Goal: Information Seeking & Learning: Learn about a topic

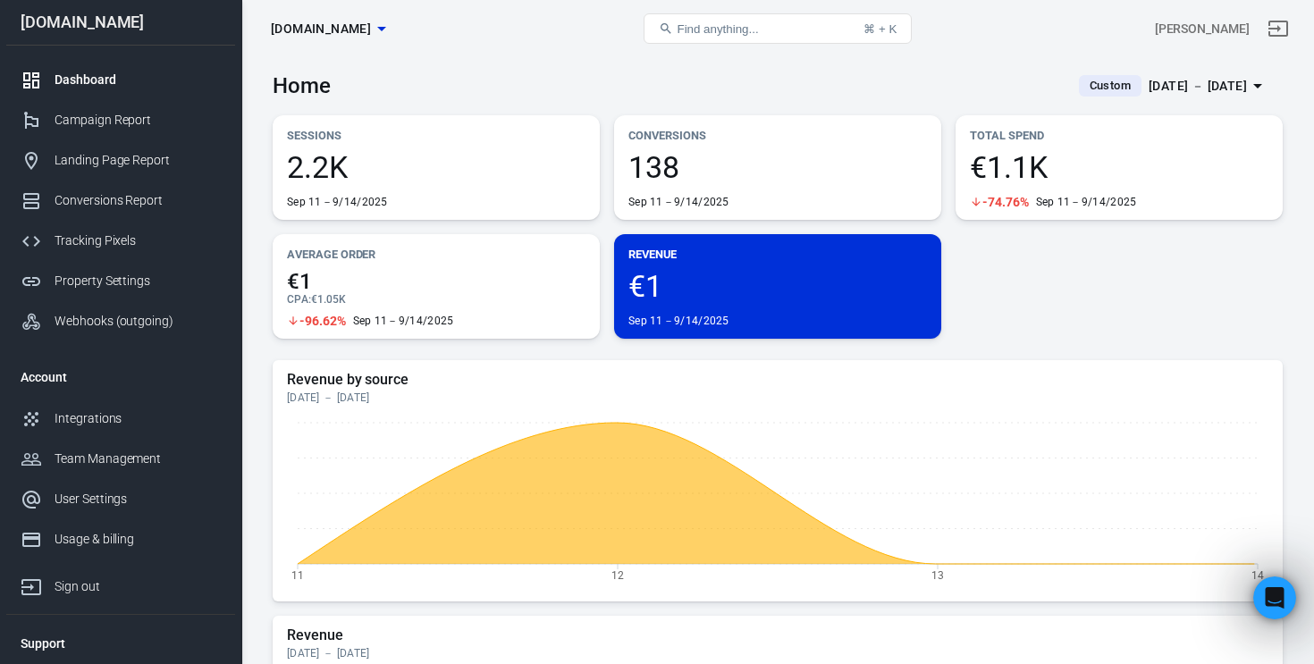
scroll to position [3089, 0]
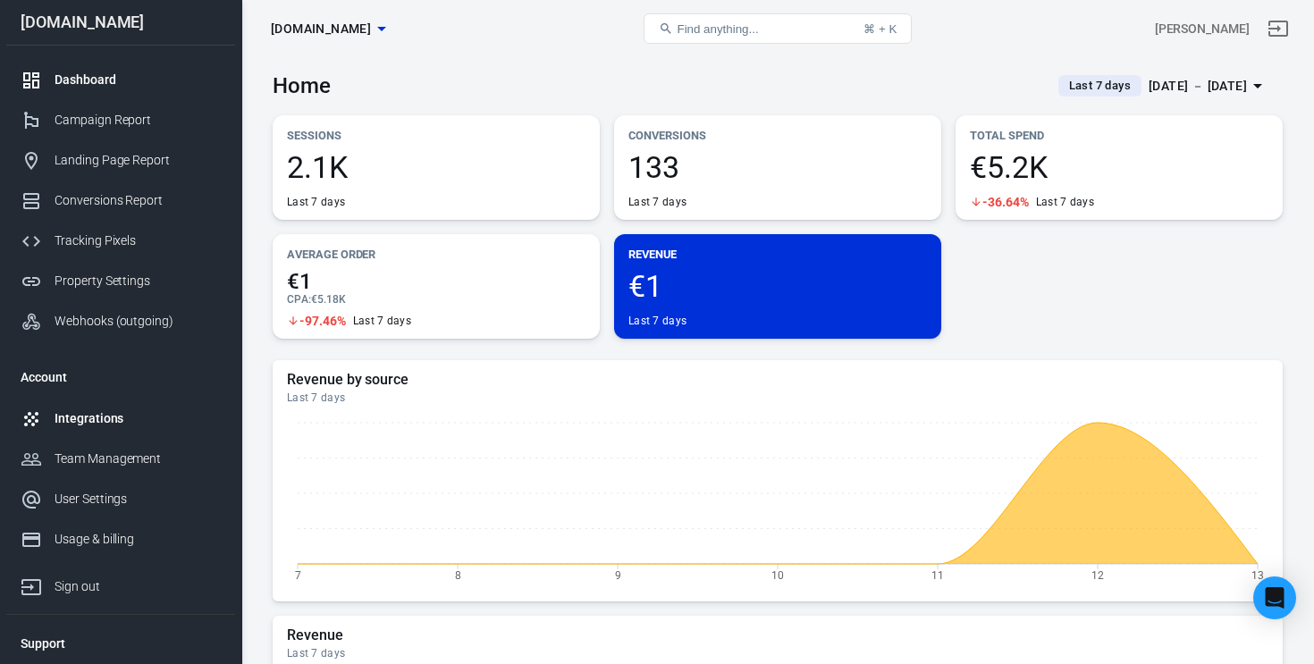
click at [115, 411] on div "Integrations" at bounding box center [138, 418] width 166 height 19
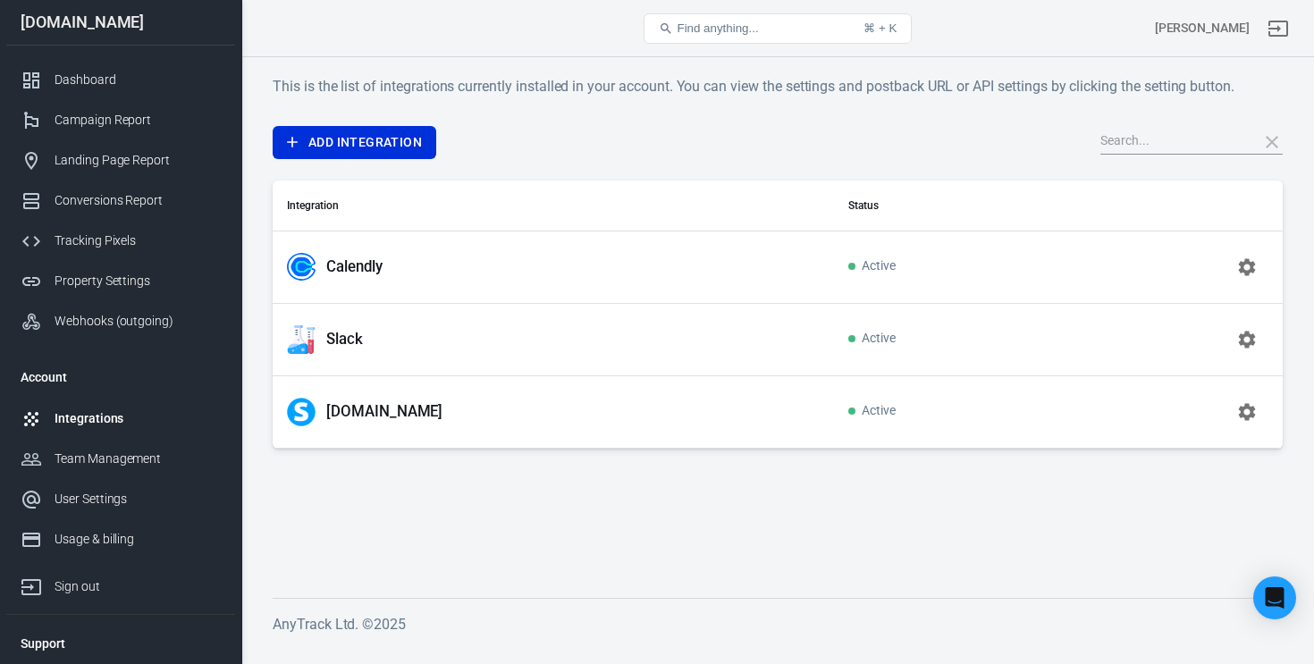
click at [1250, 349] on icon "button" at bounding box center [1246, 339] width 21 height 21
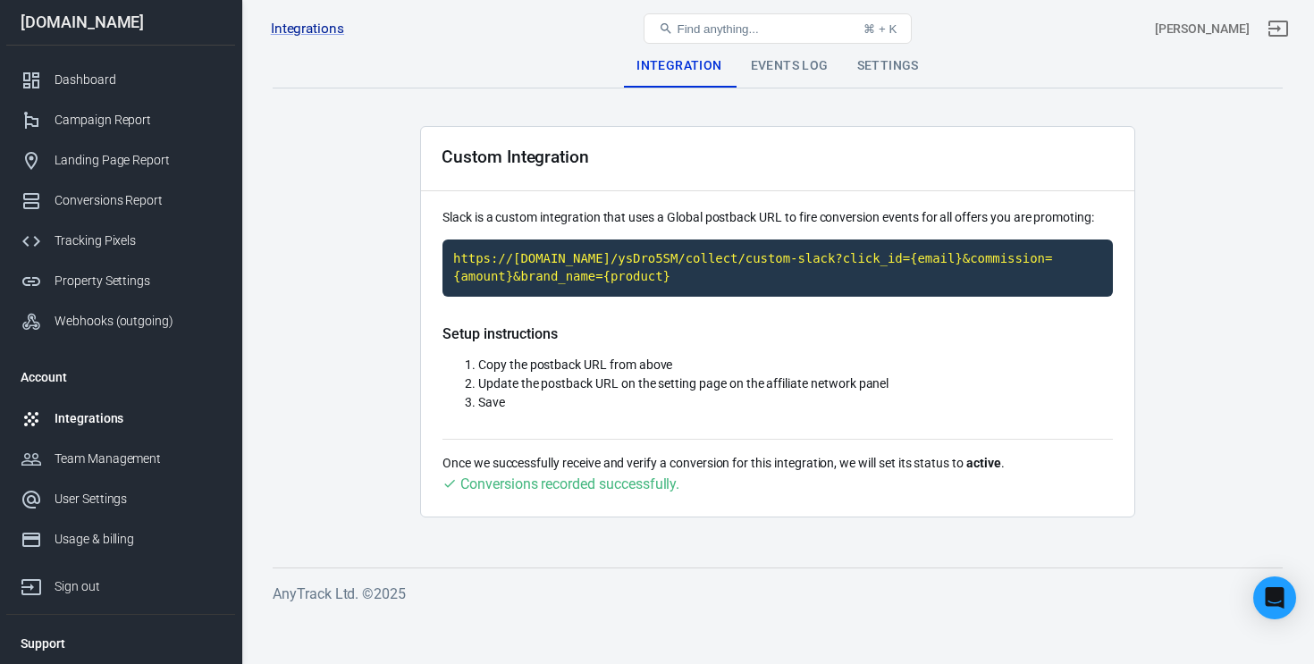
click at [814, 56] on div "Integrations Slack Find anything... ⌘ + K Sébastien Xyz" at bounding box center [778, 28] width 1072 height 57
click at [804, 60] on div "Events Log" at bounding box center [790, 66] width 106 height 43
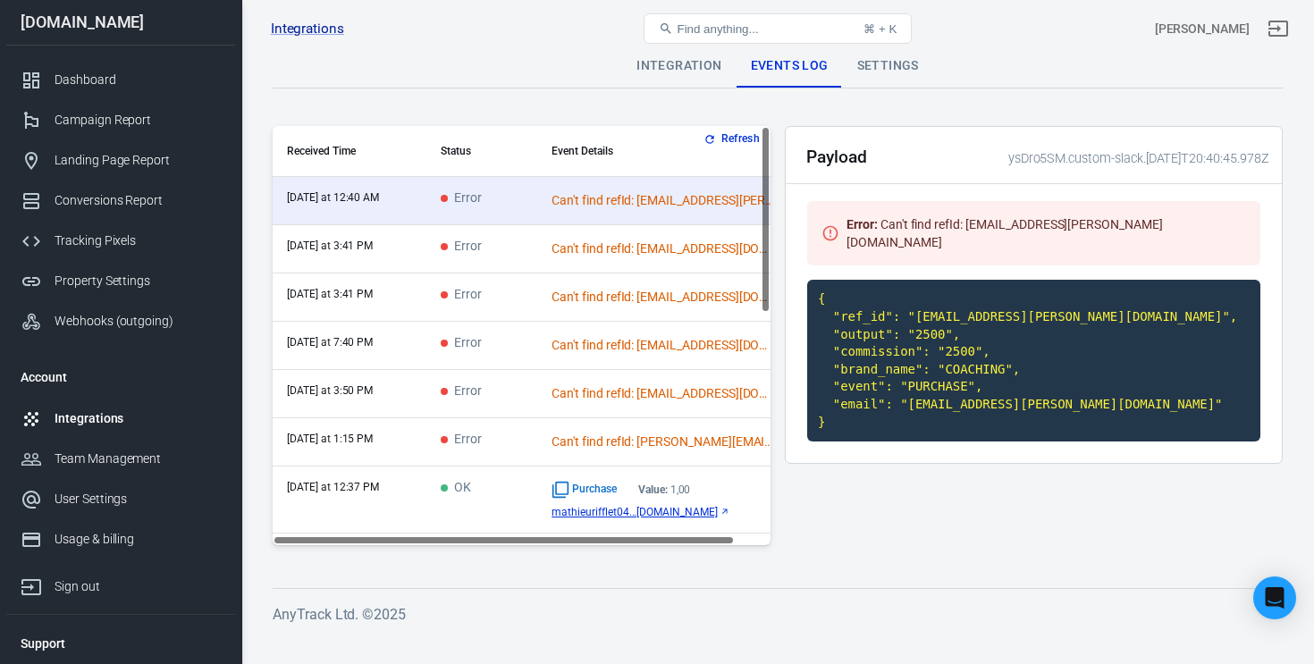
click at [699, 74] on div "Integration" at bounding box center [679, 66] width 114 height 43
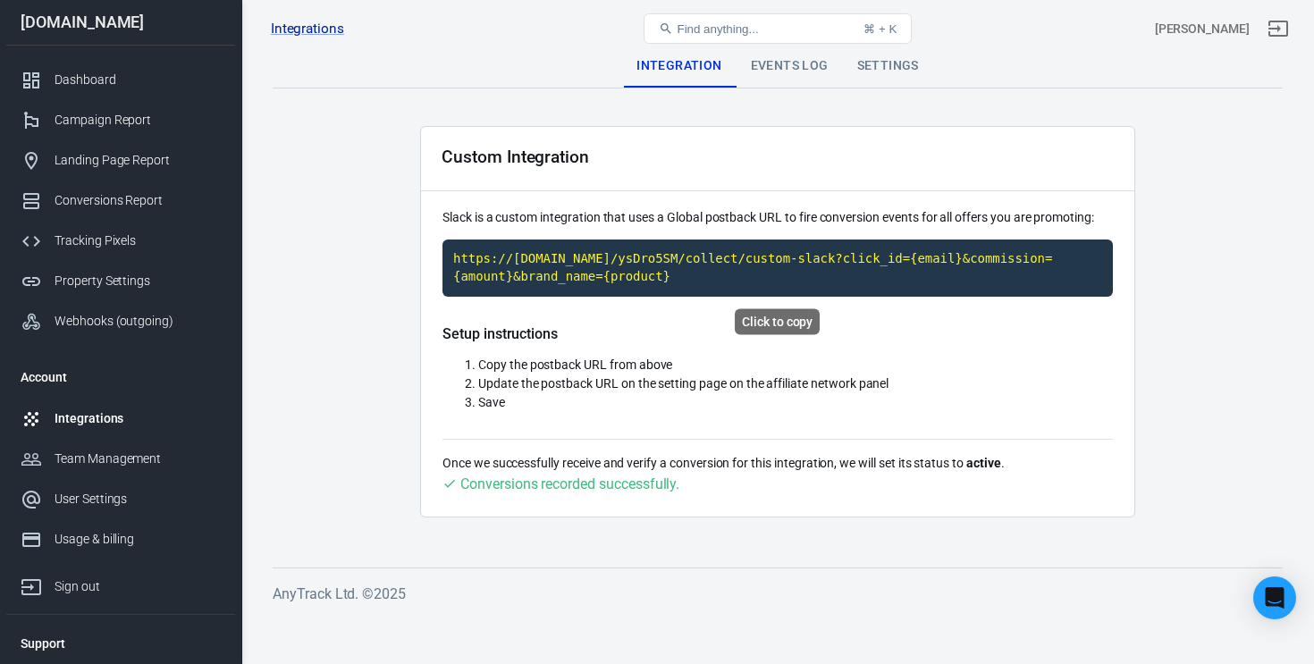
click at [671, 257] on code "https://t1.anytrack.io/ysDro5SM/collect/custom-slack?click_id={email}&commissio…" at bounding box center [777, 268] width 670 height 56
click at [782, 69] on div "Events Log" at bounding box center [790, 66] width 106 height 43
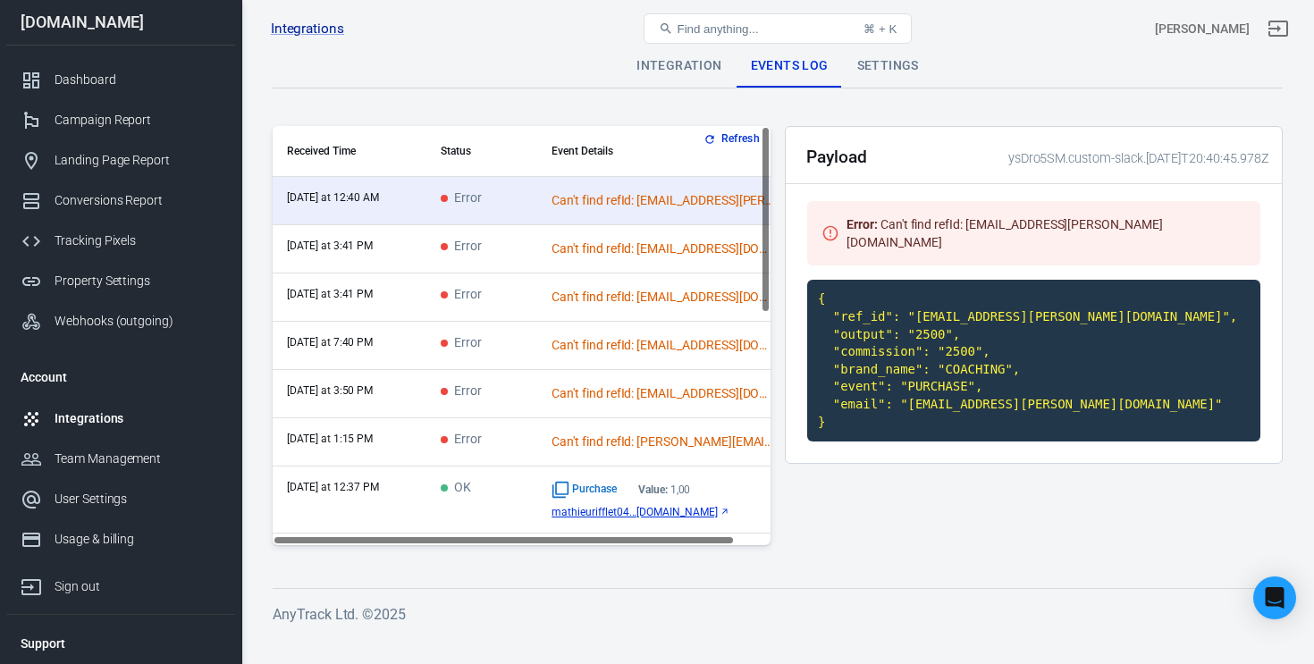
click at [914, 299] on code "{ "ref_id": "maxcore.plante@gmail.com", "output": "2500", "commission": "2500",…" at bounding box center [1033, 361] width 453 height 162
drag, startPoint x: 916, startPoint y: 299, endPoint x: 1093, endPoint y: 304, distance: 177.0
click at [1093, 304] on code "{ "ref_id": "maxcore.plante@gmail.com", "output": "2500", "commission": "2500",…" at bounding box center [1033, 361] width 453 height 162
copy code "maxcore.plante@gmail.com"
click at [497, 501] on td "OK" at bounding box center [481, 500] width 111 height 67
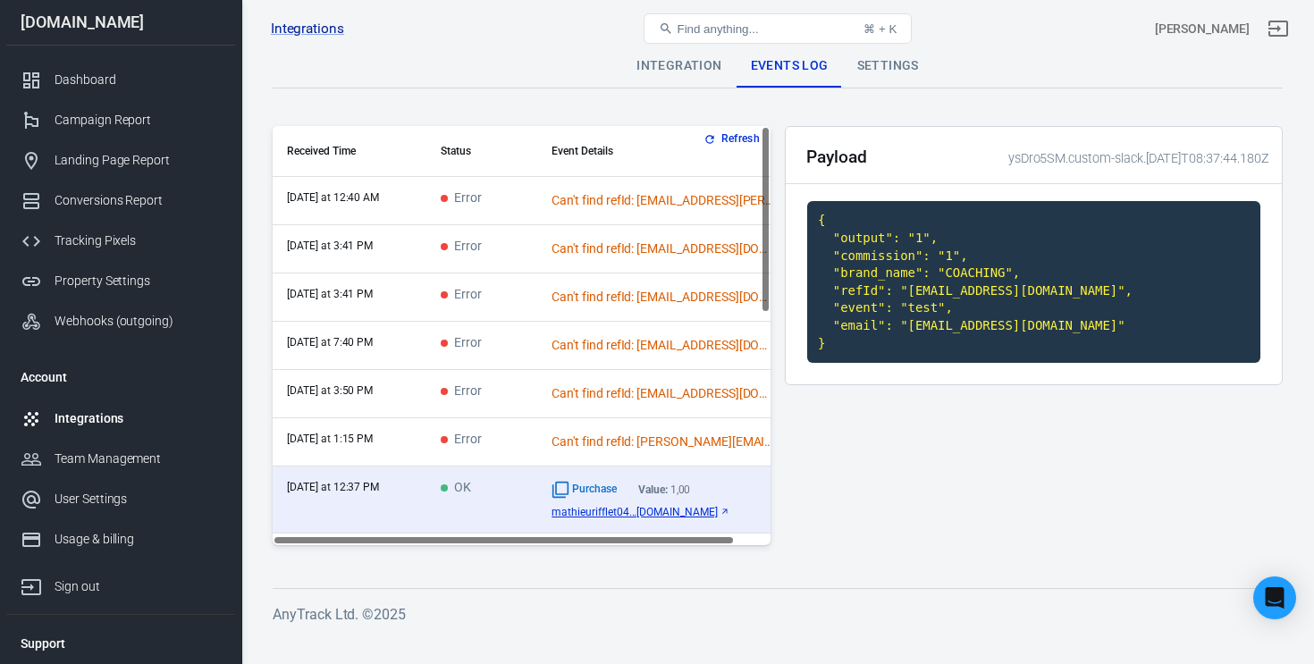
click at [535, 207] on td "Error" at bounding box center [481, 201] width 111 height 48
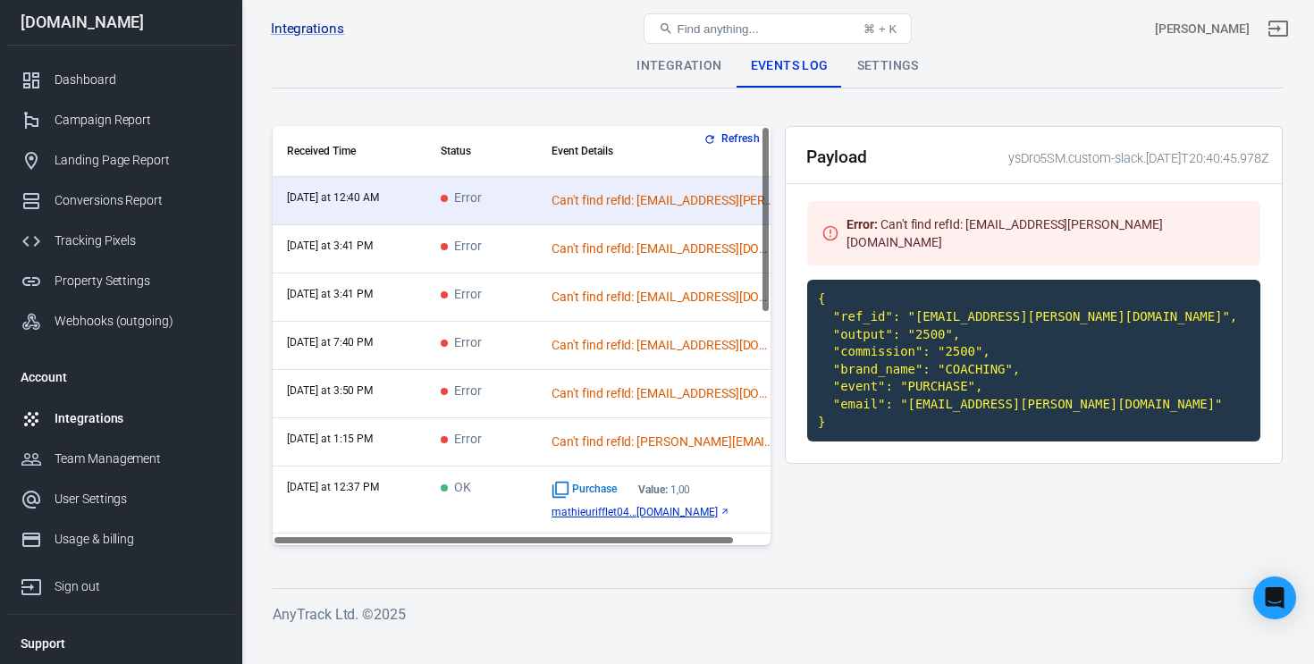
click at [695, 53] on div "Integrations Slack Find anything... ⌘ + K Sébastien Xyz" at bounding box center [778, 28] width 1072 height 57
click at [689, 63] on div "Integration" at bounding box center [679, 66] width 114 height 43
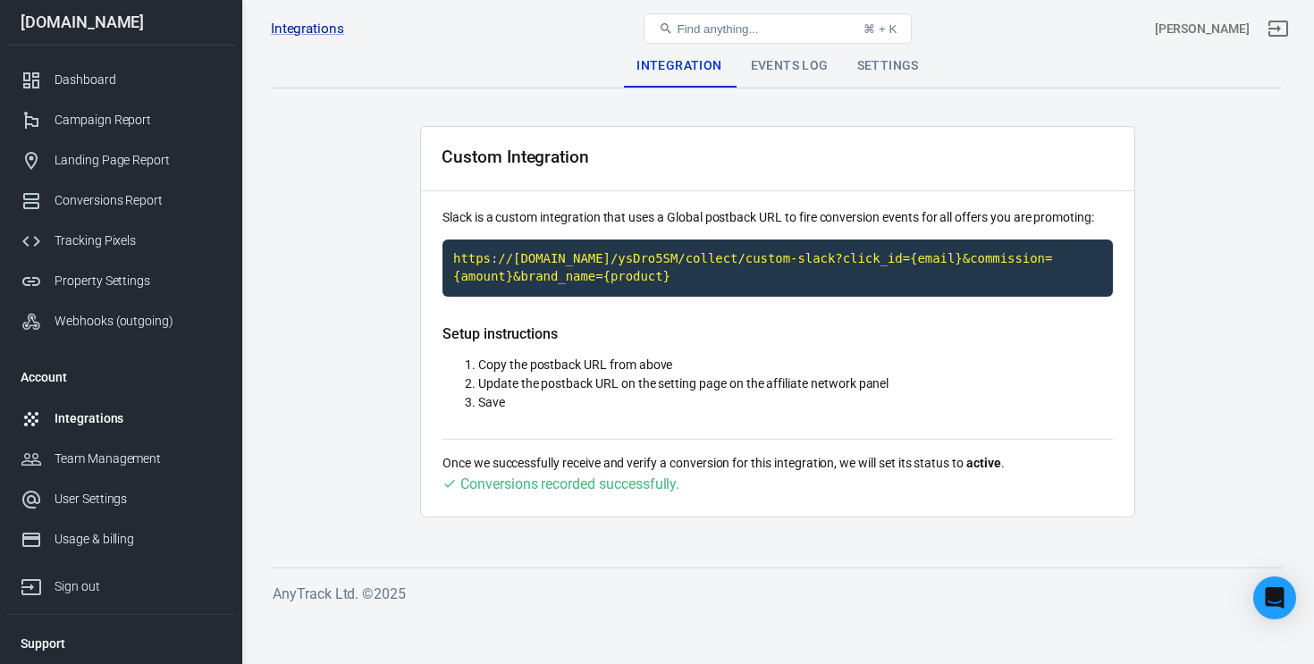
click at [785, 71] on div "Events Log" at bounding box center [790, 66] width 106 height 43
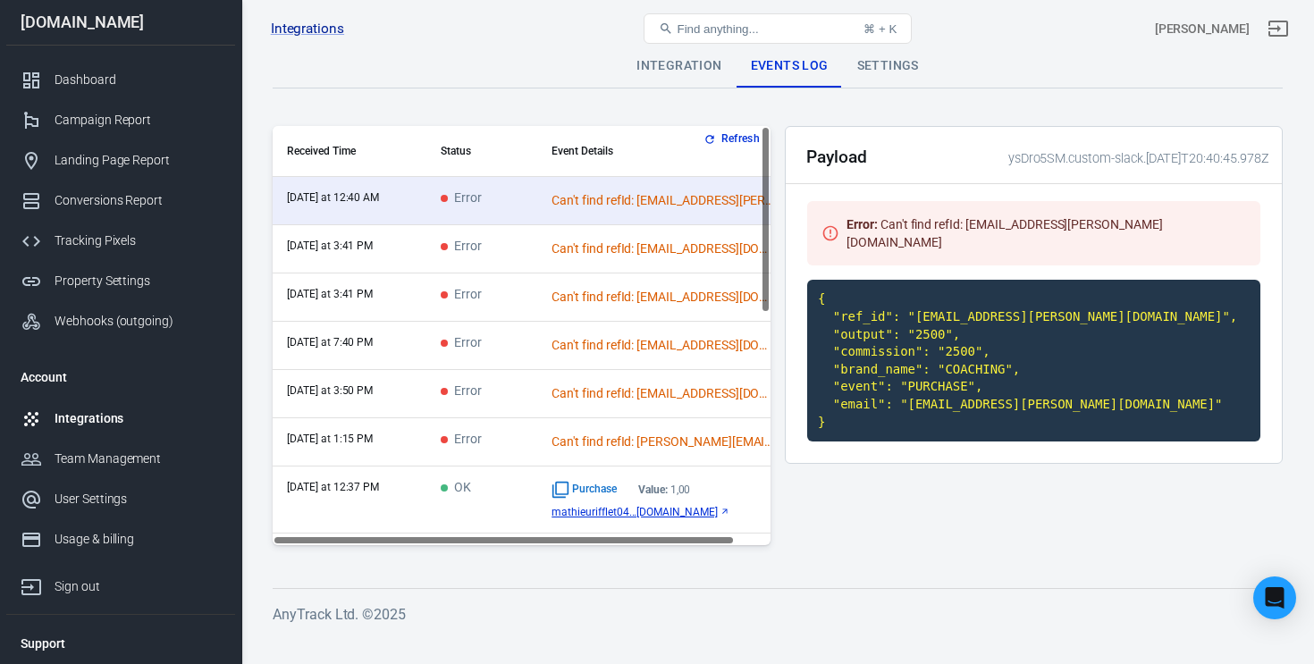
click at [514, 486] on td "OK" at bounding box center [481, 500] width 111 height 67
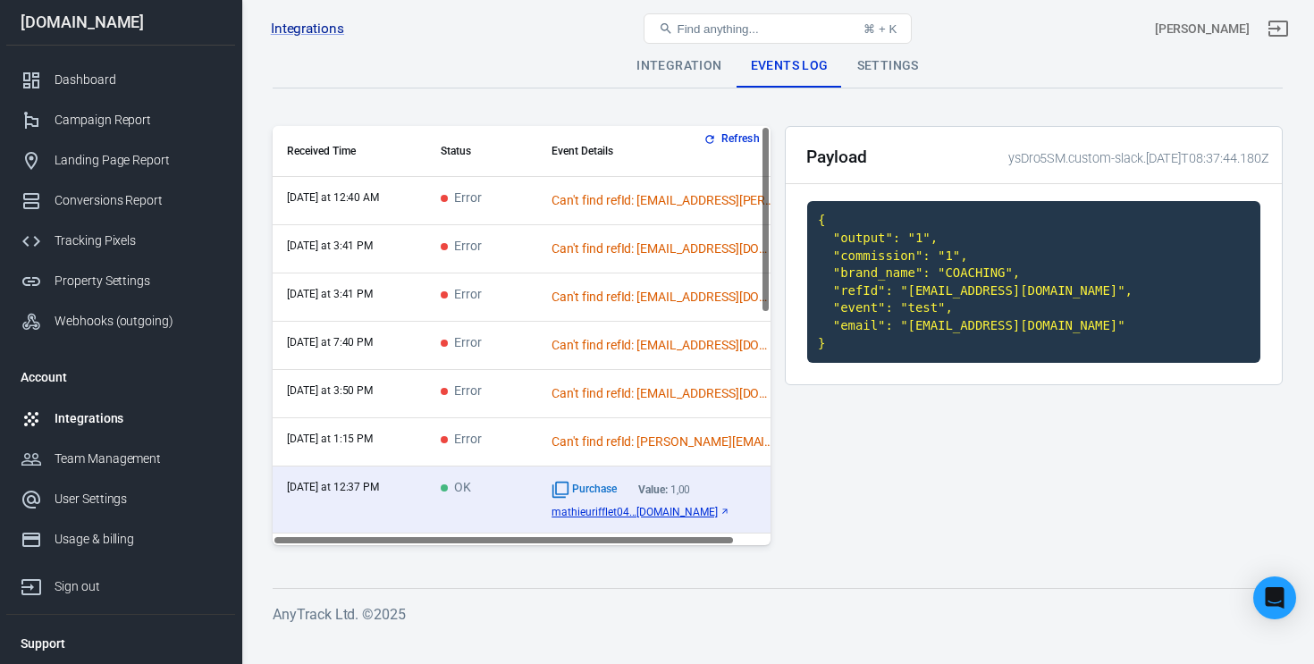
click at [645, 195] on div "Can't find refId: maxcore.plante@gmail.com" at bounding box center [662, 200] width 223 height 19
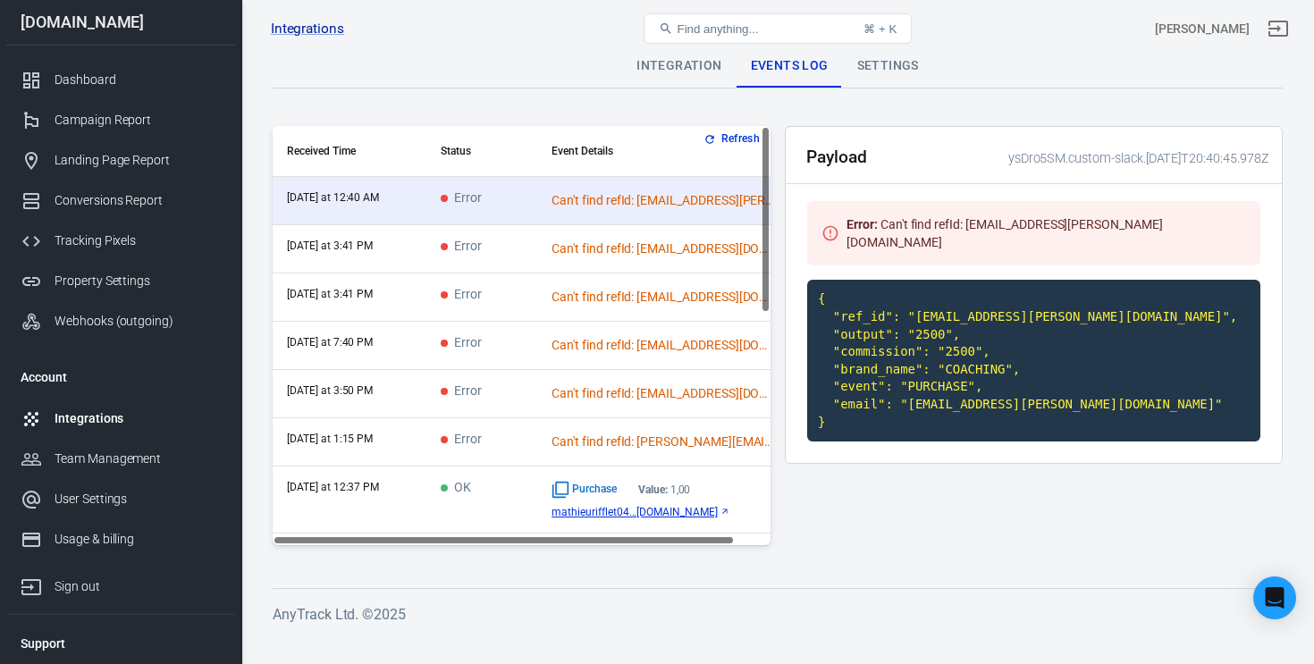
click at [843, 307] on code "{ "ref_id": "maxcore.plante@gmail.com", "output": "2500", "commission": "2500",…" at bounding box center [1033, 361] width 453 height 162
drag, startPoint x: 841, startPoint y: 299, endPoint x: 888, endPoint y: 299, distance: 47.4
click at [888, 299] on code "{ "ref_id": "maxcore.plante@gmail.com", "output": "2500", "commission": "2500",…" at bounding box center [1033, 361] width 453 height 162
copy code "ref_id"
click at [1273, 591] on icon "Open Intercom Messenger" at bounding box center [1274, 597] width 21 height 23
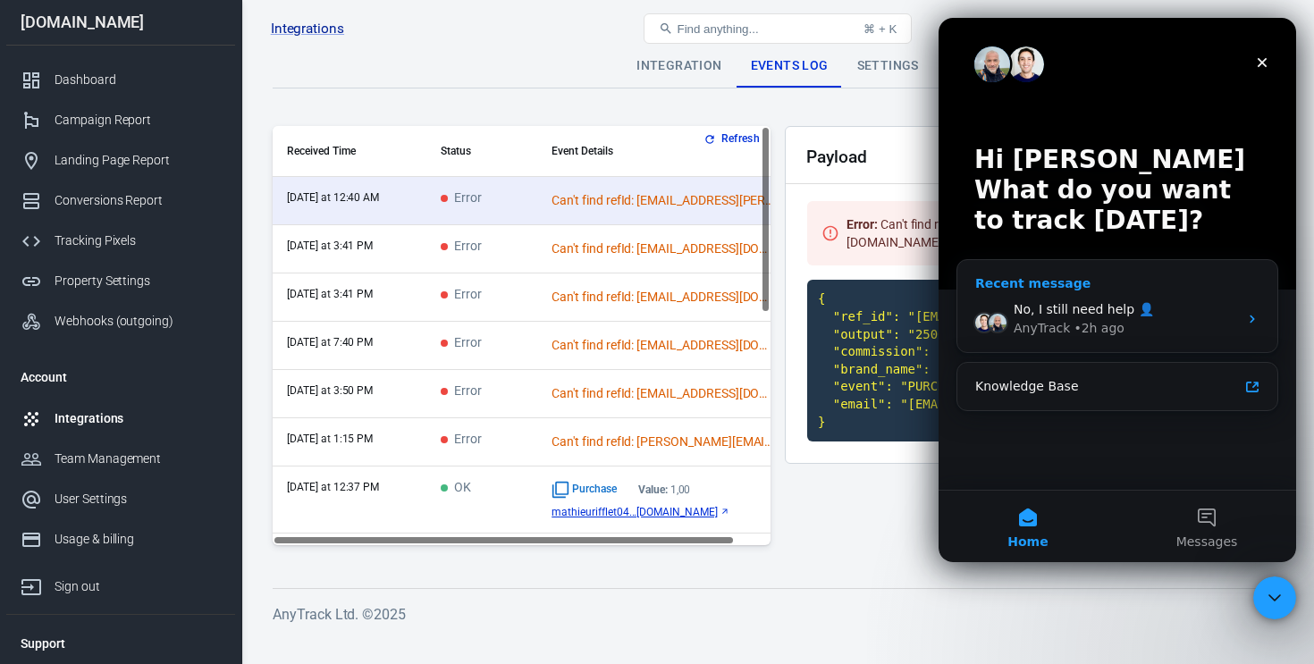
click at [1121, 310] on span "No, I still need help 👤" at bounding box center [1084, 309] width 140 height 14
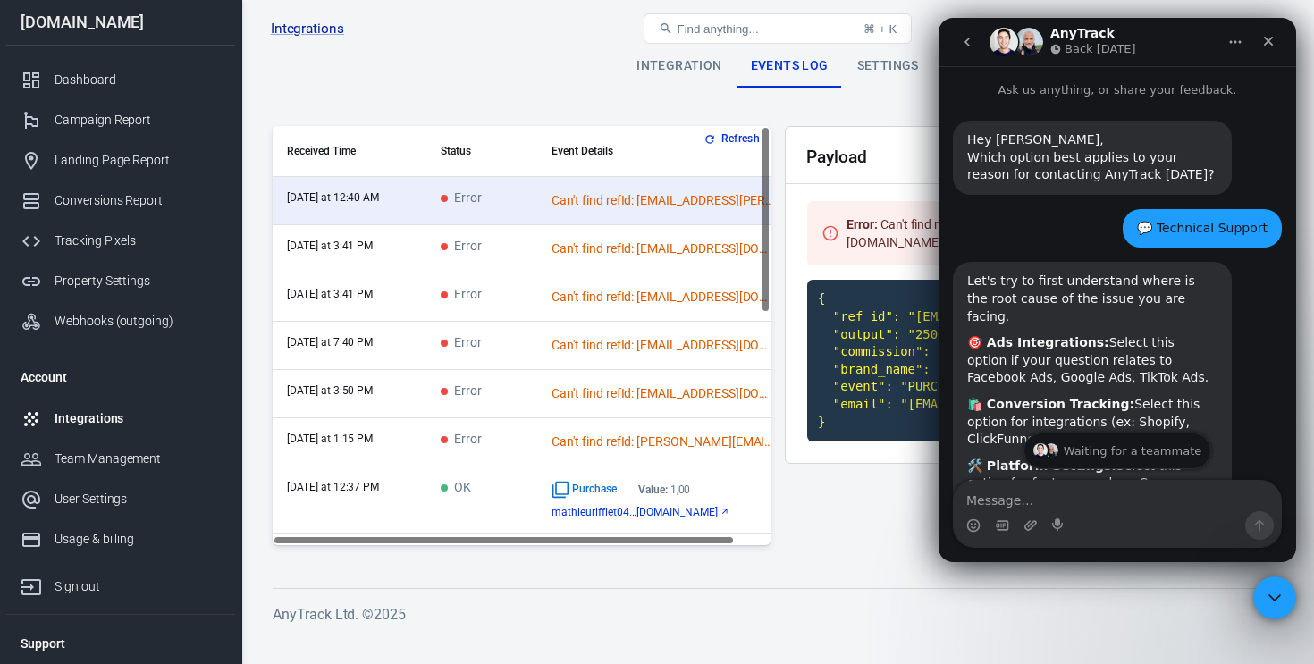
click at [1024, 41] on img "Intercom messenger" at bounding box center [1029, 42] width 29 height 29
click at [1266, 40] on icon "Close" at bounding box center [1268, 41] width 14 height 14
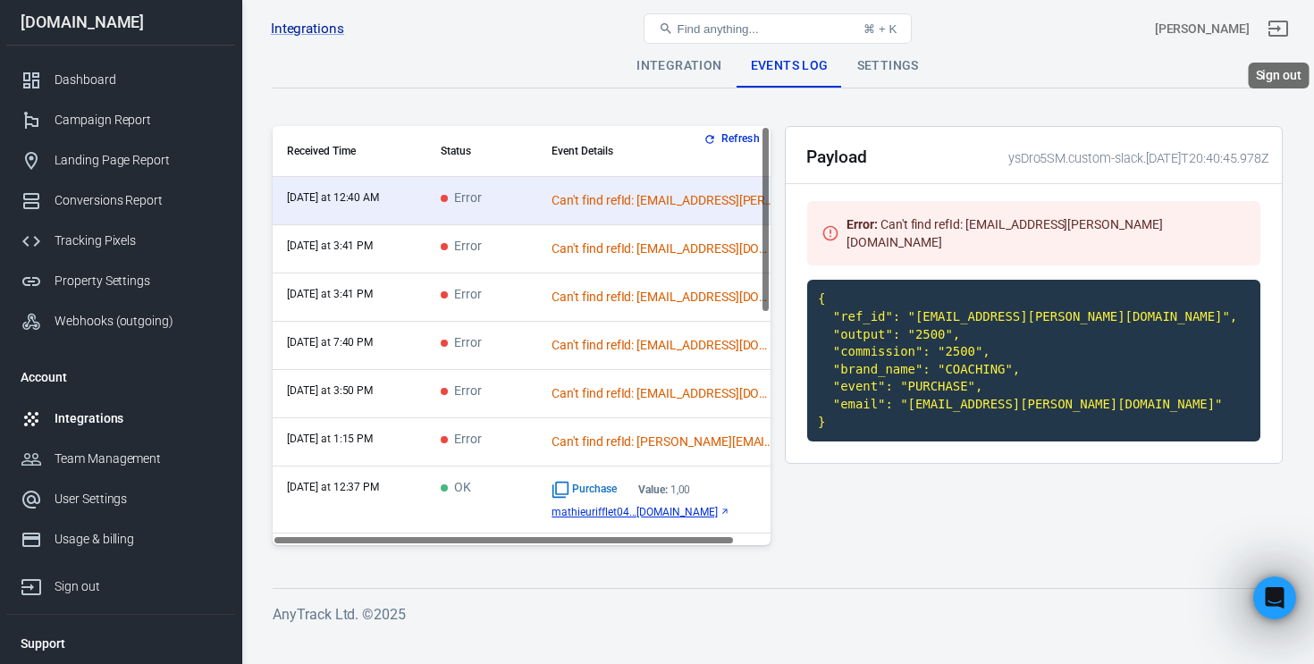
scroll to position [3089, 0]
click at [676, 76] on div "Integration" at bounding box center [679, 66] width 114 height 43
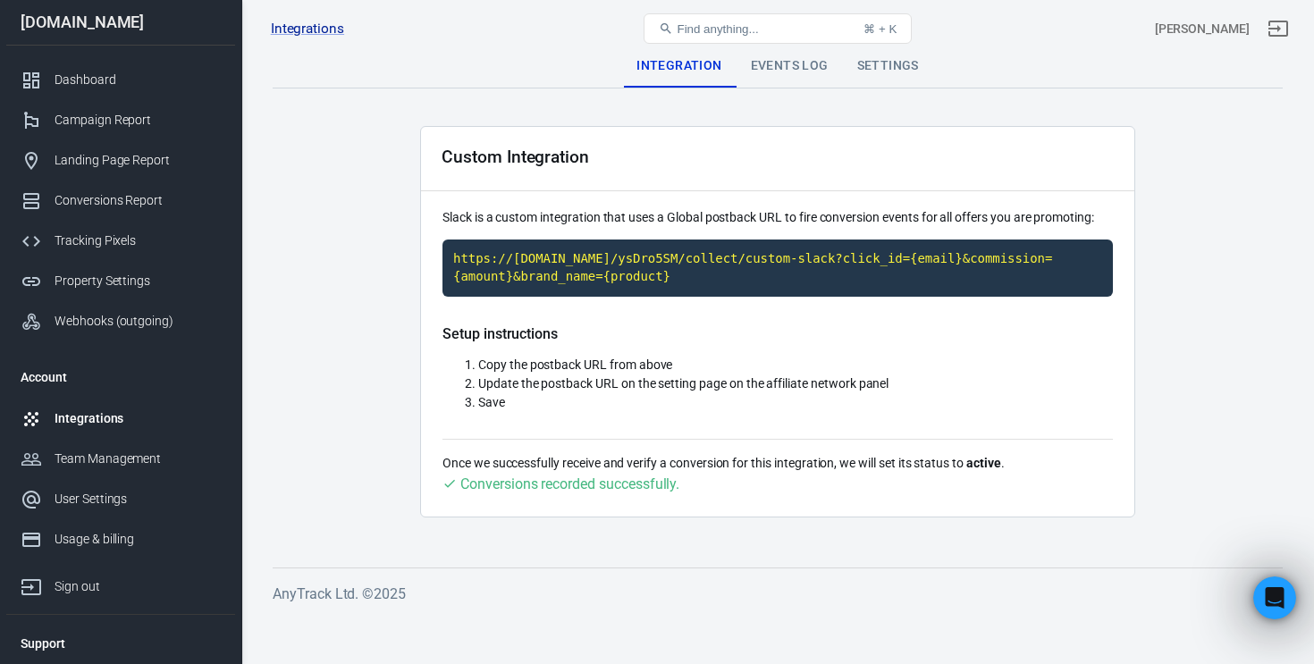
click at [652, 365] on span "Copy the postback URL from above" at bounding box center [575, 365] width 194 height 14
click at [573, 387] on span "Update the postback URL on the setting page on the affiliate network panel" at bounding box center [683, 383] width 410 height 14
click at [886, 66] on div "Settings" at bounding box center [888, 66] width 90 height 43
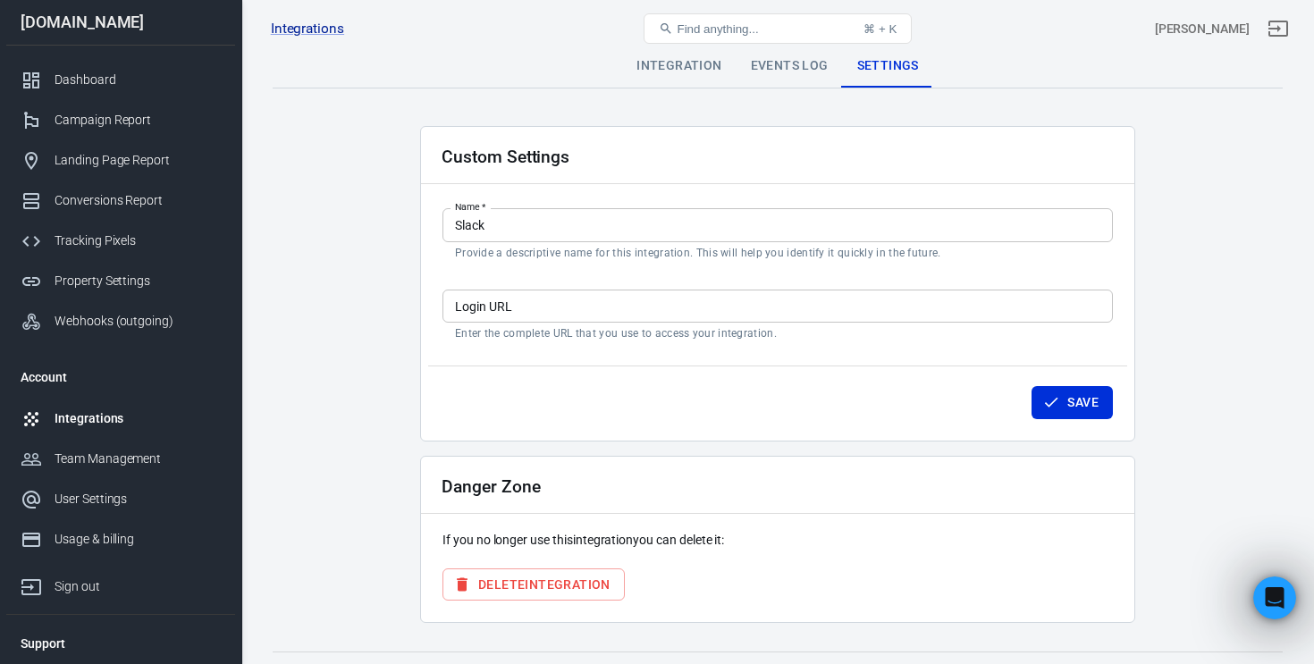
click at [779, 66] on div "Events Log" at bounding box center [790, 66] width 106 height 43
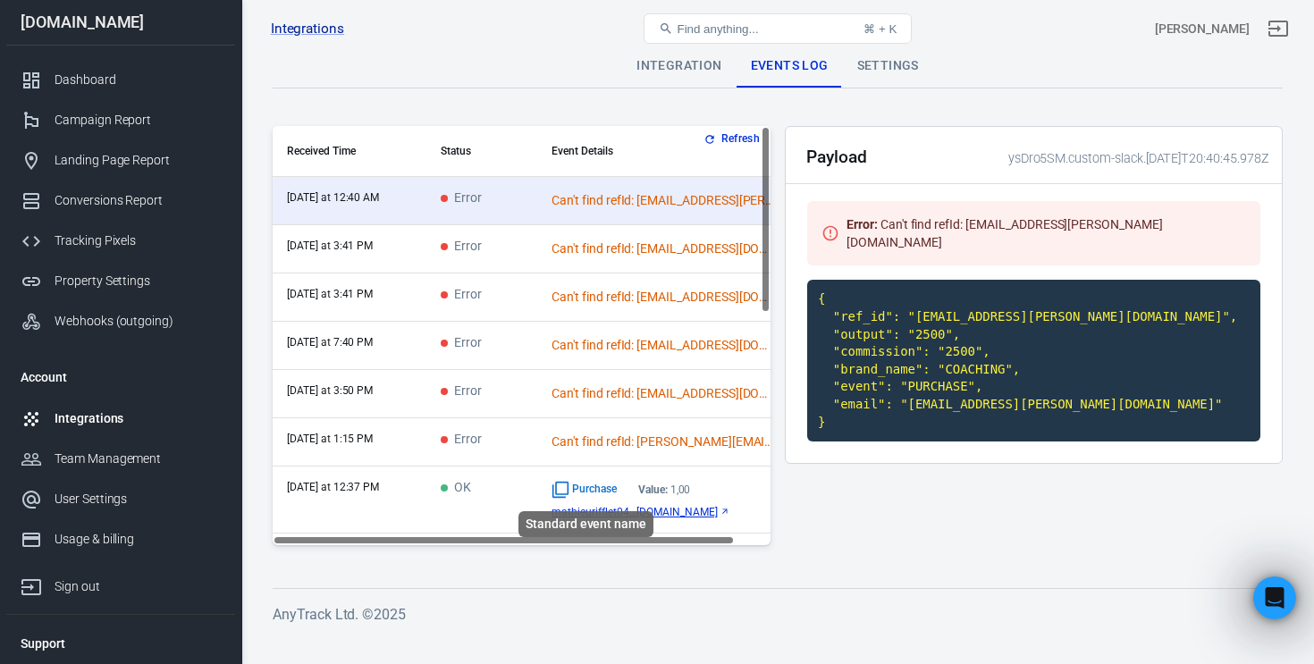
click at [559, 489] on icon "Standard event name" at bounding box center [560, 490] width 18 height 18
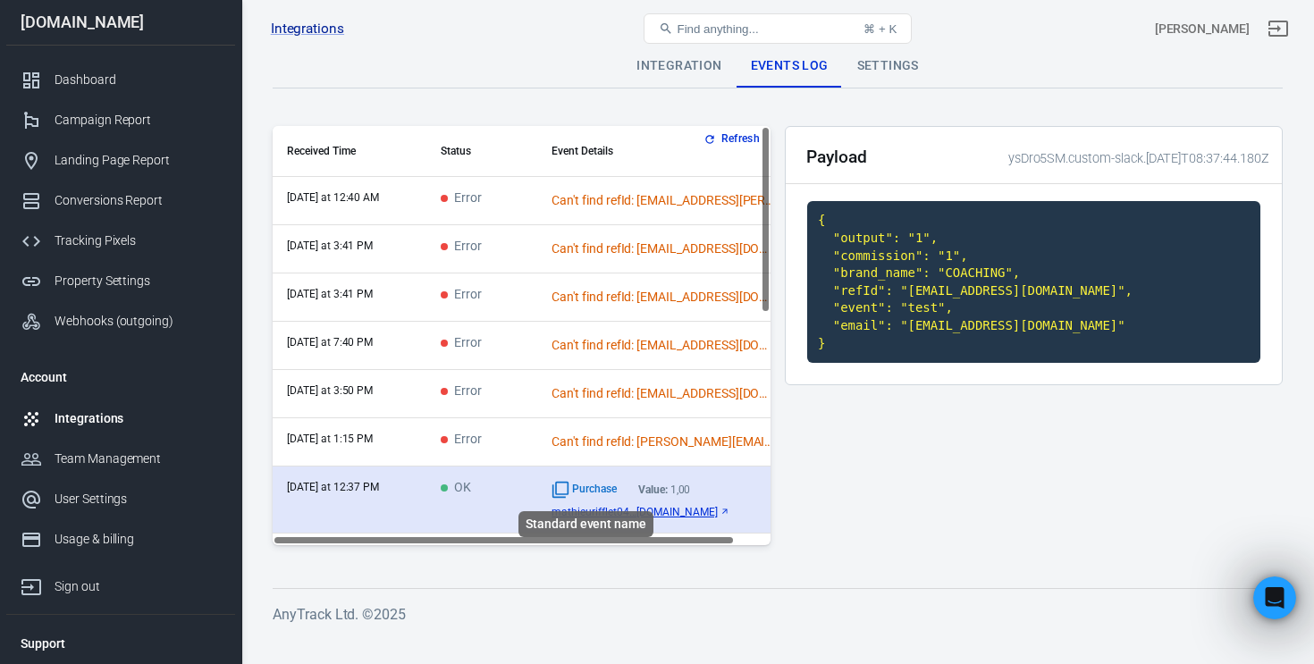
click at [562, 492] on icon "Standard event name" at bounding box center [560, 490] width 18 height 18
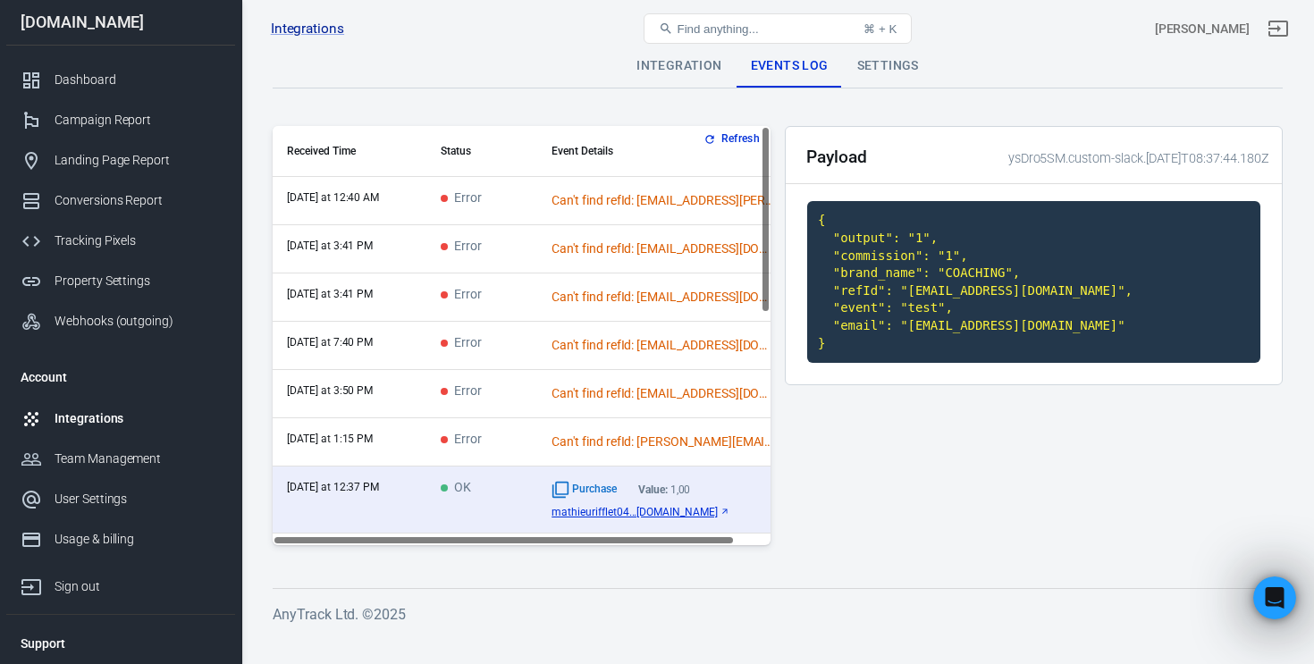
click at [605, 199] on div "Can't find refId: maxcore.plante@gmail.com" at bounding box center [662, 200] width 223 height 19
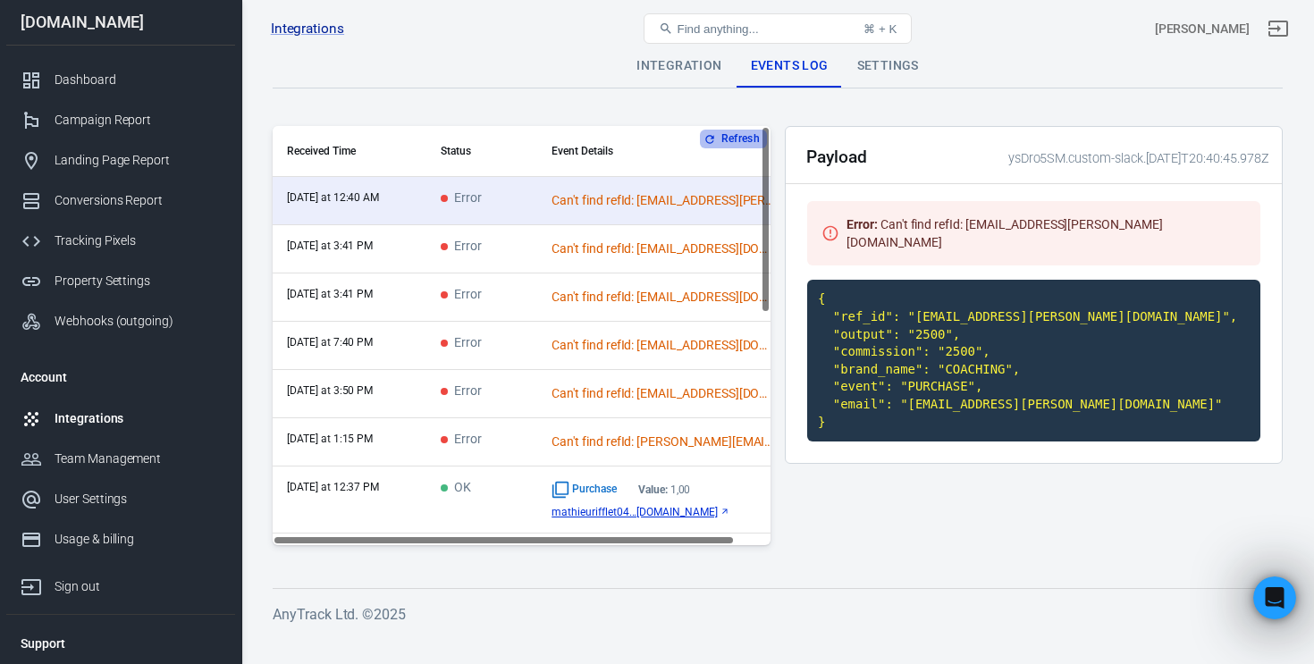
click at [735, 138] on button "Refresh" at bounding box center [733, 139] width 67 height 19
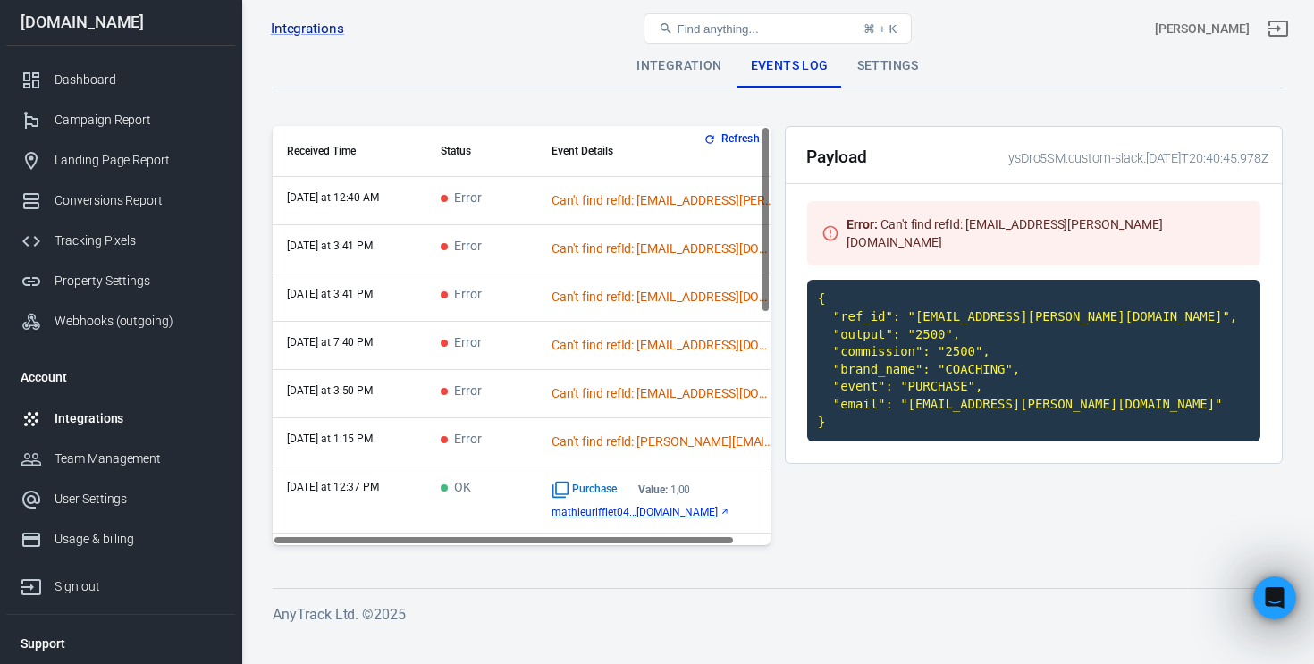
click at [725, 136] on button "Refresh" at bounding box center [733, 139] width 67 height 19
click at [711, 134] on icon "button" at bounding box center [709, 139] width 13 height 13
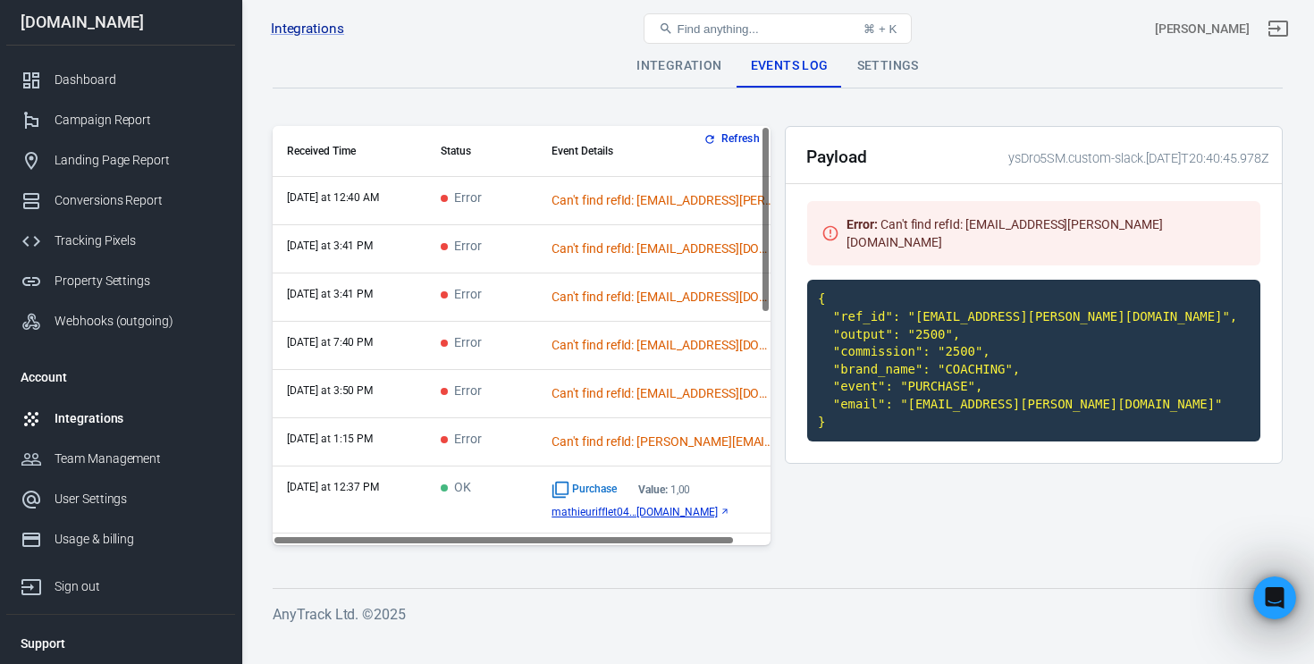
click at [711, 134] on icon "button" at bounding box center [709, 139] width 13 height 13
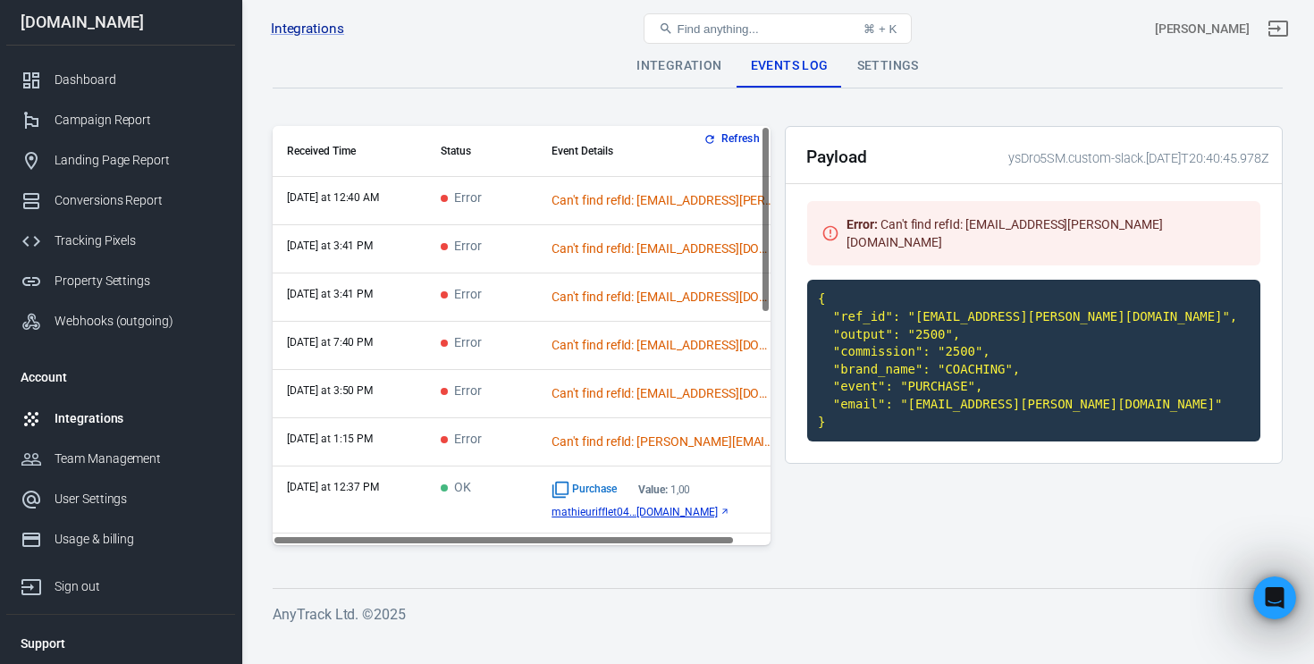
click at [711, 134] on icon "button" at bounding box center [709, 139] width 13 height 13
click at [122, 84] on div "Dashboard" at bounding box center [138, 80] width 166 height 19
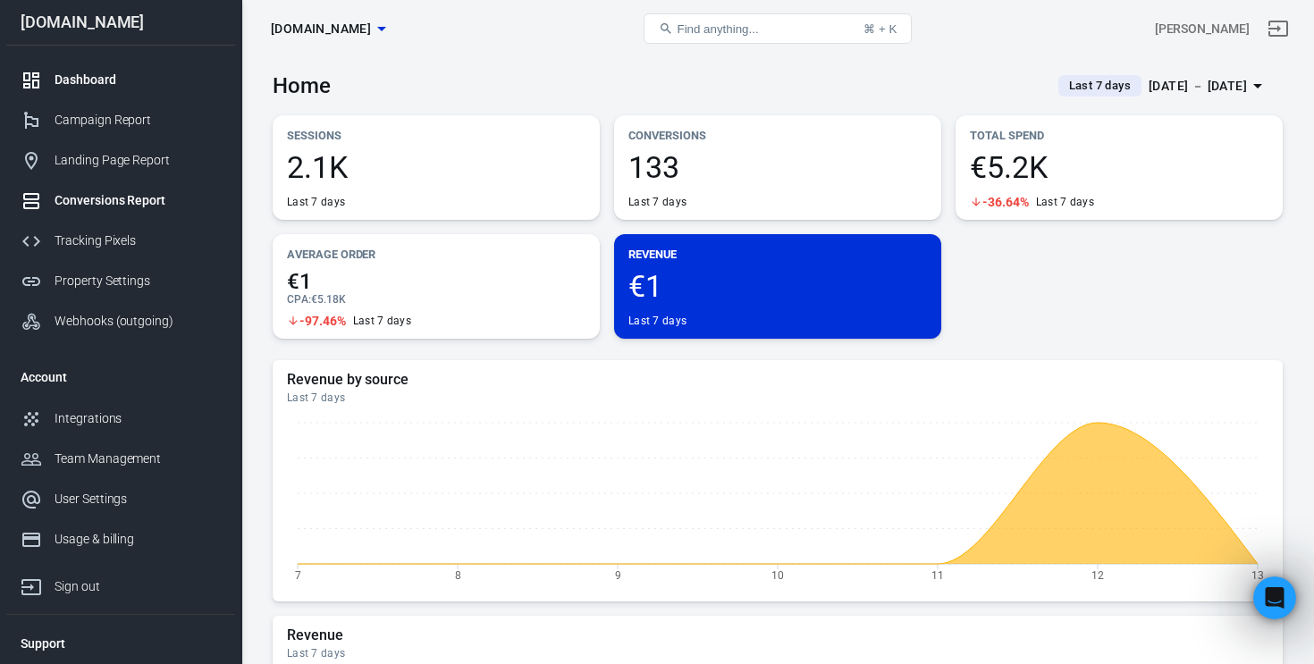
click at [150, 206] on div "Conversions Report" at bounding box center [138, 200] width 166 height 19
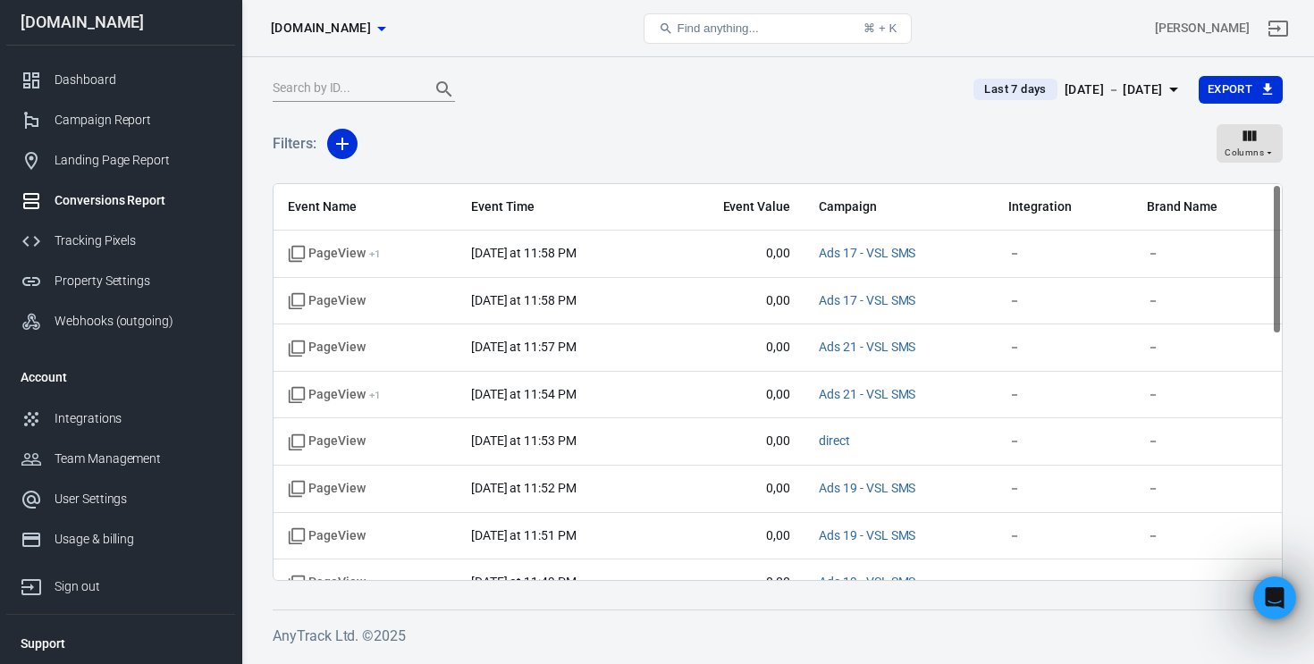
click at [1146, 90] on div "Sep 7 － Sep 13, 2025" at bounding box center [1114, 90] width 98 height 22
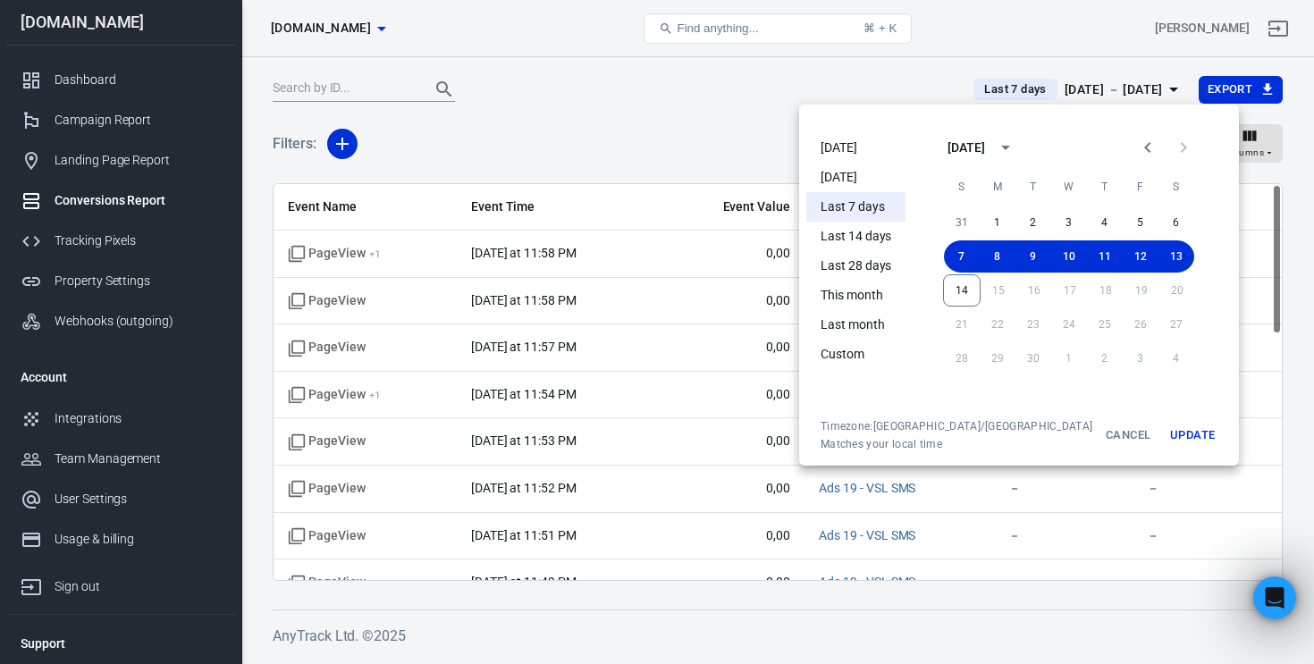
click at [874, 286] on li "This month" at bounding box center [855, 295] width 99 height 29
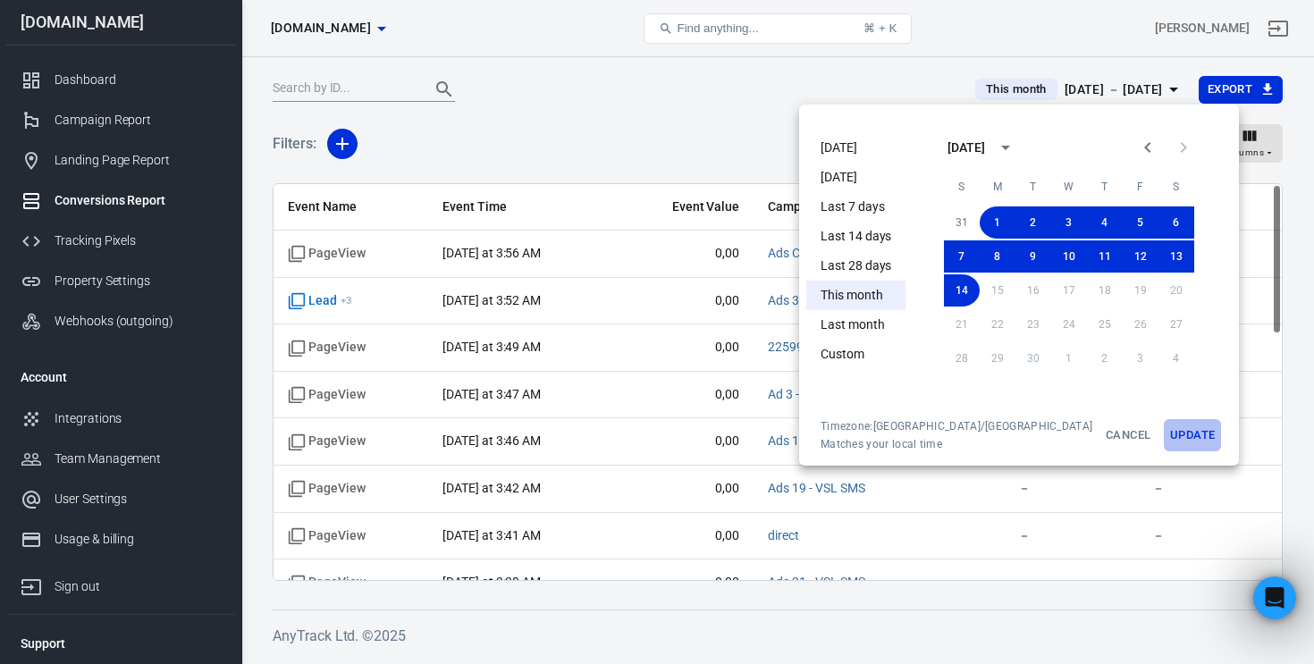
click at [1167, 438] on button "Update" at bounding box center [1192, 435] width 57 height 32
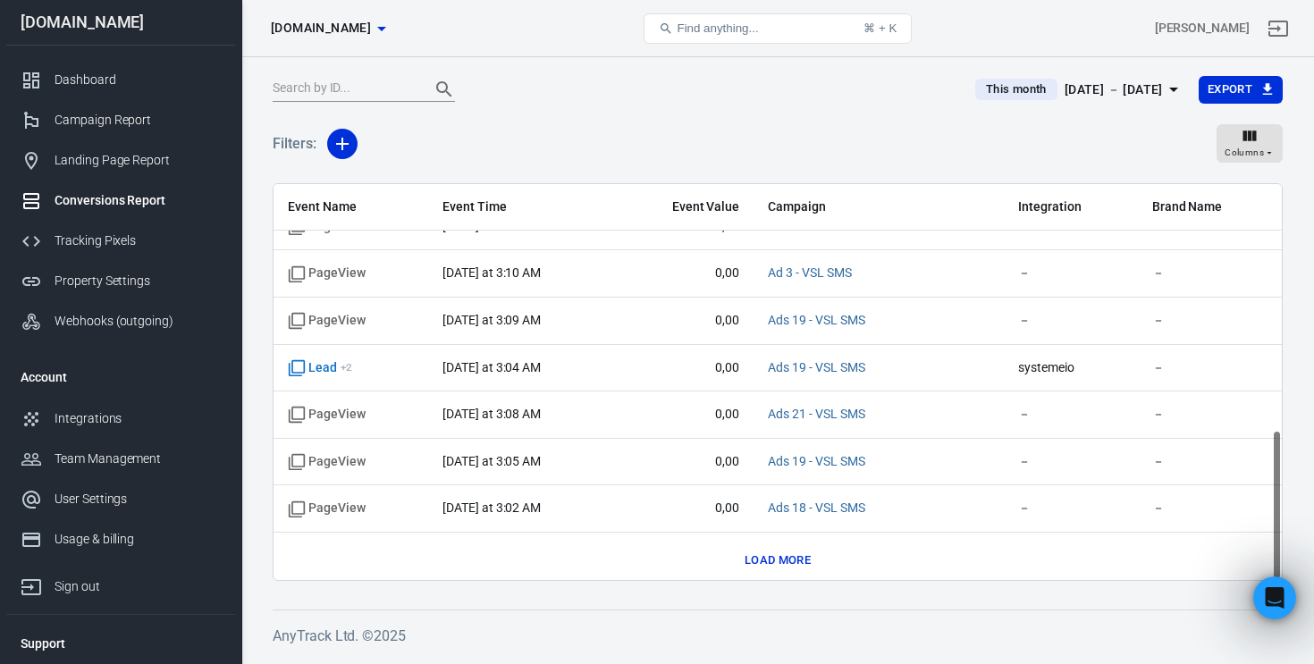
scroll to position [647, 0]
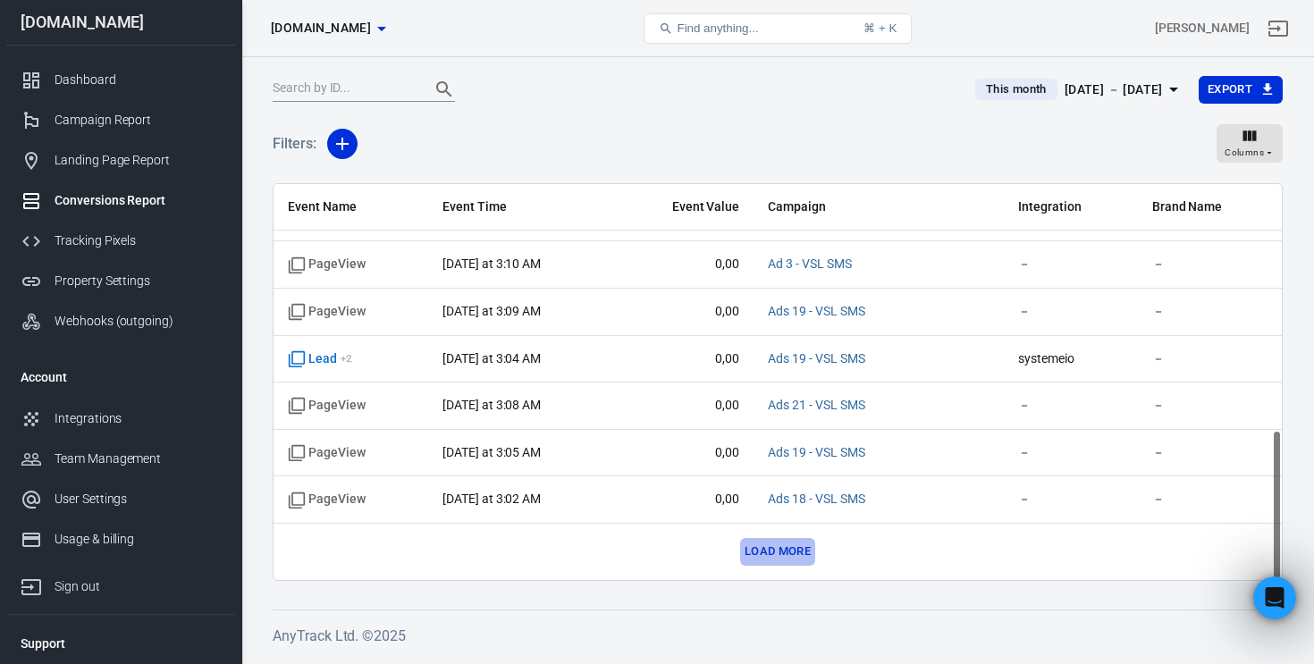
click at [788, 547] on button "Load more" at bounding box center [777, 552] width 75 height 28
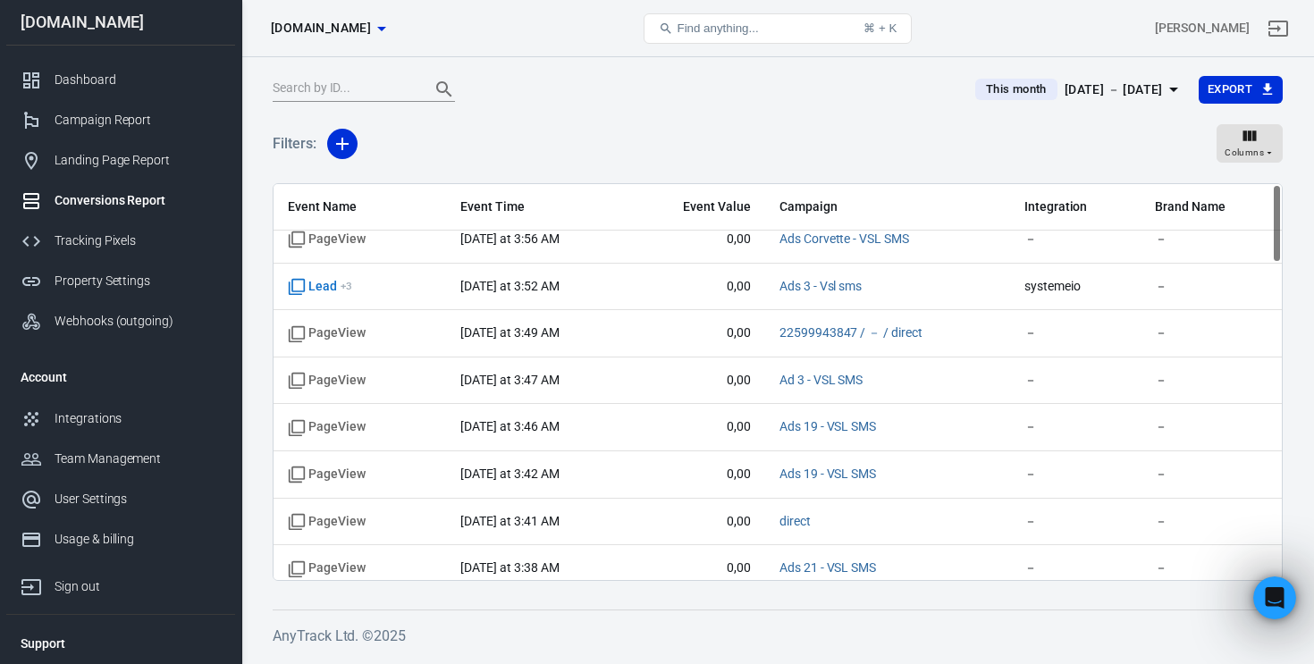
scroll to position [0, 0]
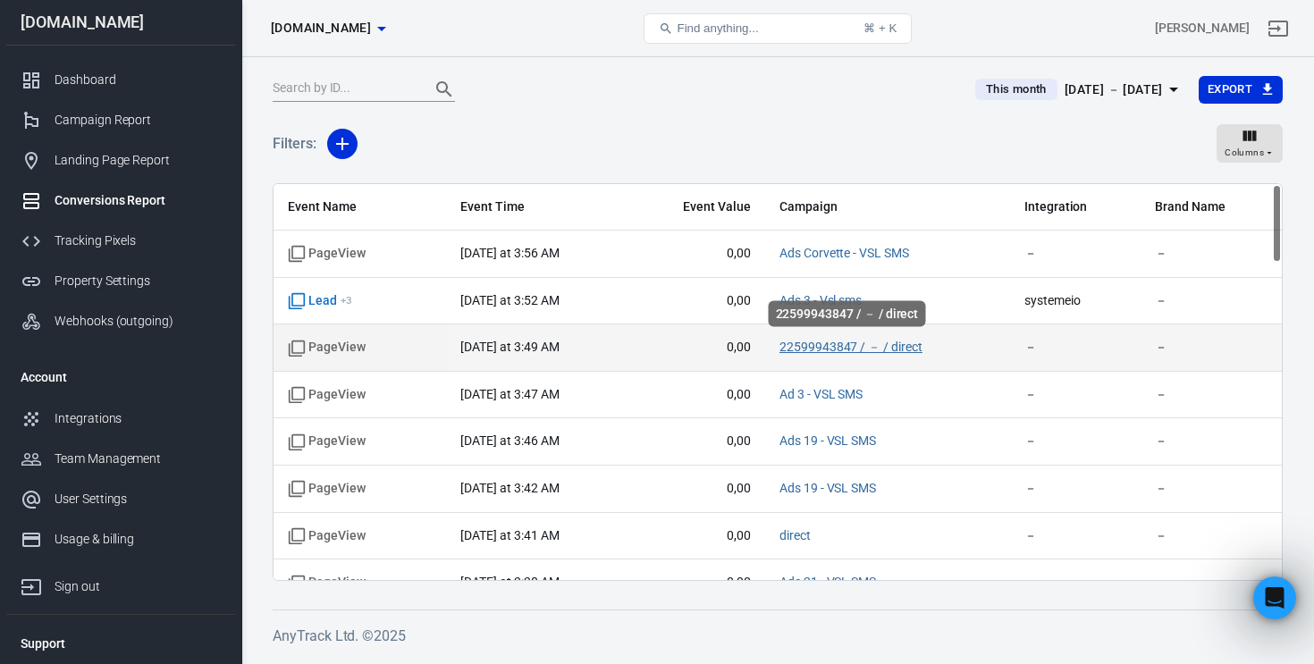
click at [823, 349] on link "22599943847 / － / direct" at bounding box center [850, 347] width 143 height 14
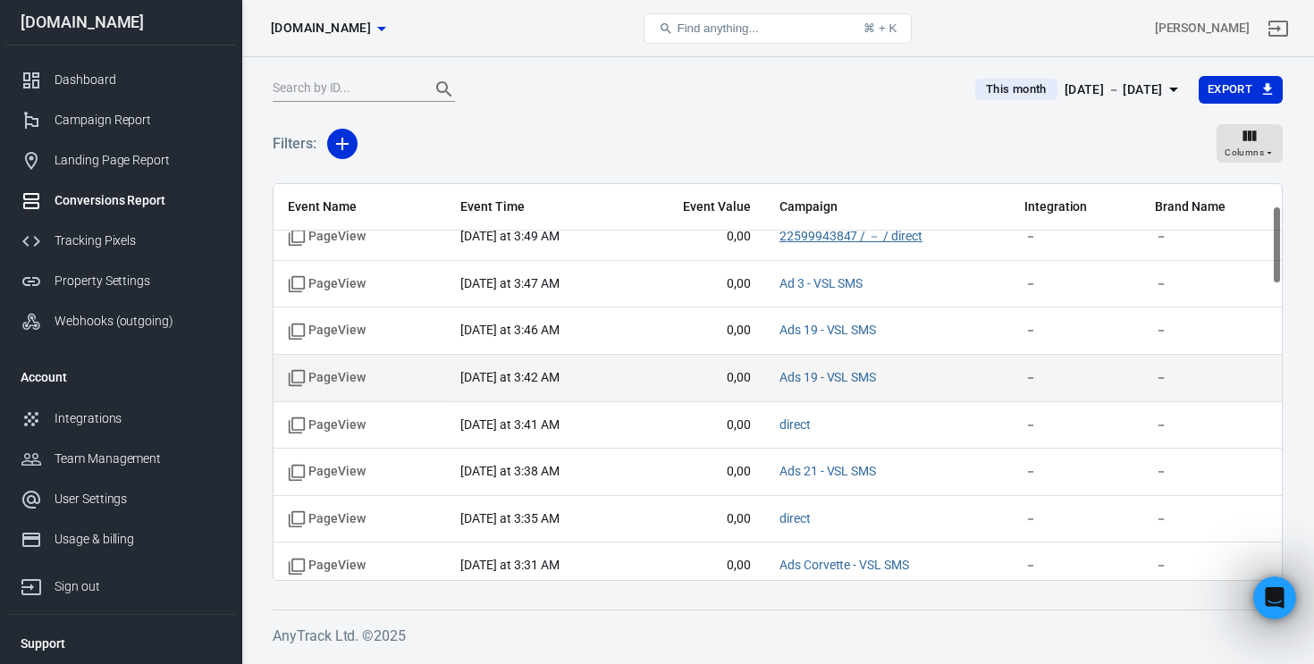
scroll to position [126, 0]
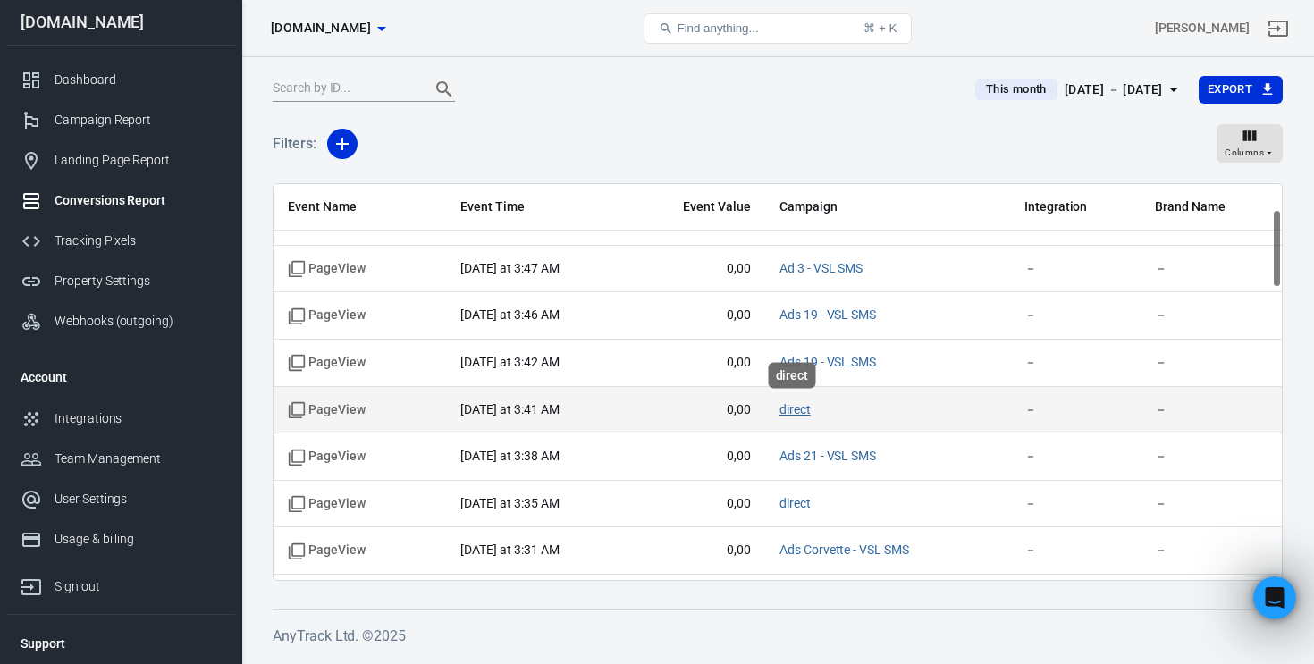
click at [794, 414] on link "direct" at bounding box center [794, 409] width 31 height 14
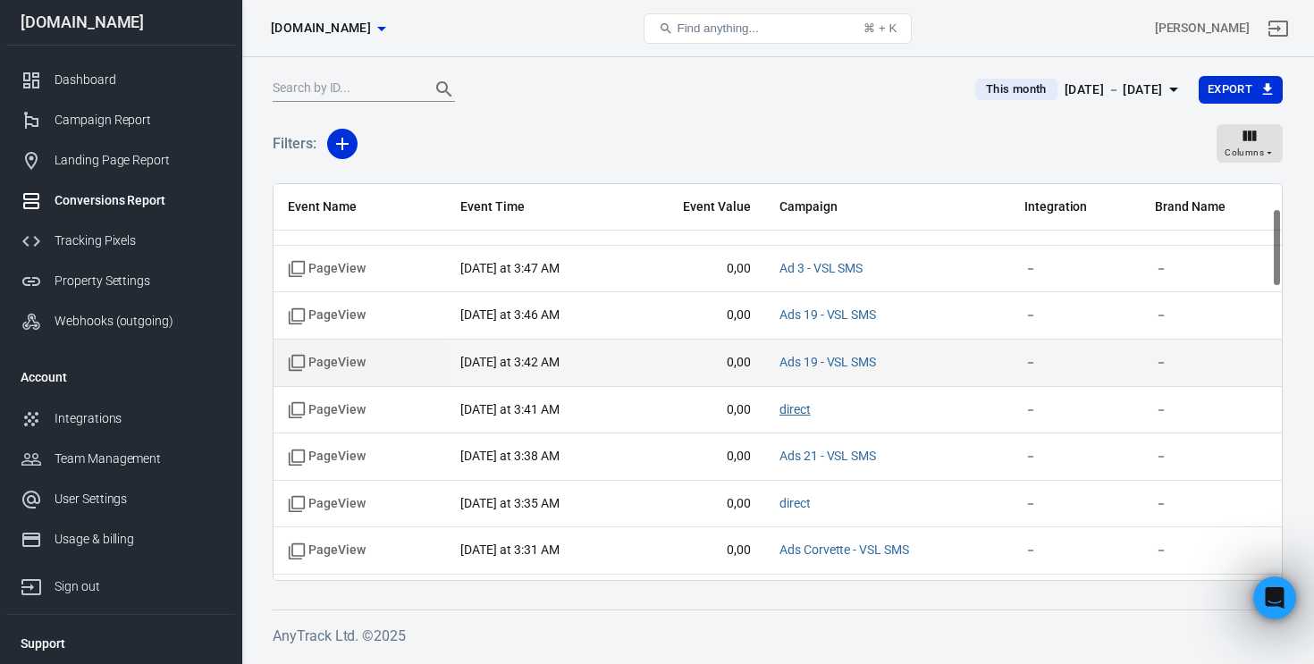
scroll to position [0, 0]
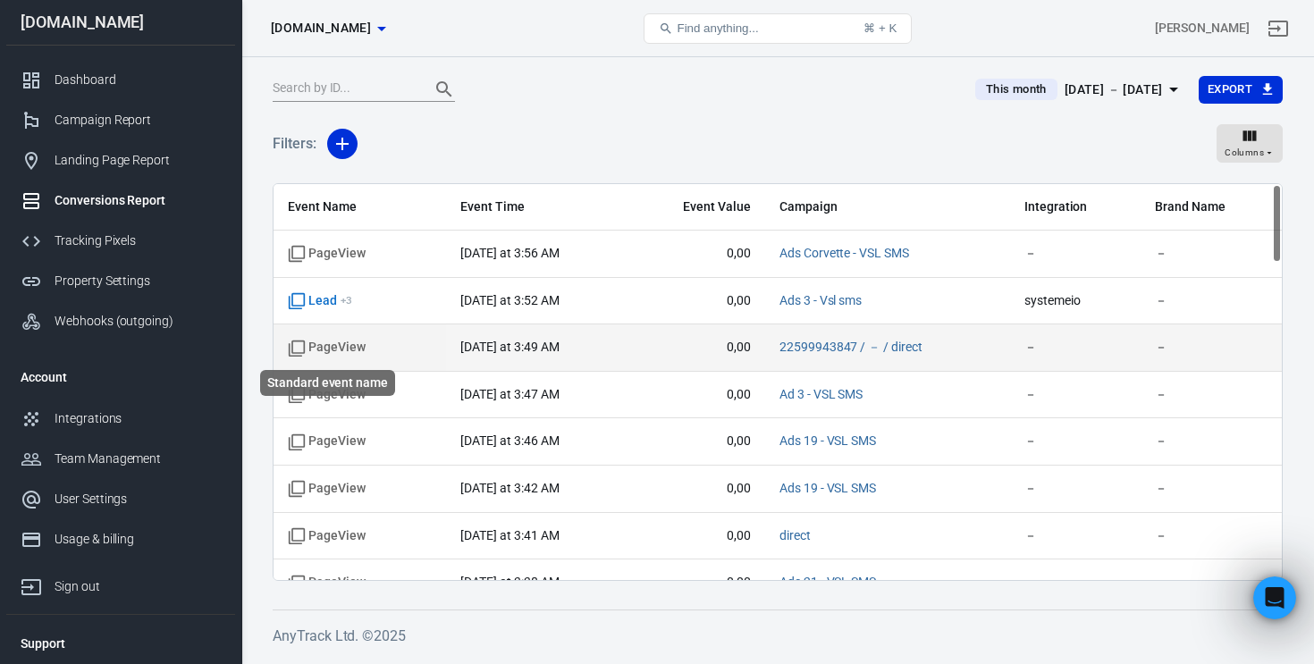
click at [333, 344] on span "PageView" at bounding box center [327, 348] width 78 height 18
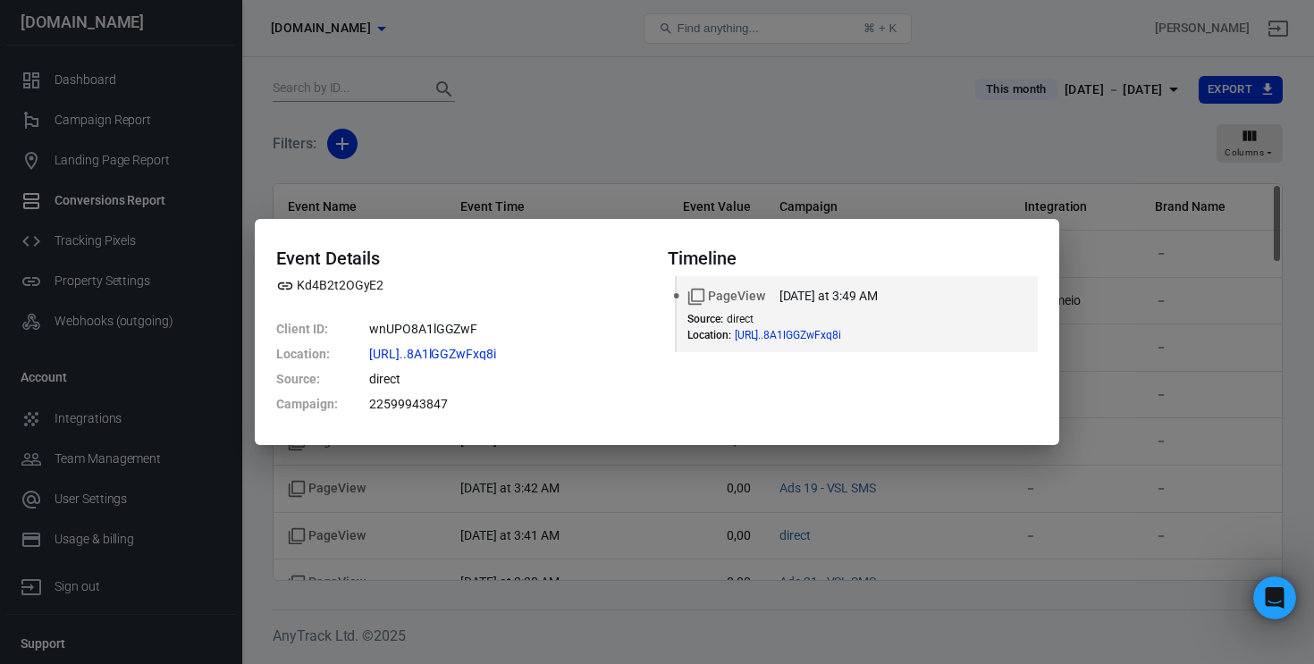
click at [1086, 358] on div "Event Details Kd4B2t2OGyE2 Client ID : wnUPO8A1lGGZwF Location : https://membre…" at bounding box center [657, 332] width 1314 height 664
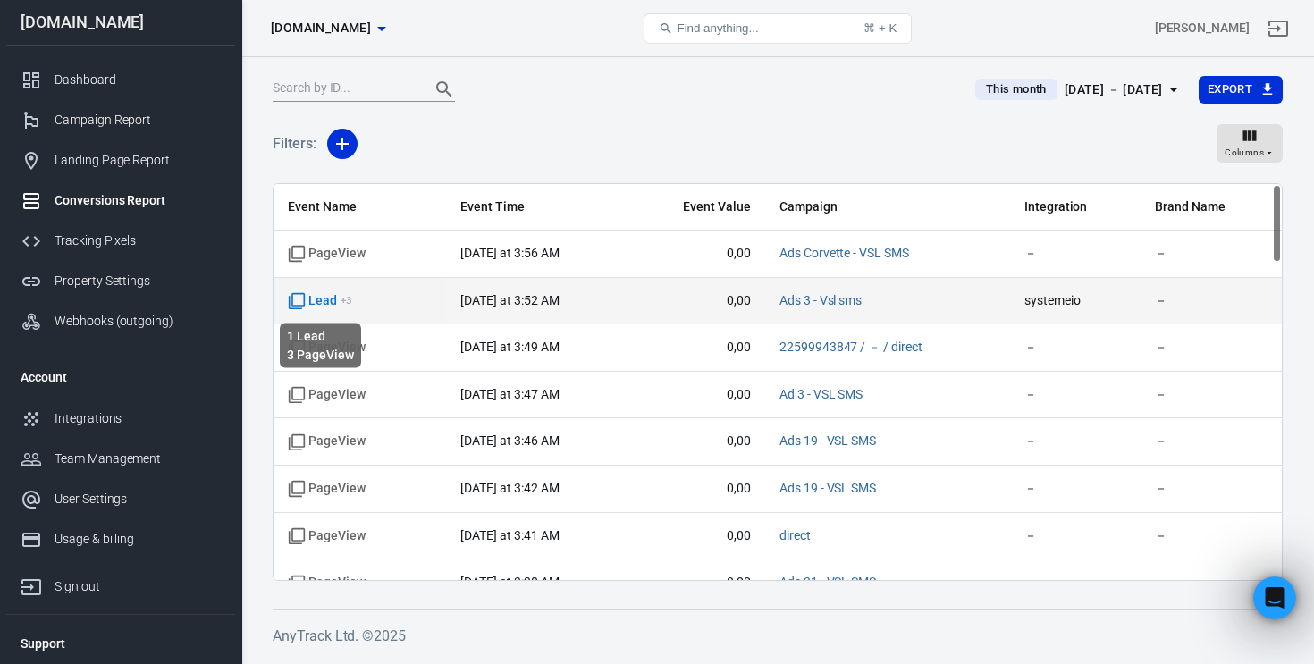
click at [346, 299] on sup "+ 3" at bounding box center [347, 300] width 12 height 13
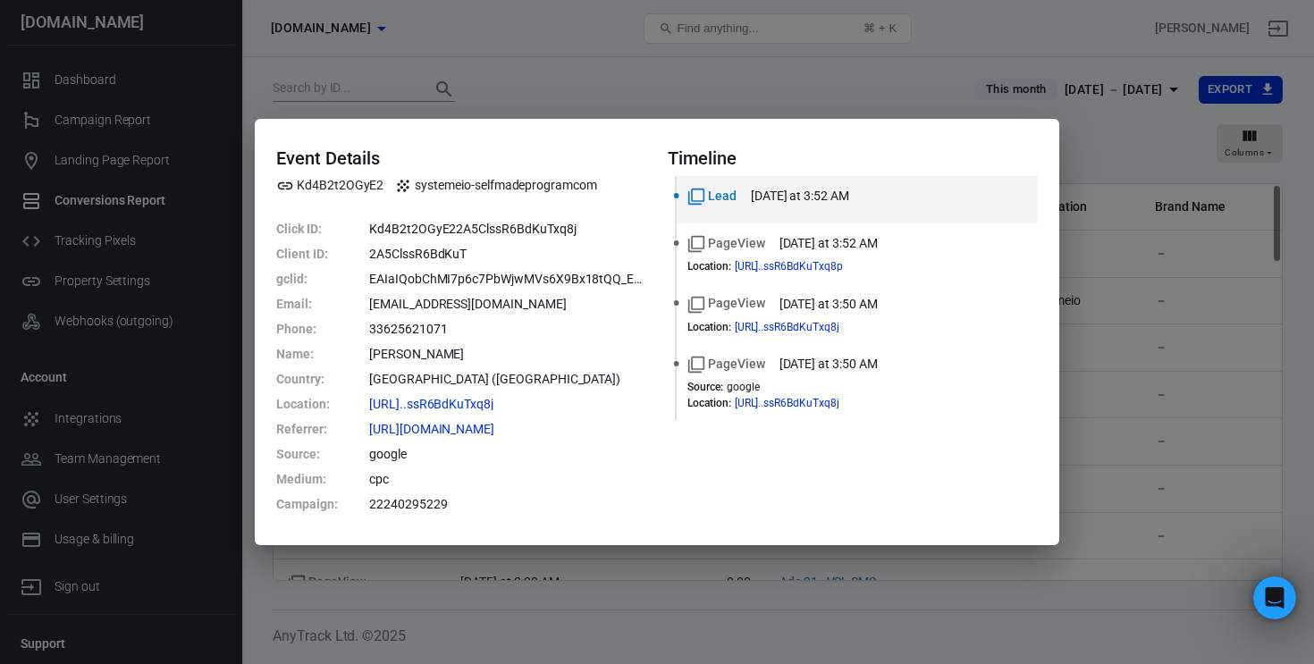
click at [1168, 375] on div "Event Details Kd4B2t2OGyE2 systemeio-selfmadeprogramcom Click ID : Kd4B2t2OGyE2…" at bounding box center [657, 332] width 1314 height 664
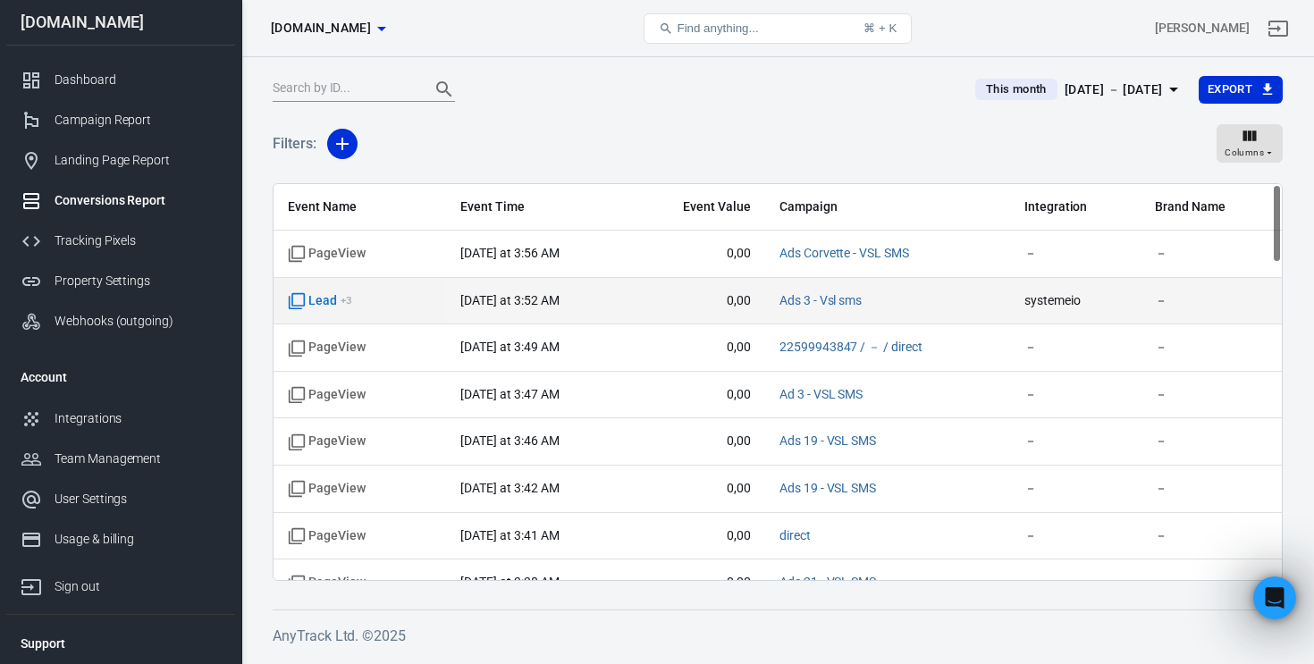
click at [335, 301] on span "Lead + 3" at bounding box center [320, 301] width 64 height 18
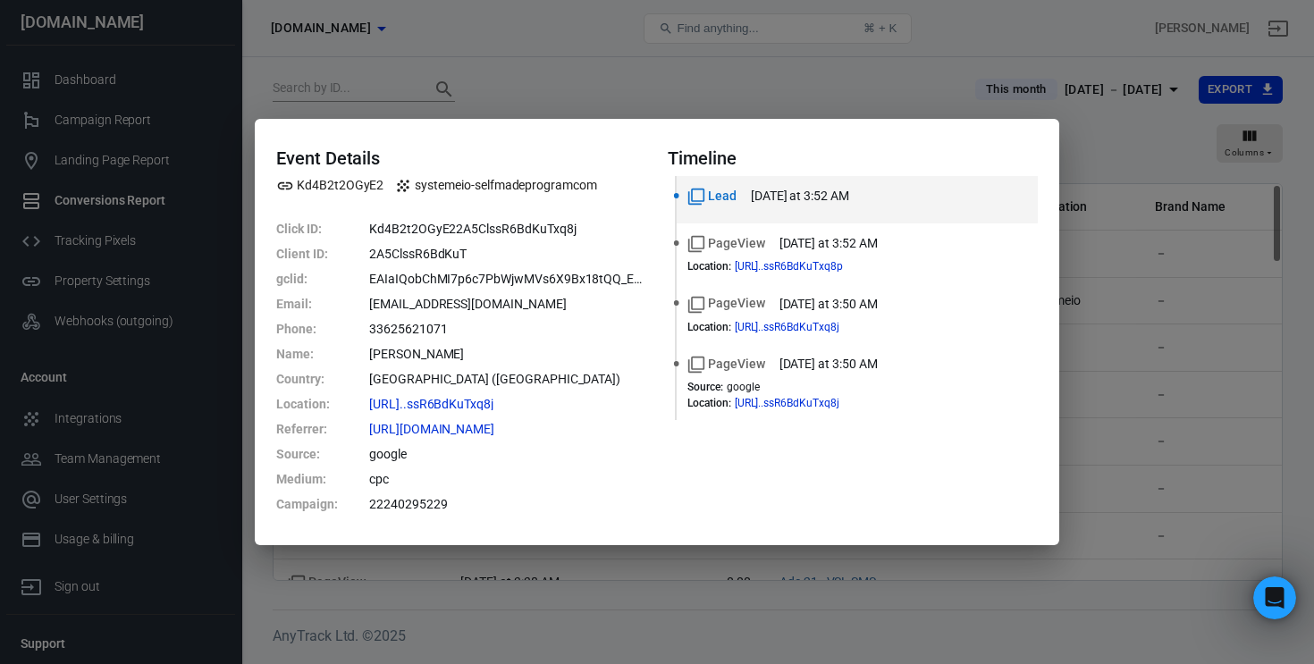
click at [1145, 288] on div "Event Details Kd4B2t2OGyE2 systemeio-selfmadeprogramcom Click ID : Kd4B2t2OGyE2…" at bounding box center [657, 332] width 1314 height 664
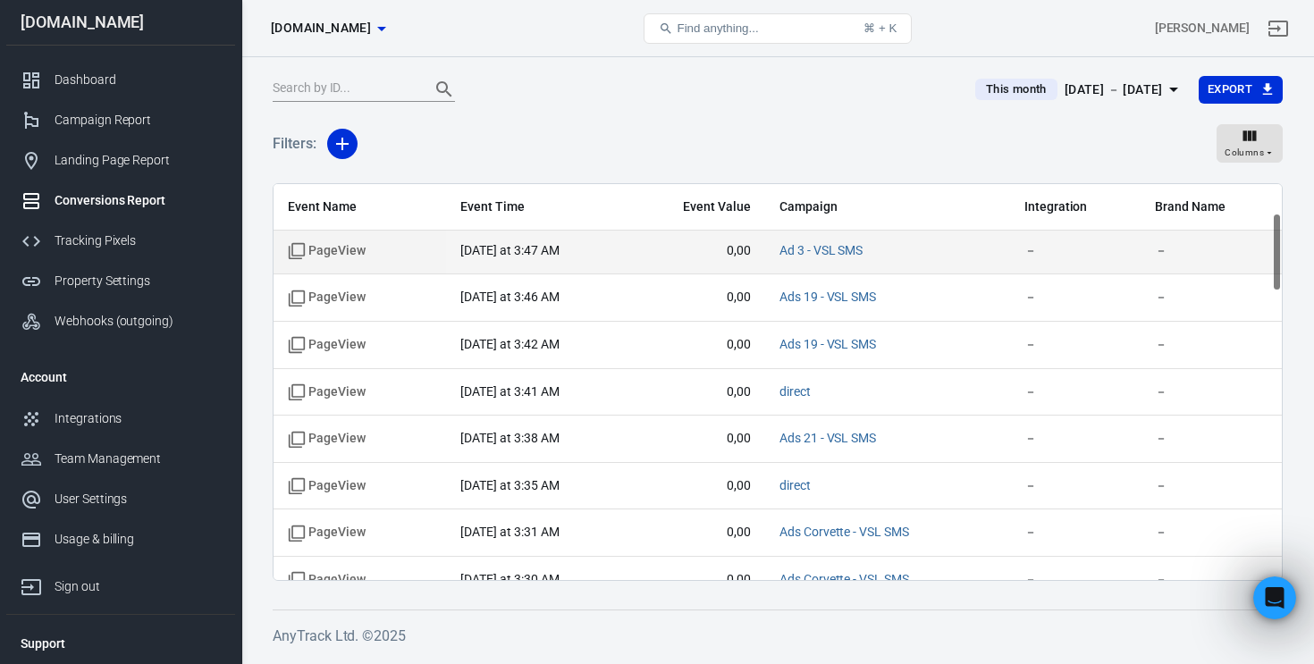
scroll to position [147, 0]
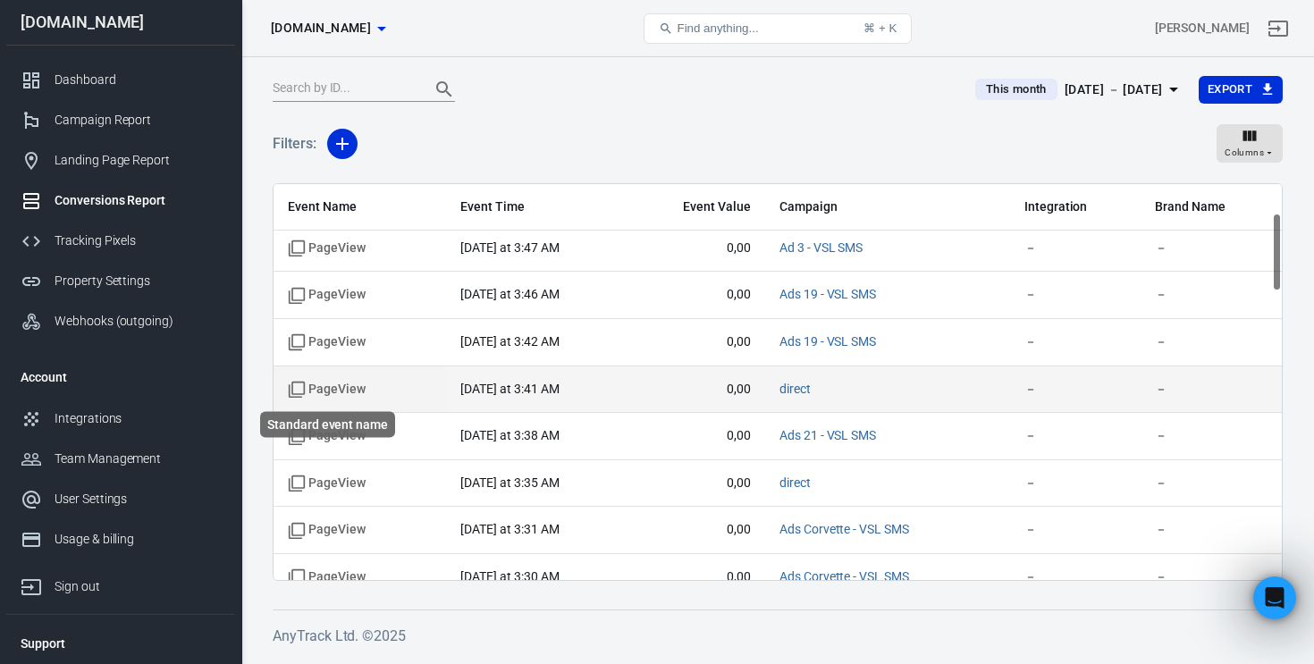
click at [334, 386] on span "PageView" at bounding box center [327, 390] width 78 height 18
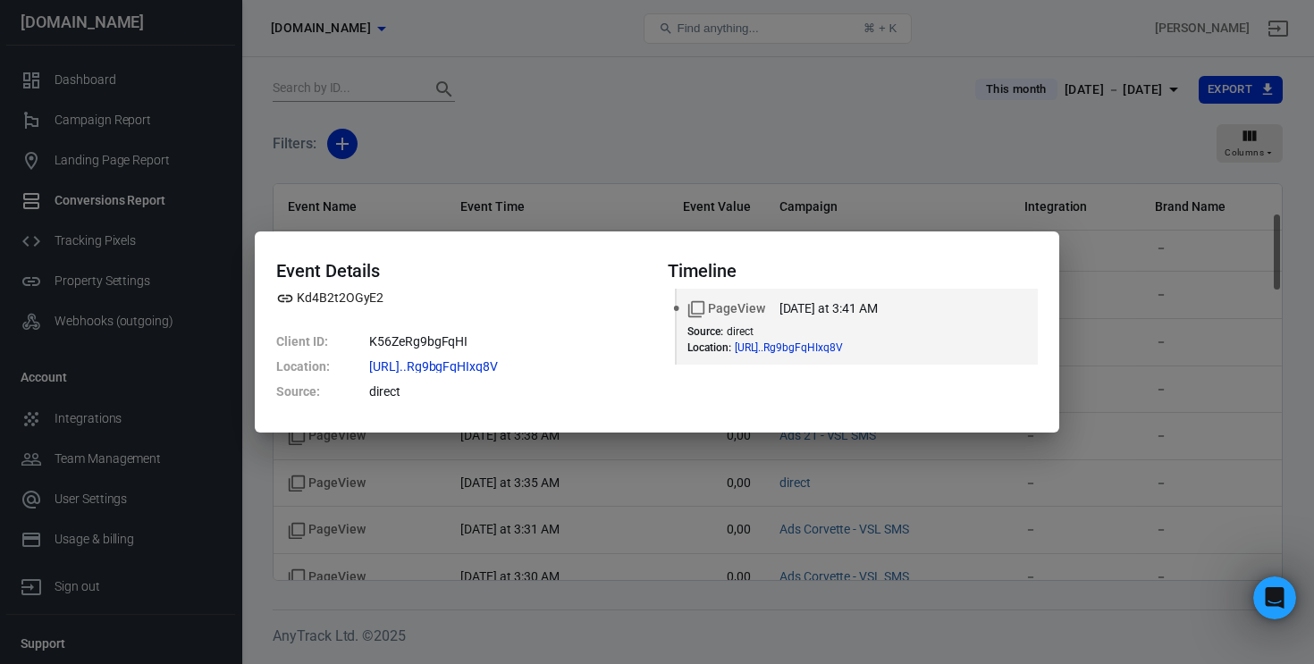
click at [1170, 295] on div "Event Details Kd4B2t2OGyE2 Client ID : K56ZeRg9bgFqHI Location : https://membre…" at bounding box center [657, 332] width 1314 height 664
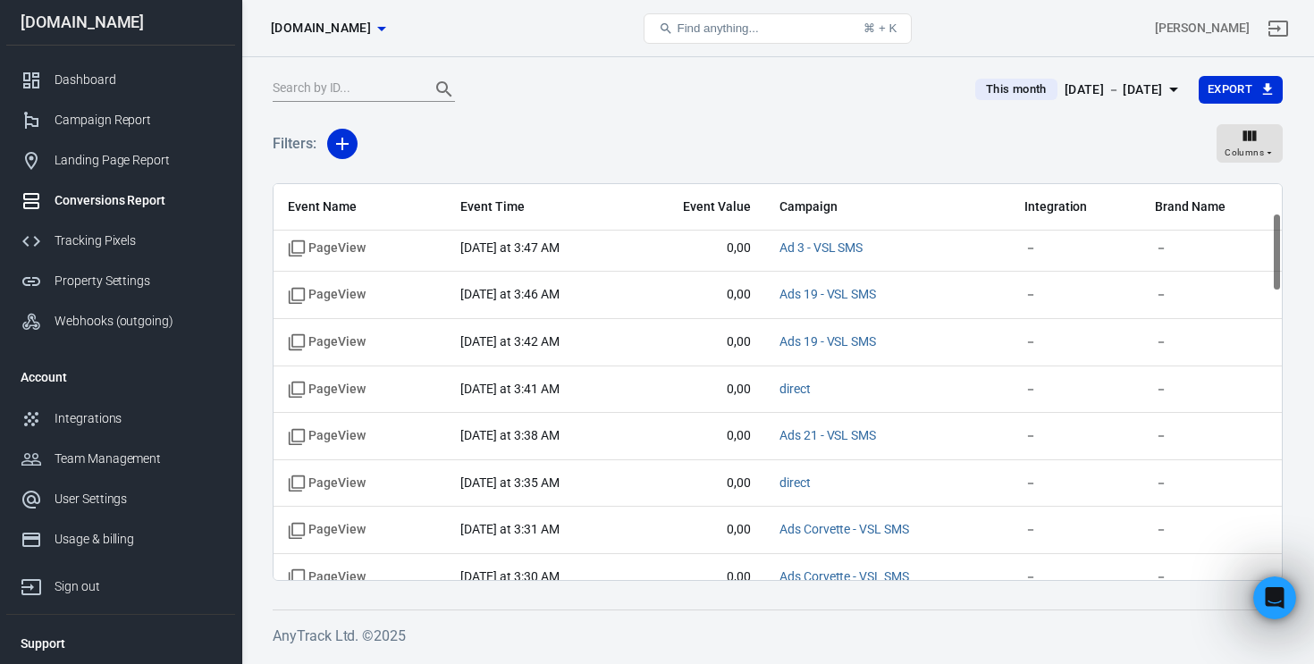
click at [339, 89] on input "text" at bounding box center [344, 89] width 143 height 23
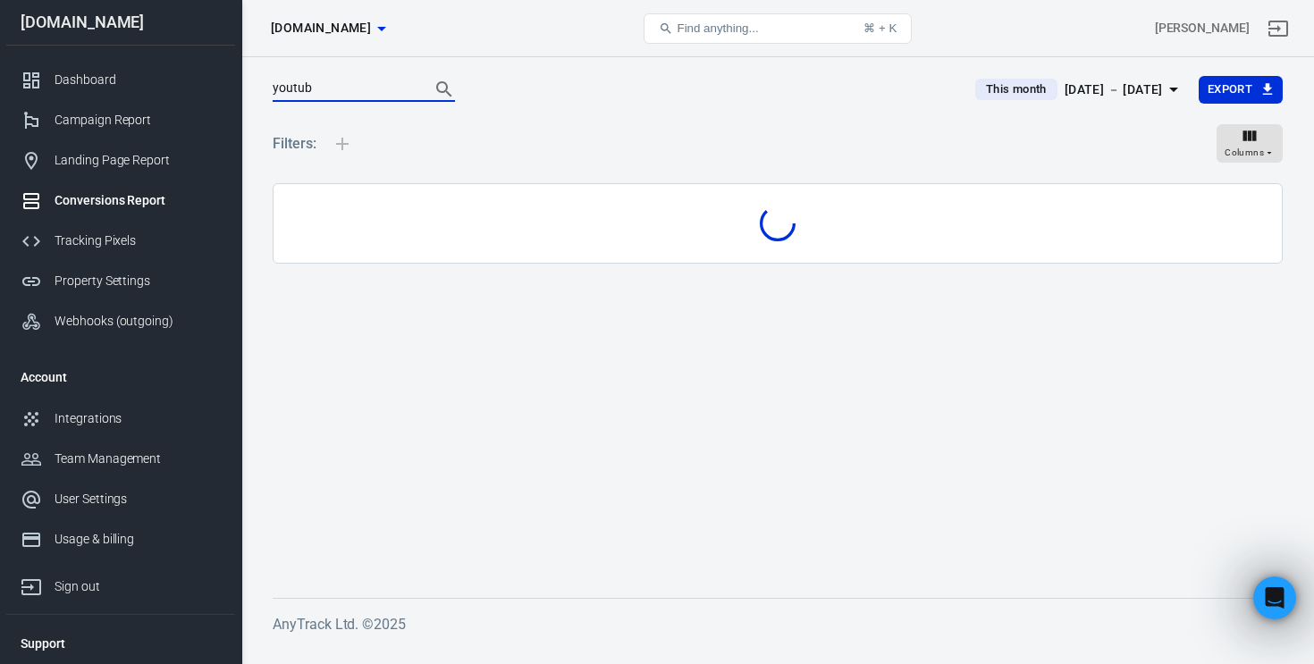
type input "youtube"
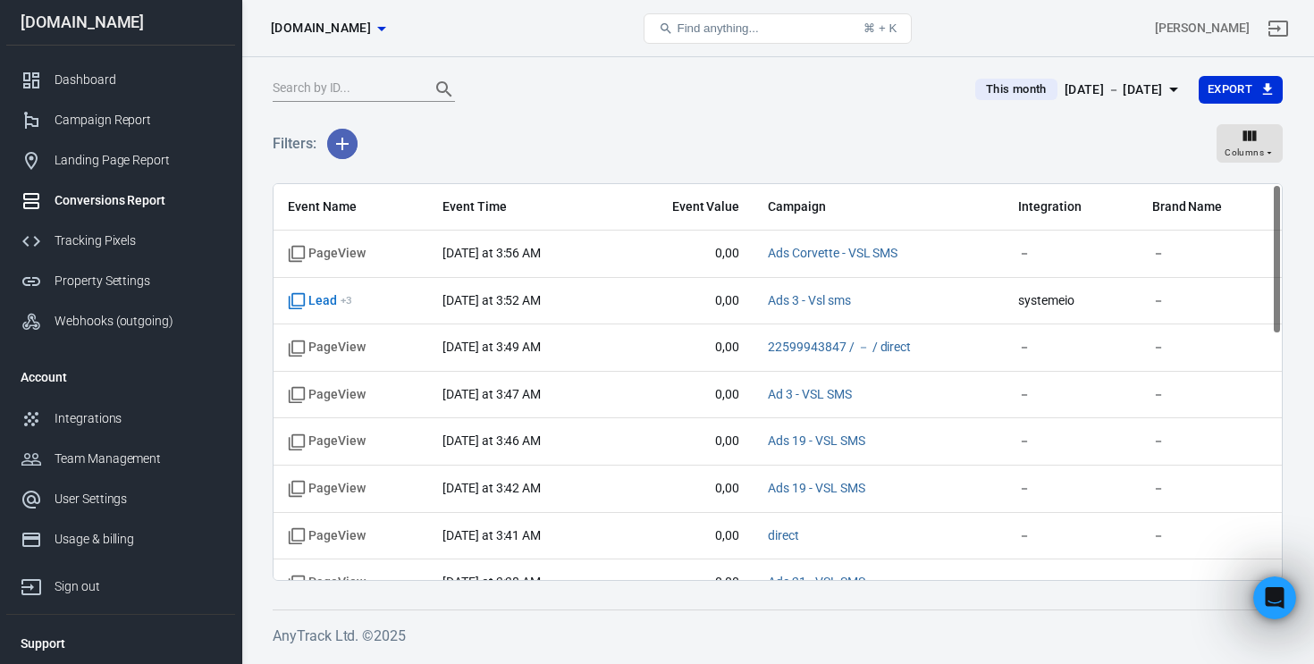
click at [340, 133] on icon "button" at bounding box center [342, 143] width 21 height 21
click at [393, 208] on li "Integration" at bounding box center [388, 214] width 122 height 32
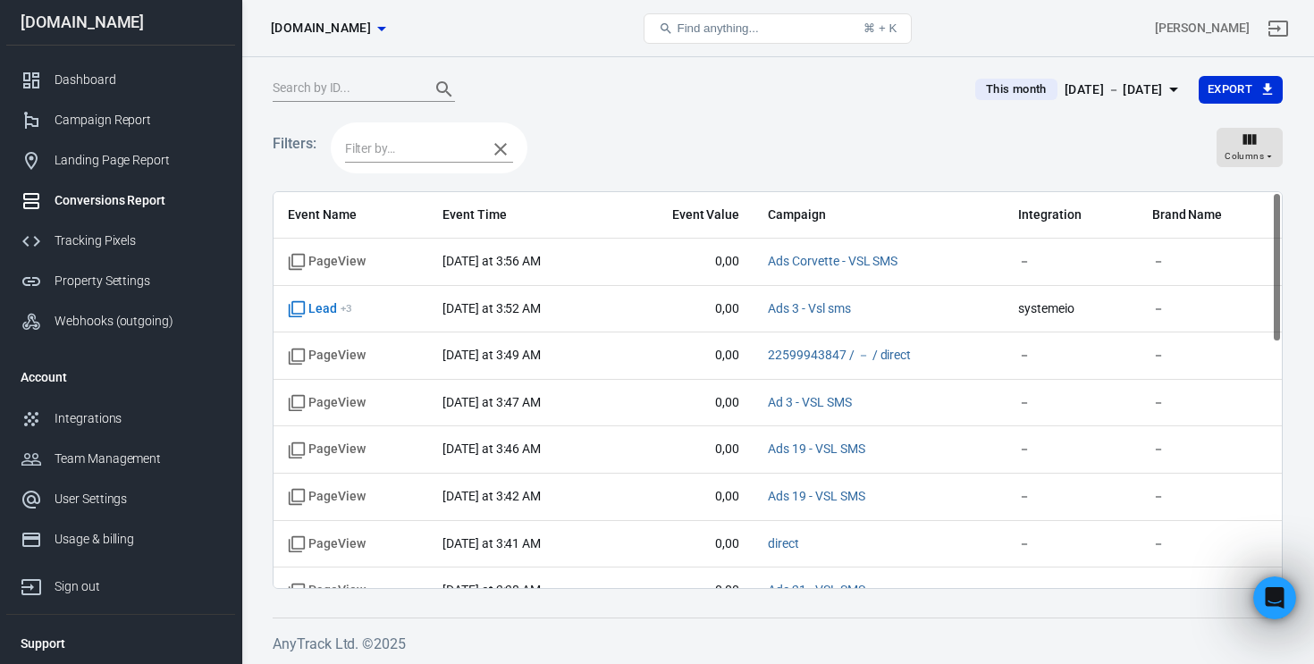
click at [384, 149] on input "text" at bounding box center [411, 149] width 133 height 22
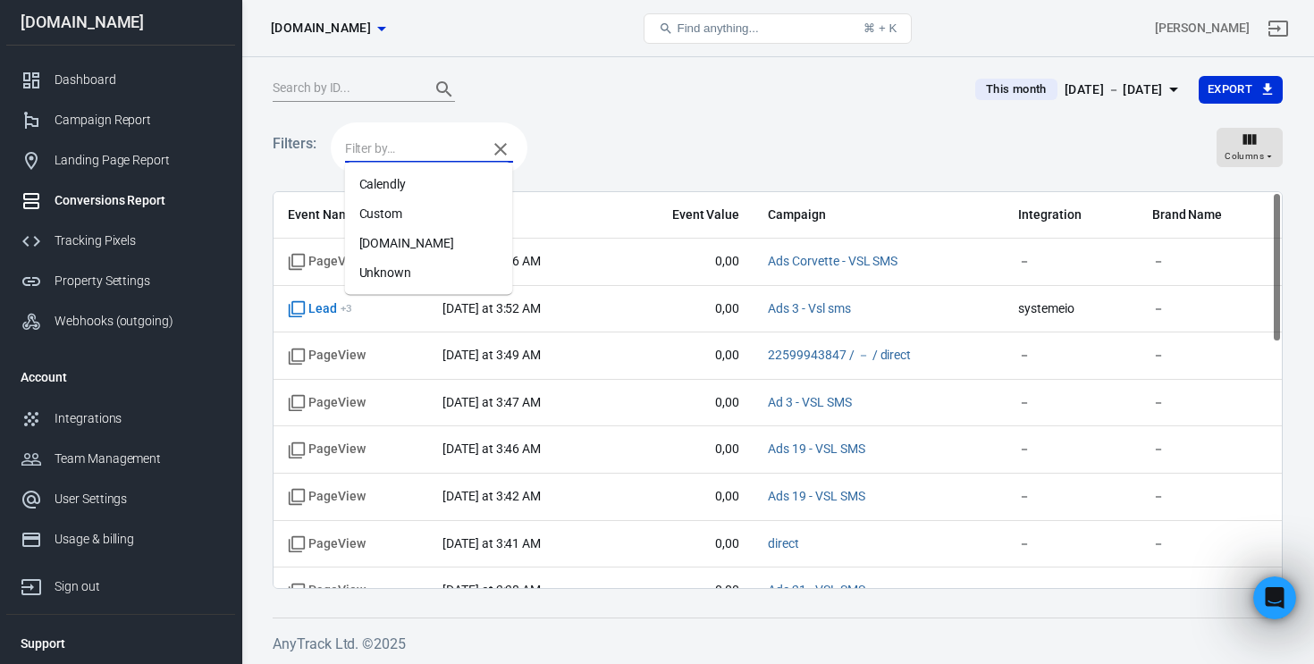
scroll to position [1, 0]
click at [493, 141] on icon "button" at bounding box center [500, 148] width 21 height 21
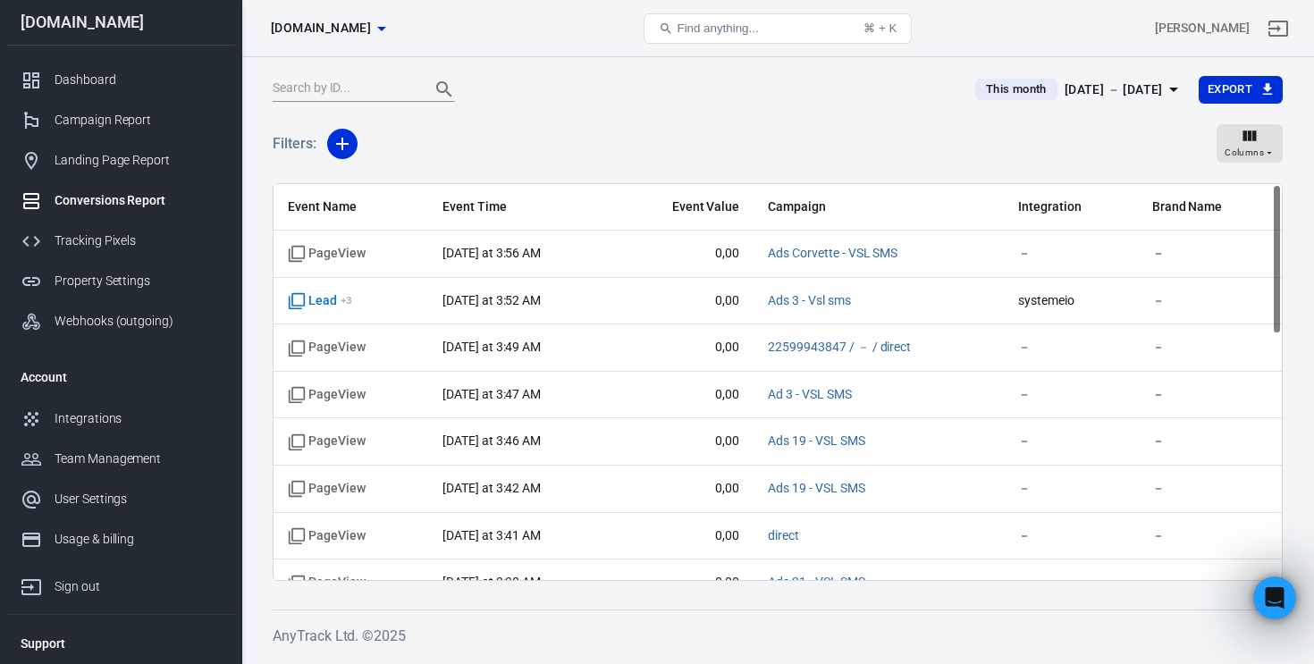
scroll to position [0, 0]
click at [612, 136] on div "Filters: Columns" at bounding box center [778, 151] width 1010 height 64
click at [1229, 135] on div "Columns" at bounding box center [1250, 144] width 50 height 34
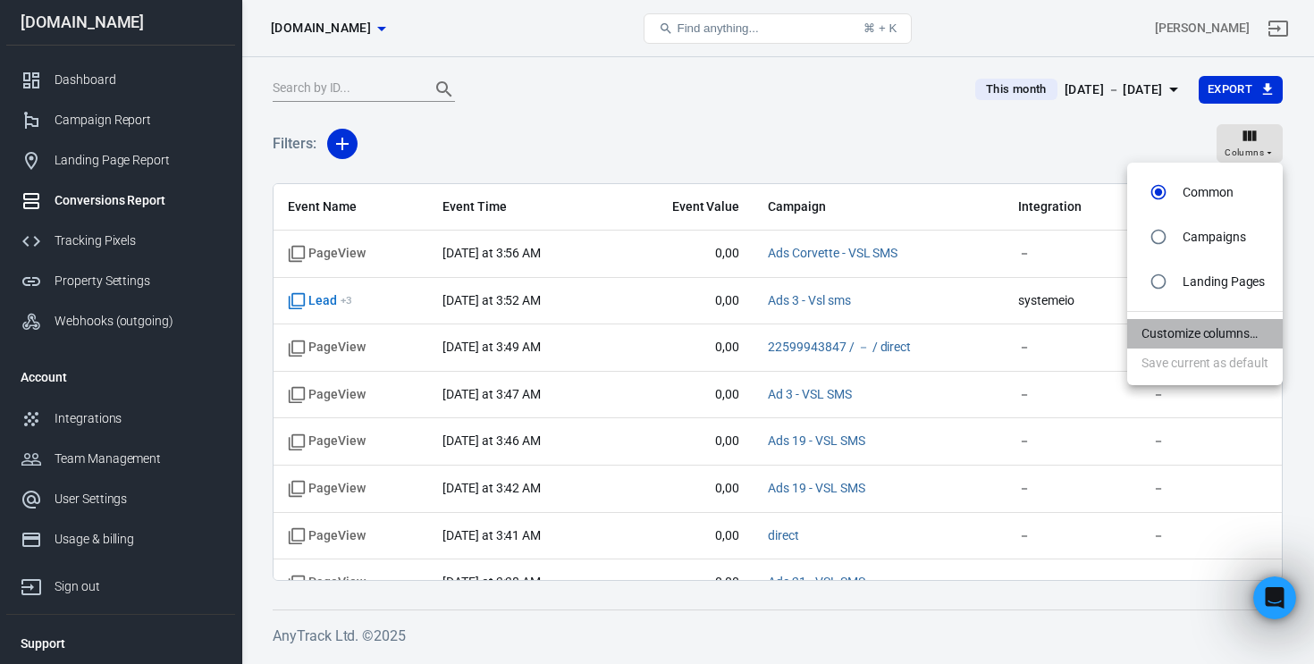
click at [1192, 324] on li "Customize columns…" at bounding box center [1205, 333] width 156 height 29
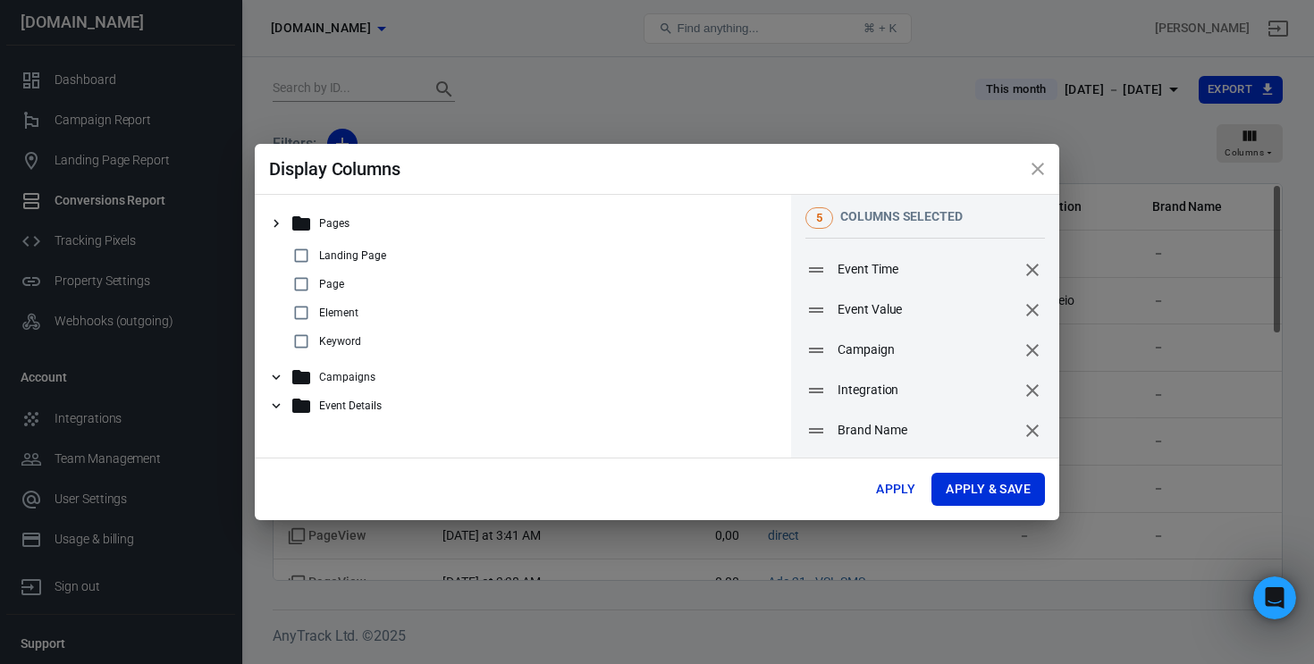
click at [1031, 431] on icon "remove" at bounding box center [1032, 431] width 13 height 13
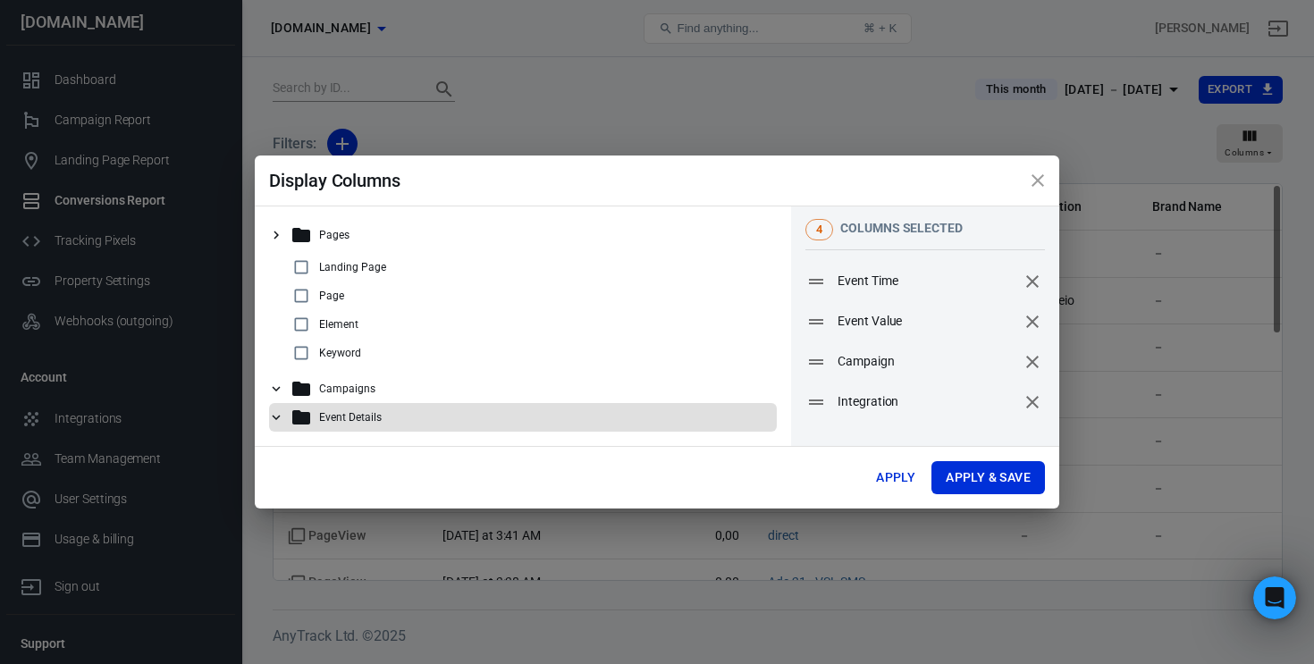
click at [277, 417] on icon at bounding box center [276, 417] width 16 height 16
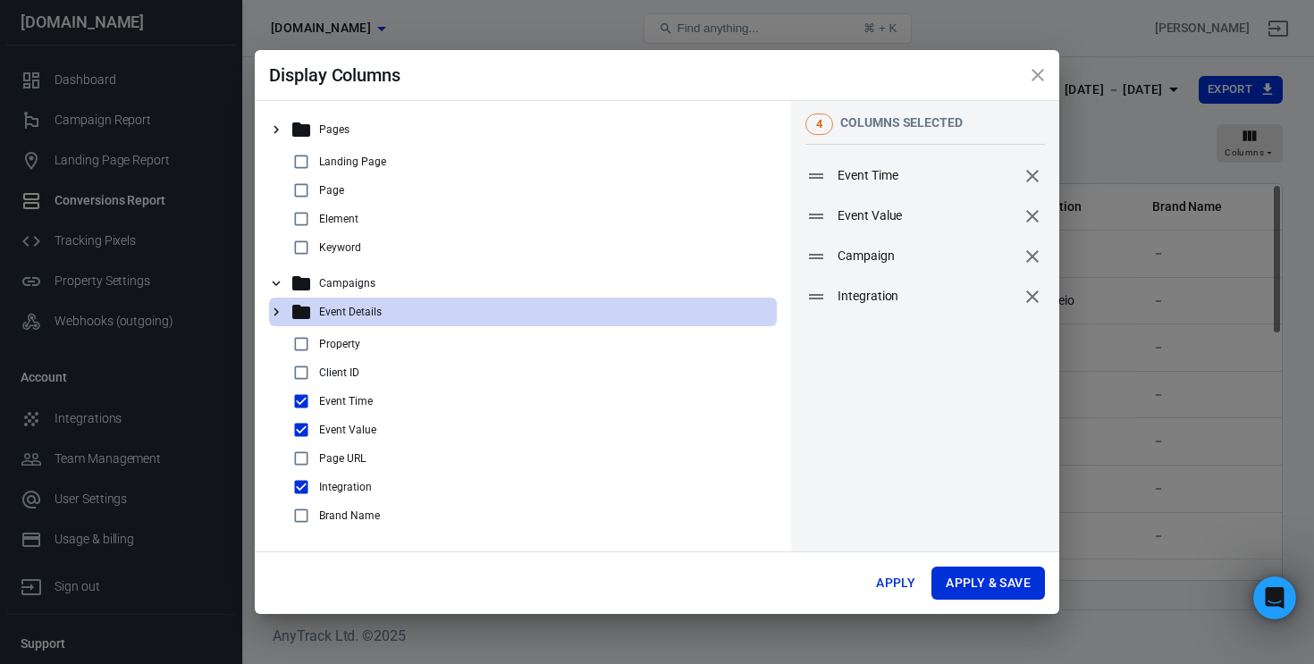
click at [300, 456] on input "checkbox" at bounding box center [300, 458] width 21 height 21
checkbox input "true"
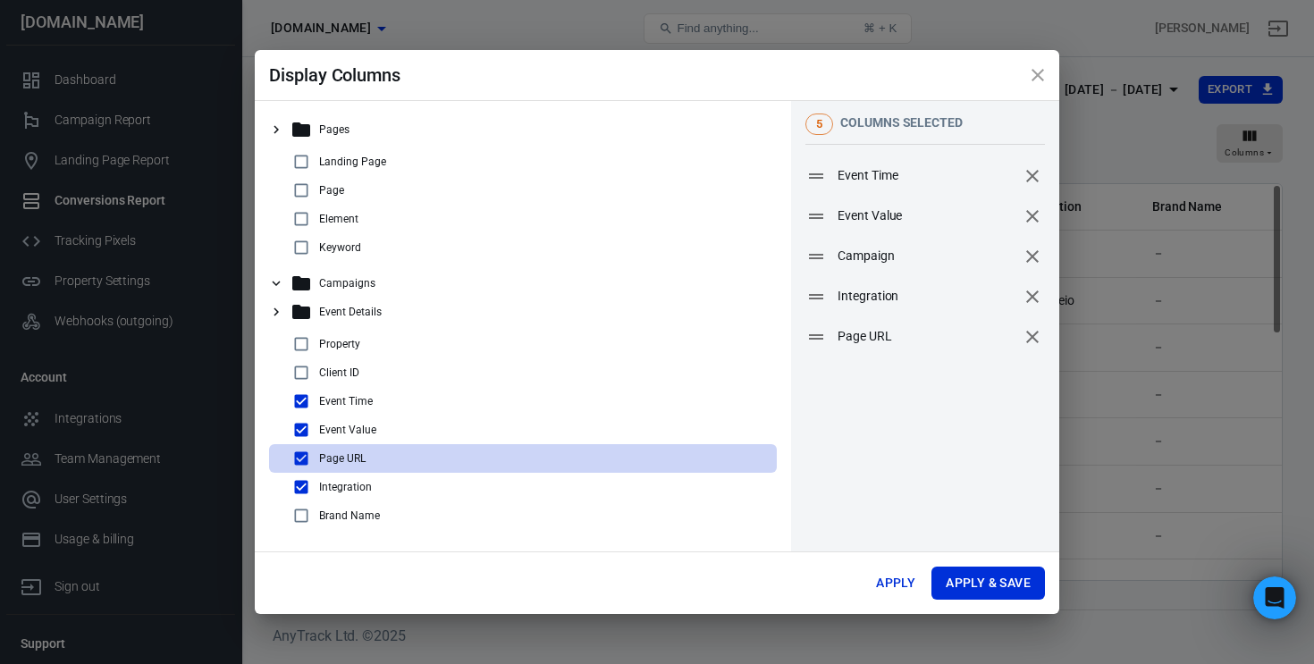
click at [280, 305] on icon at bounding box center [276, 312] width 16 height 16
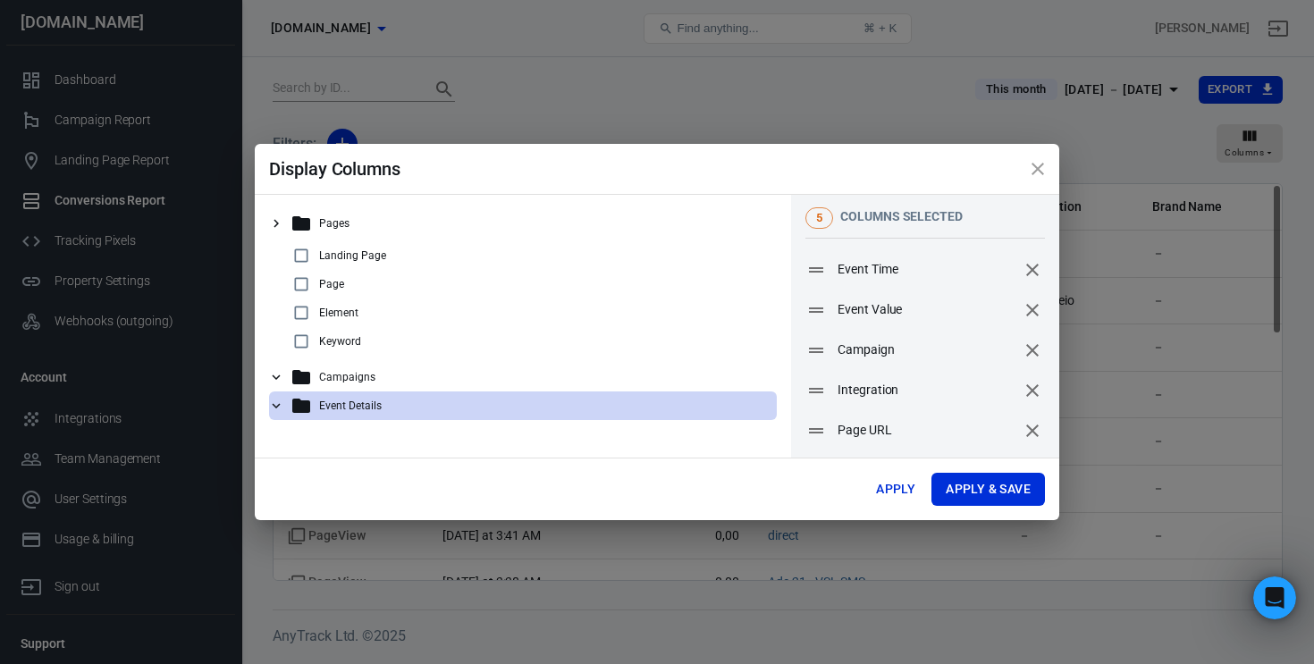
click at [277, 376] on icon at bounding box center [276, 377] width 16 height 16
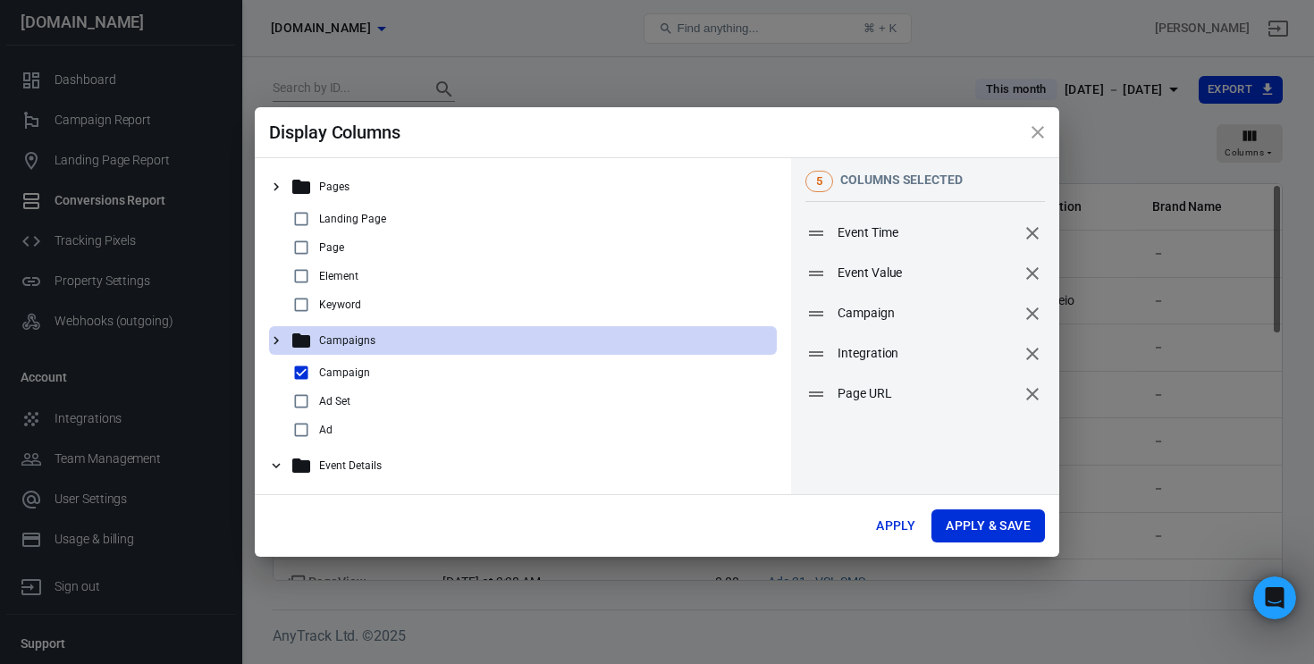
click at [302, 245] on input "checkbox" at bounding box center [300, 247] width 21 height 21
checkbox input "true"
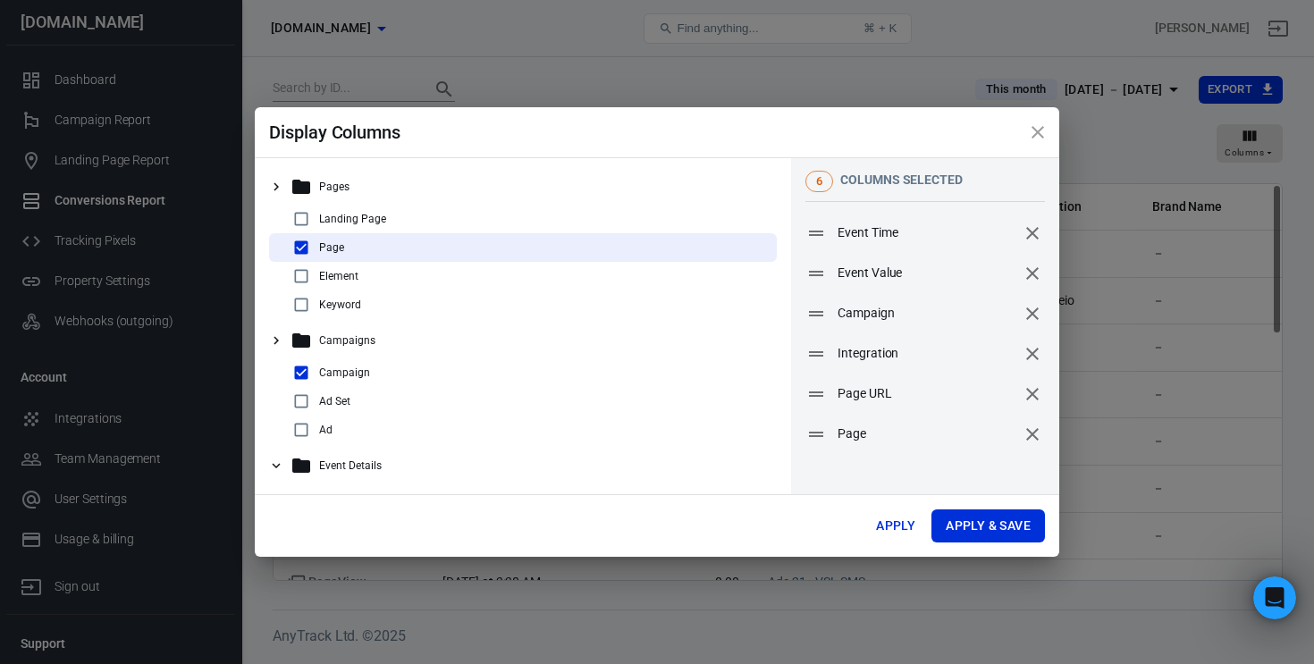
click at [300, 275] on input "checkbox" at bounding box center [300, 275] width 21 height 21
checkbox input "true"
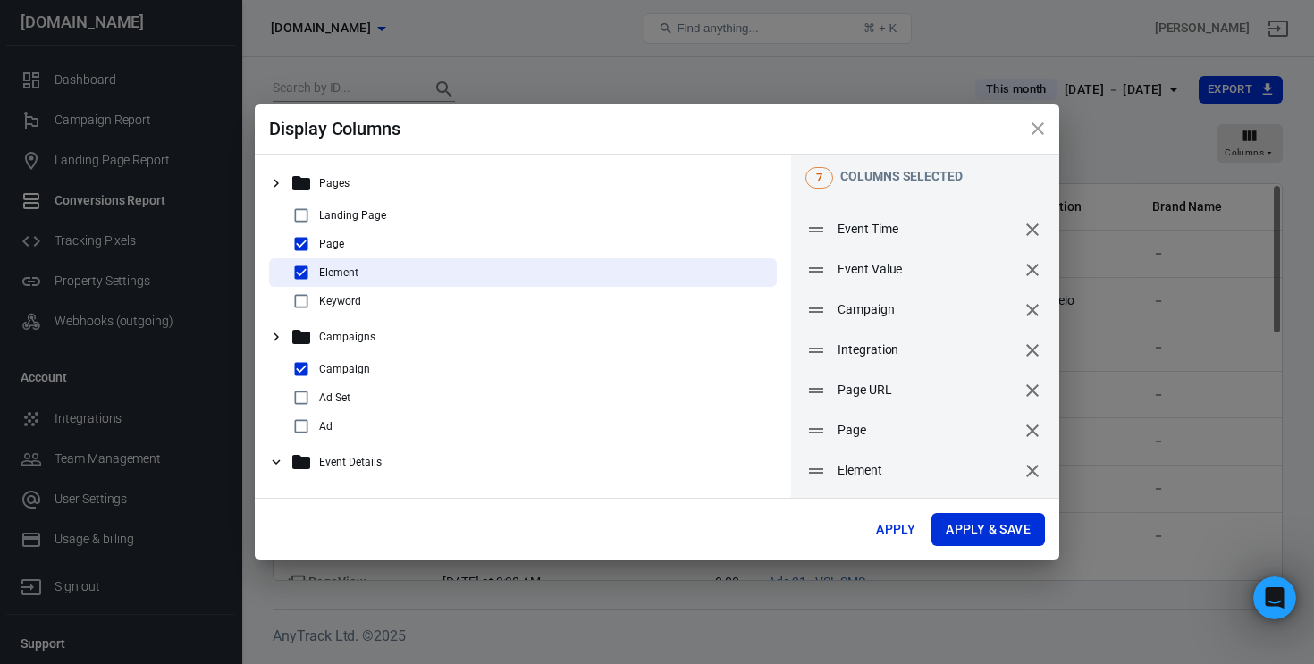
click at [300, 303] on input "checkbox" at bounding box center [300, 300] width 21 height 21
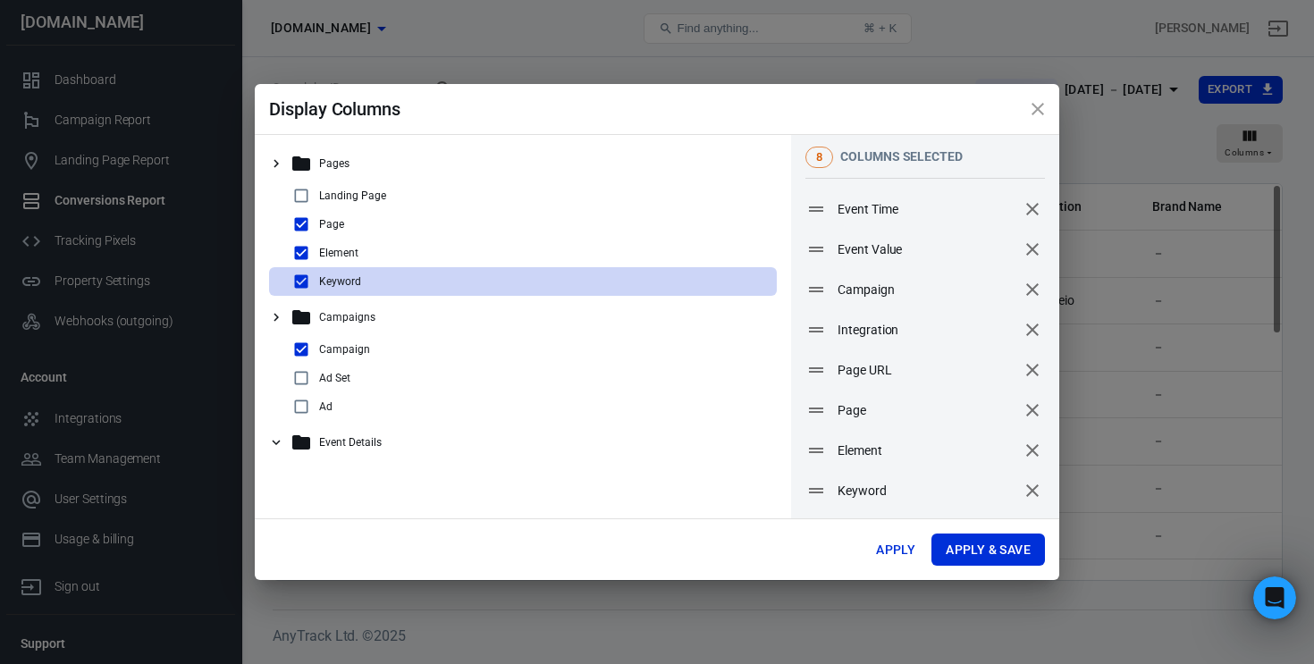
click at [274, 277] on div "Keyword" at bounding box center [523, 281] width 508 height 29
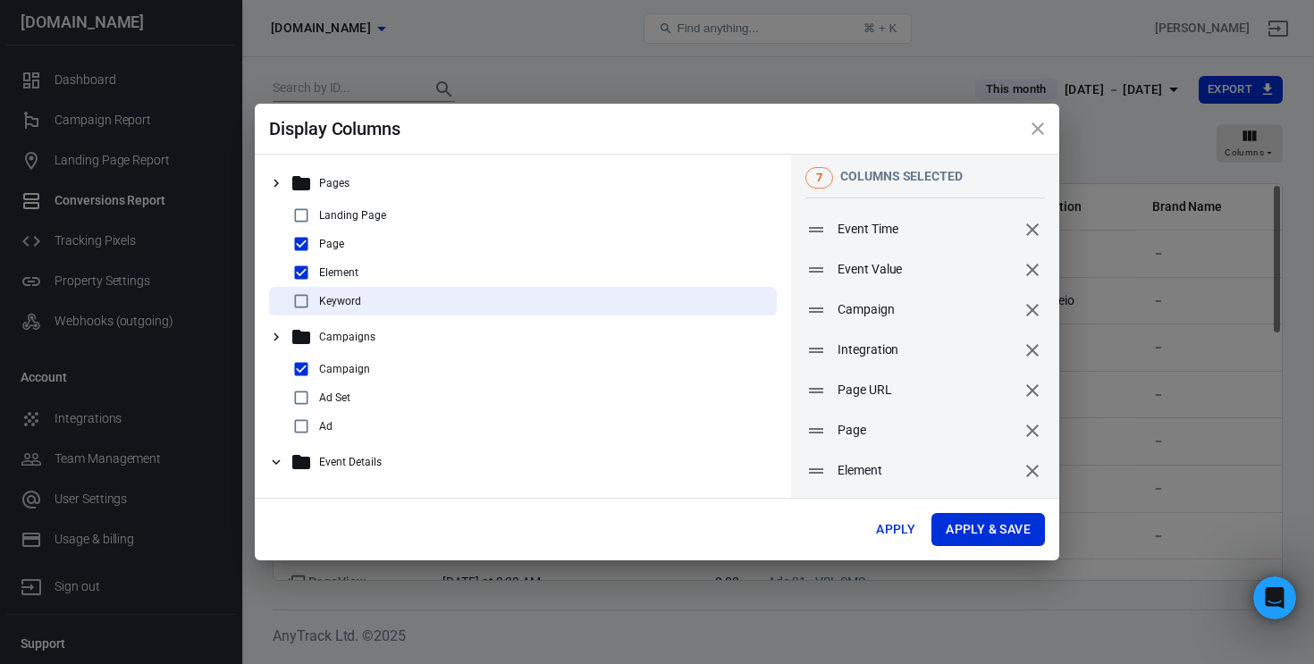
click at [302, 304] on input "checkbox" at bounding box center [300, 300] width 21 height 21
checkbox input "true"
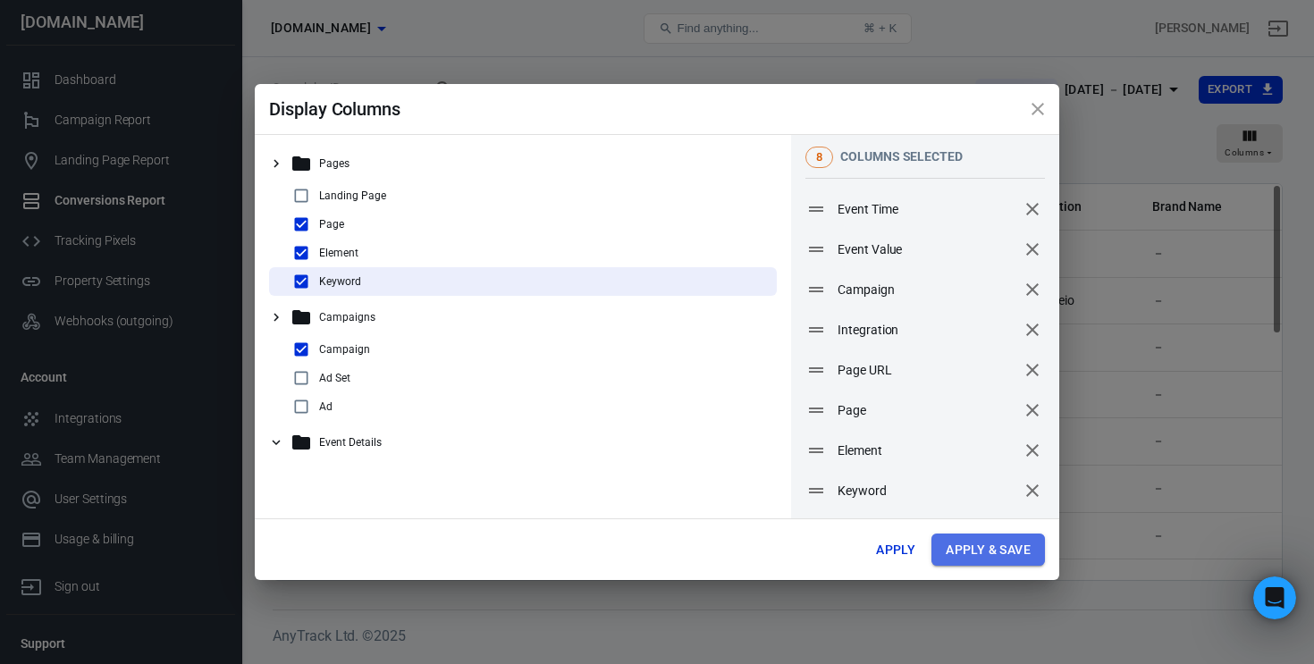
click at [990, 546] on button "Apply & Save" at bounding box center [988, 550] width 114 height 33
radio input "false"
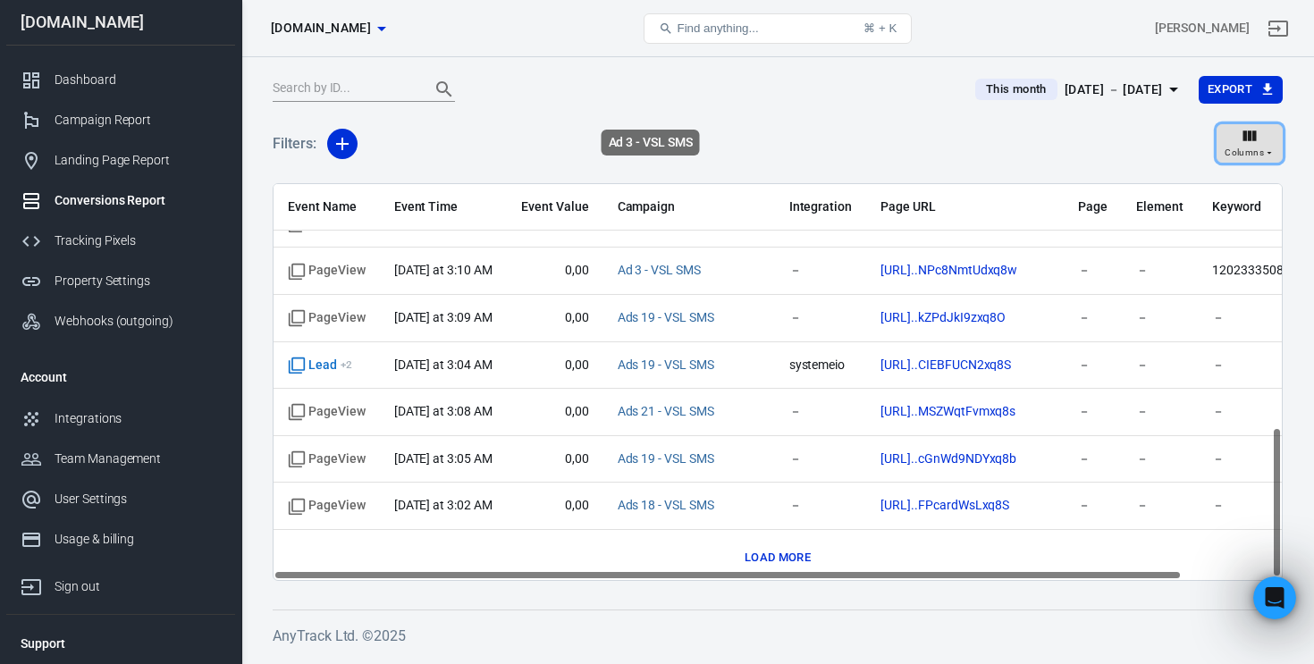
scroll to position [647, 0]
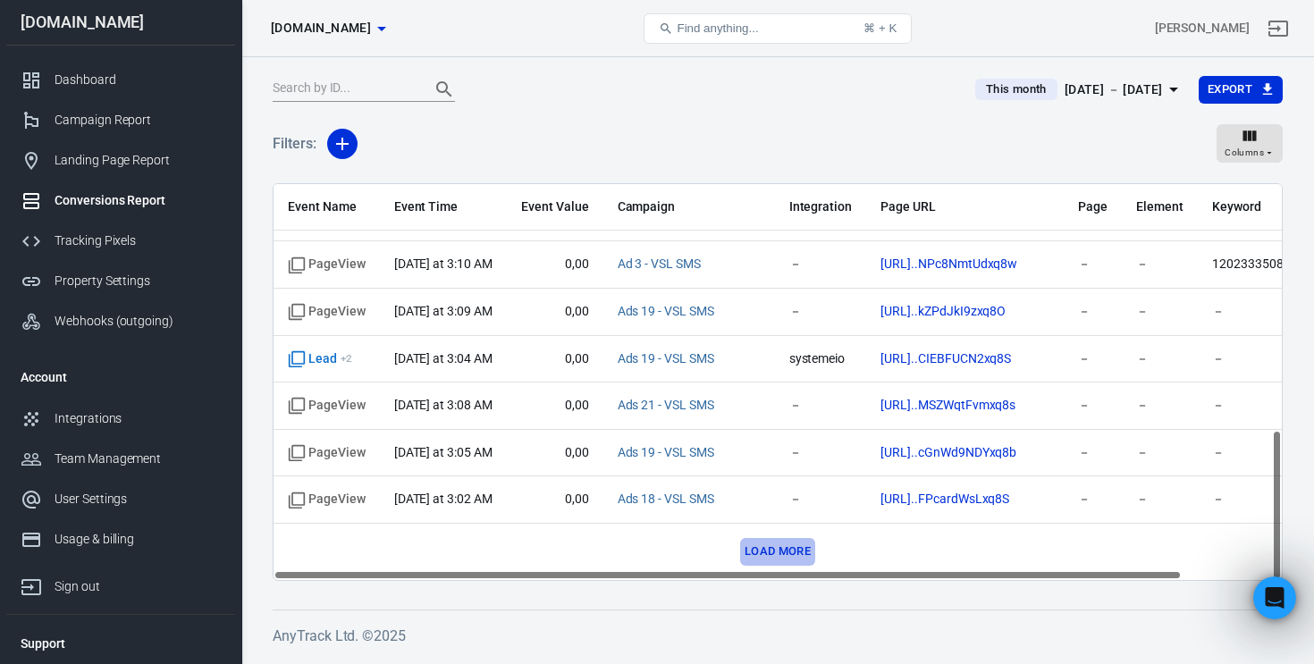
click at [778, 554] on button "Load more" at bounding box center [777, 552] width 75 height 28
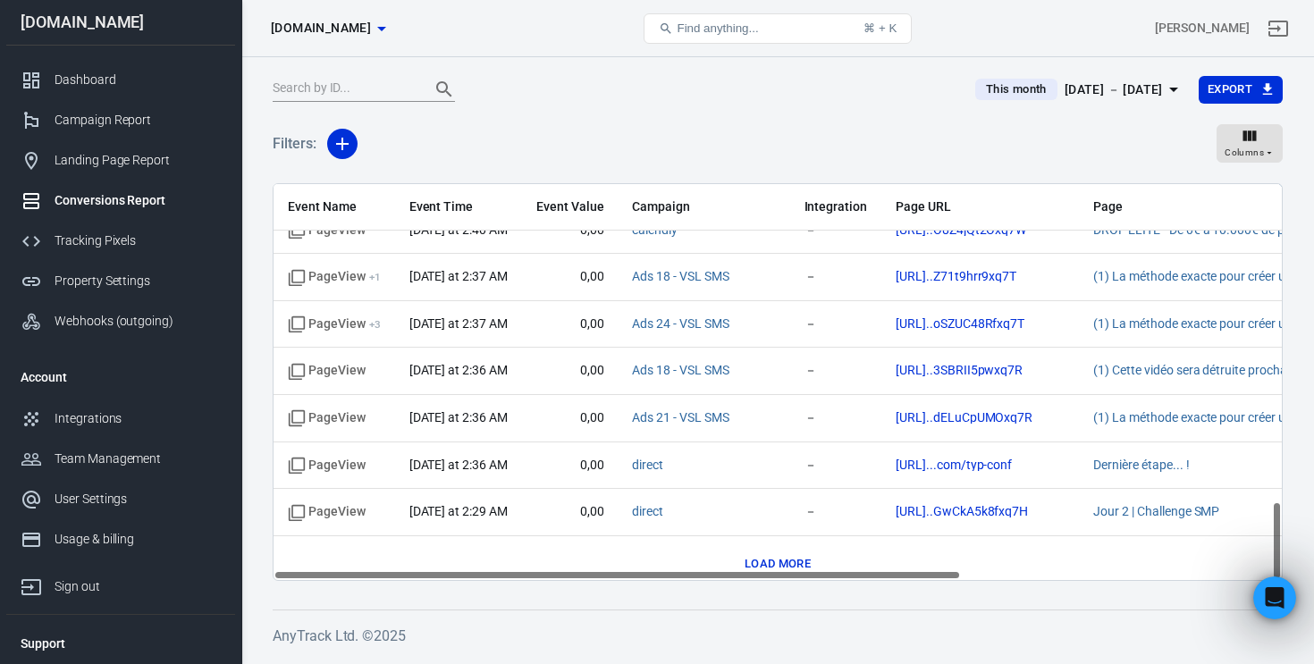
scroll to position [1587, 0]
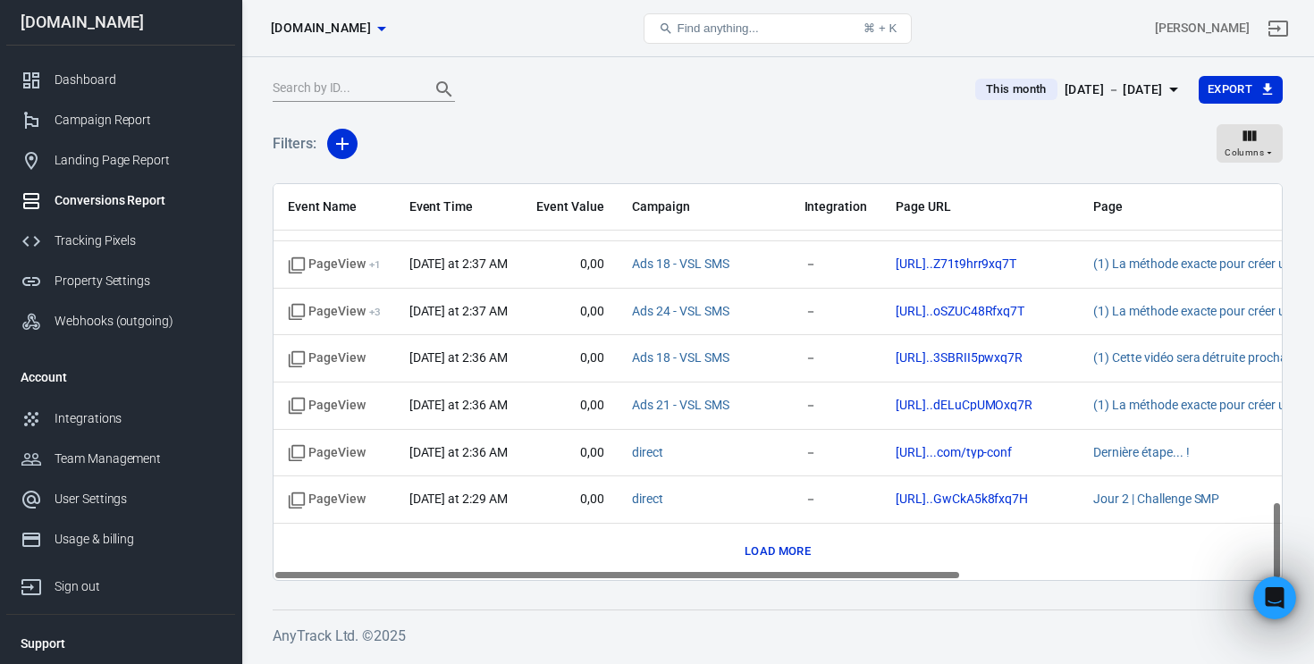
click at [778, 545] on button "Load more" at bounding box center [777, 552] width 75 height 28
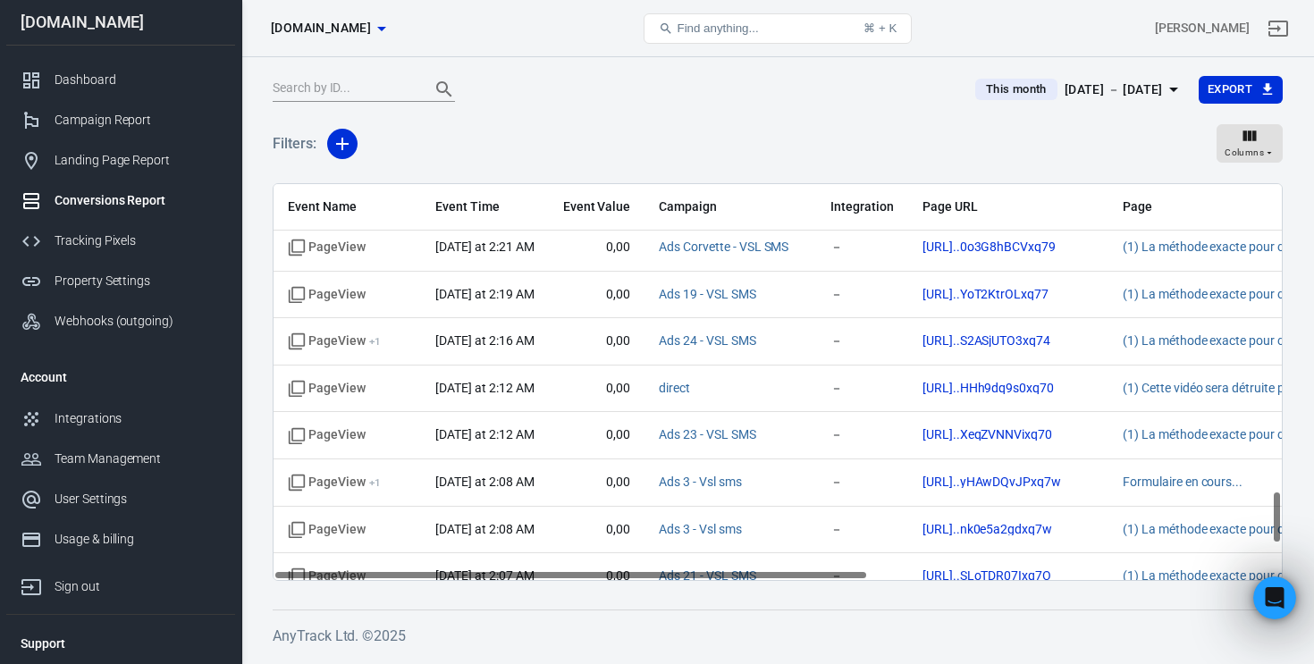
scroll to position [2294, 0]
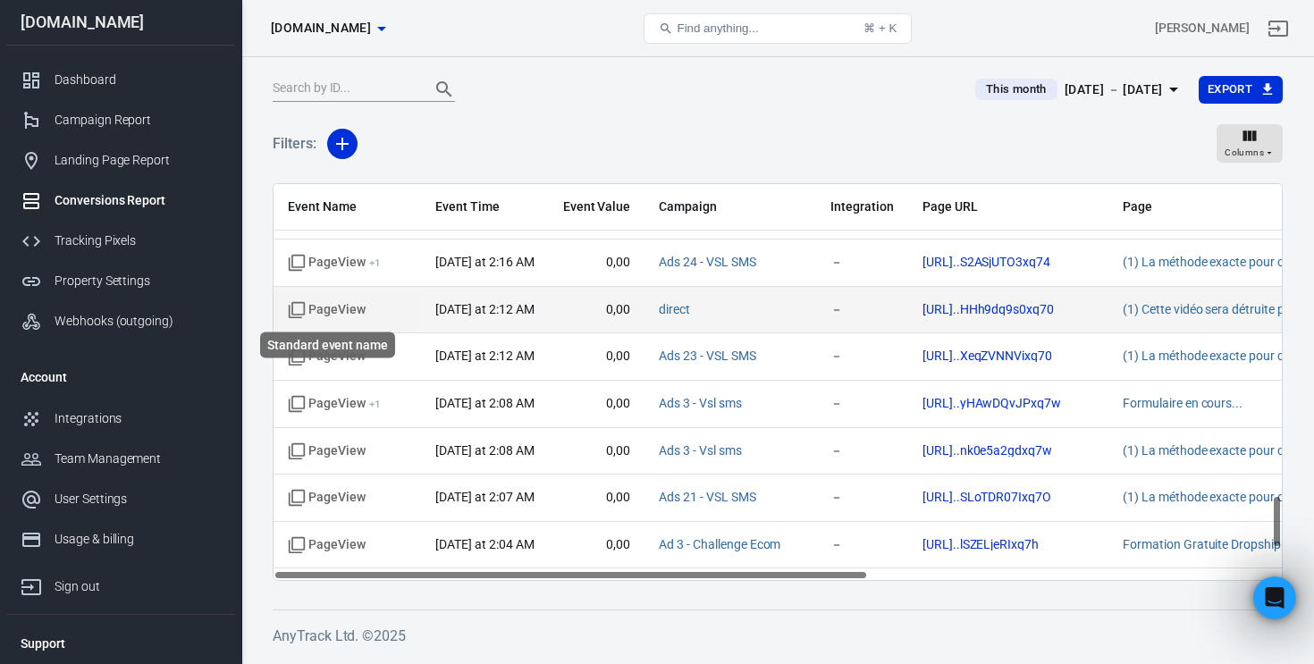
click at [335, 305] on span "PageView" at bounding box center [327, 310] width 78 height 18
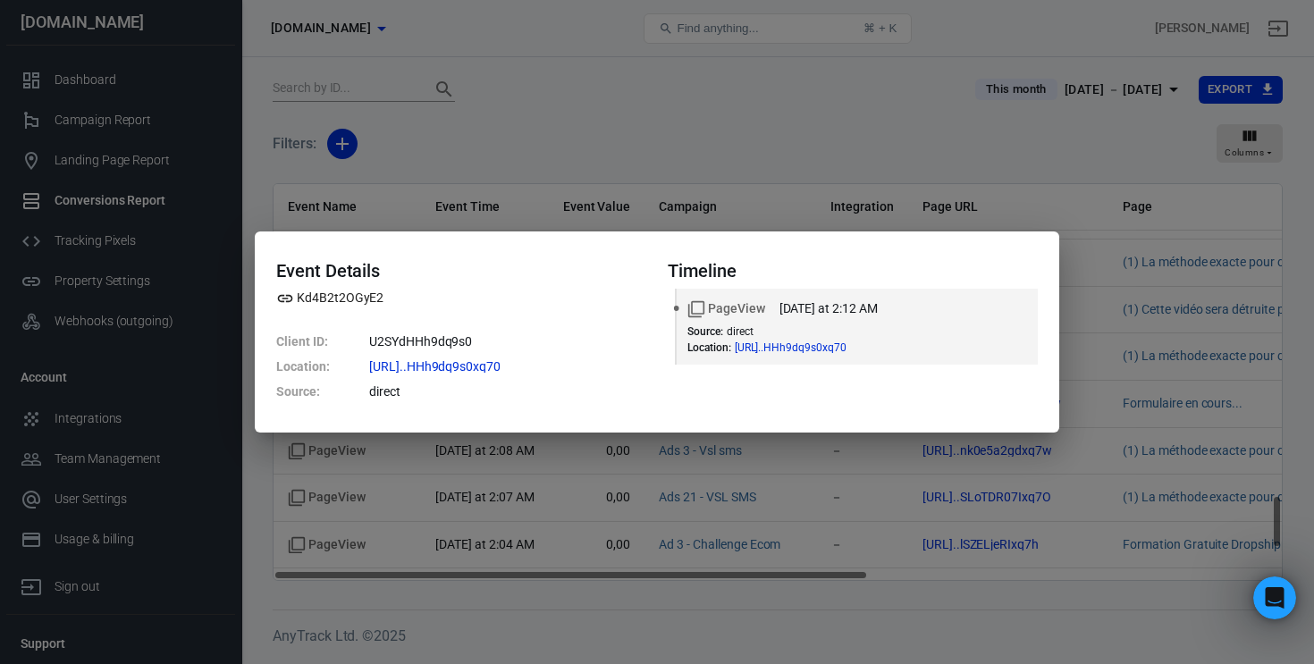
click at [669, 487] on div "Event Details Kd4B2t2OGyE2 Client ID : U2SYdHHh9dq9s0 Location : https://membre…" at bounding box center [657, 332] width 1314 height 664
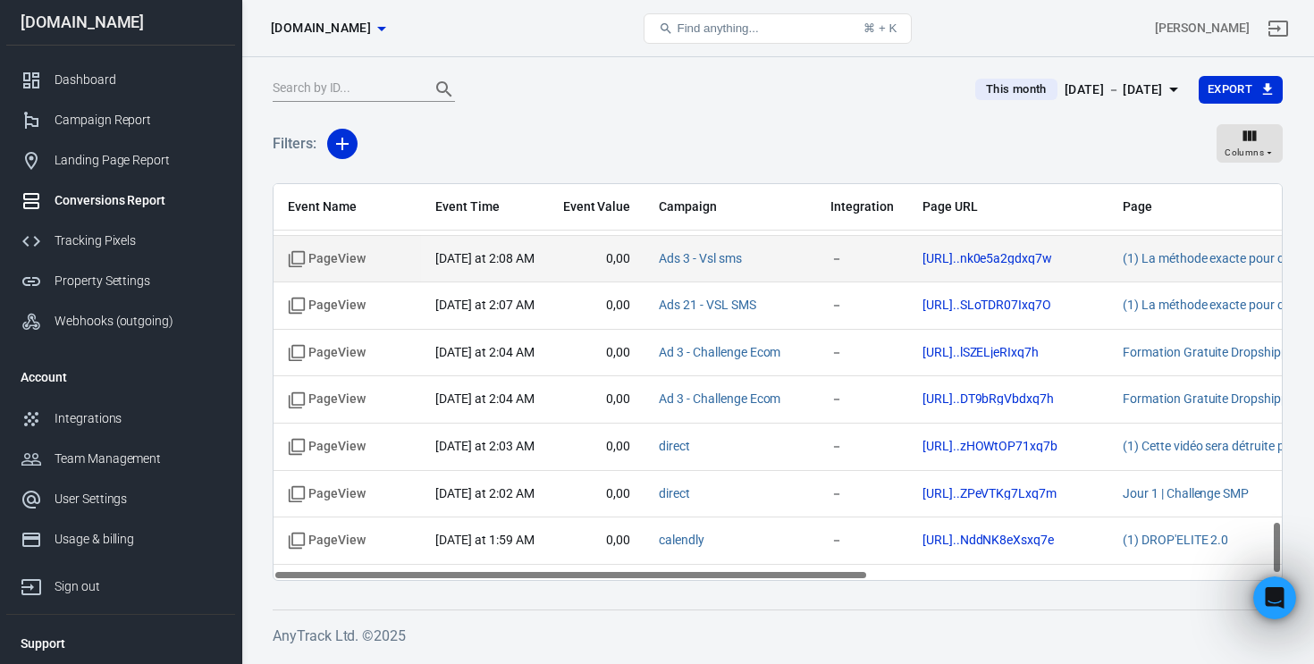
scroll to position [2528, 0]
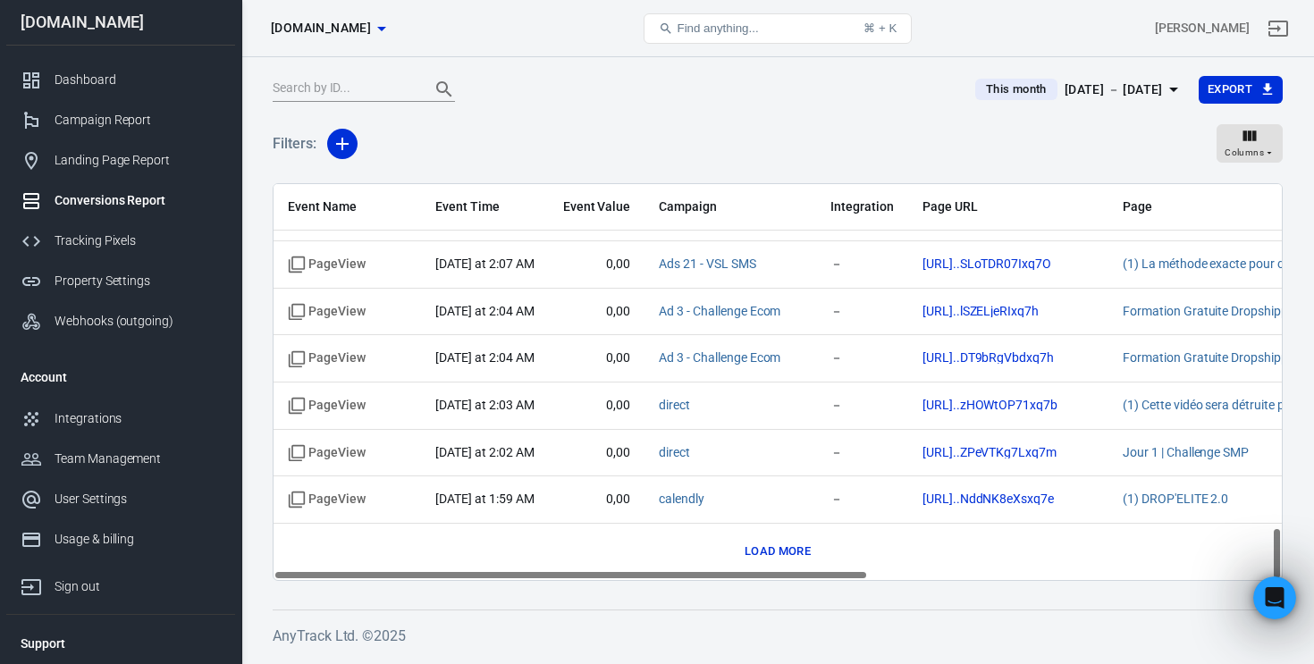
click at [787, 545] on button "Load more" at bounding box center [777, 552] width 75 height 28
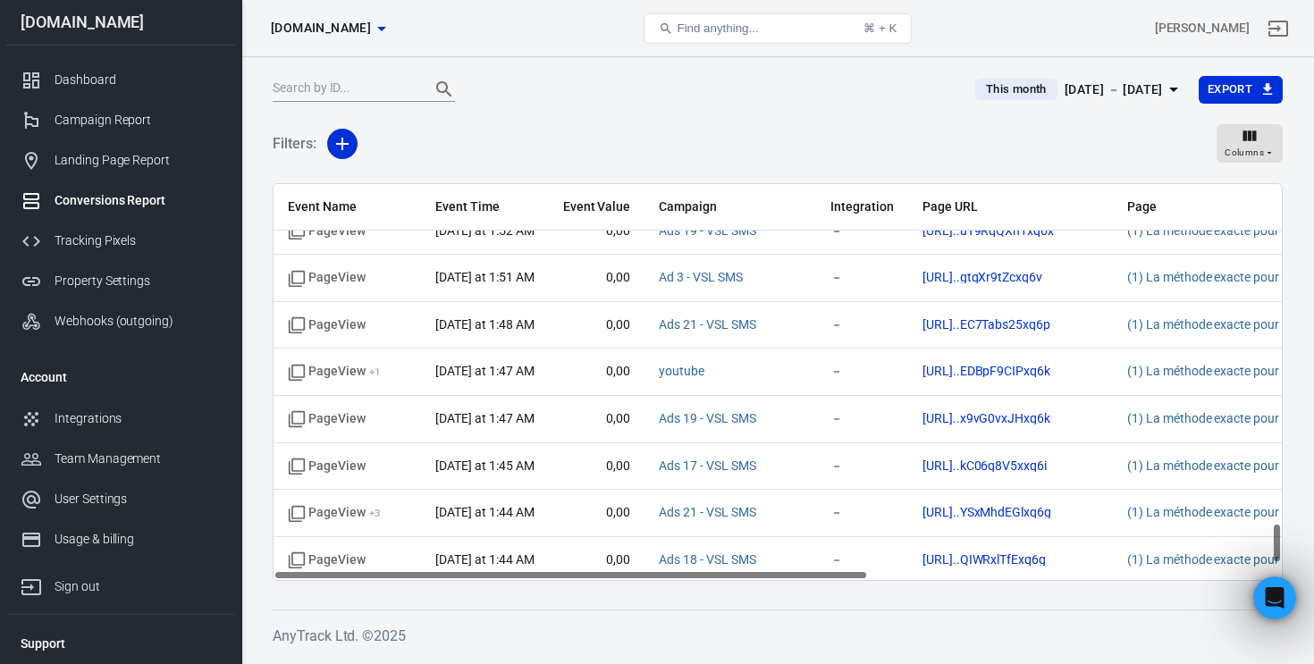
scroll to position [3320, 0]
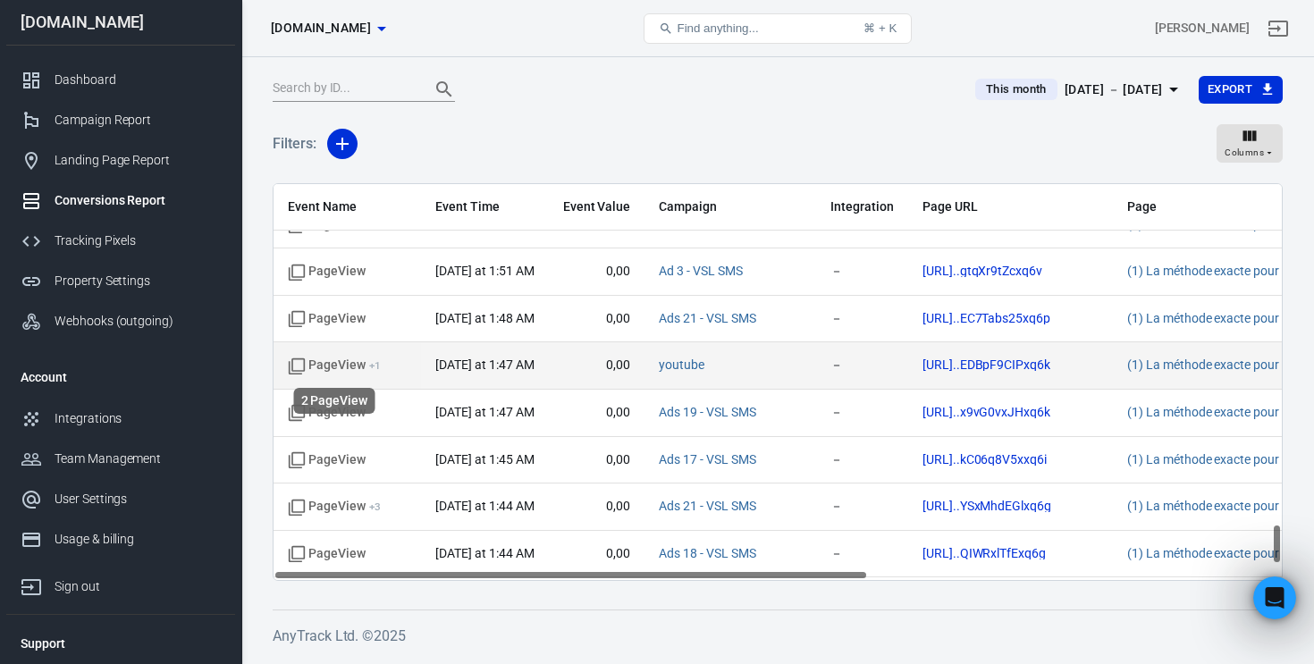
click at [379, 365] on sup "+ 1" at bounding box center [375, 365] width 12 height 13
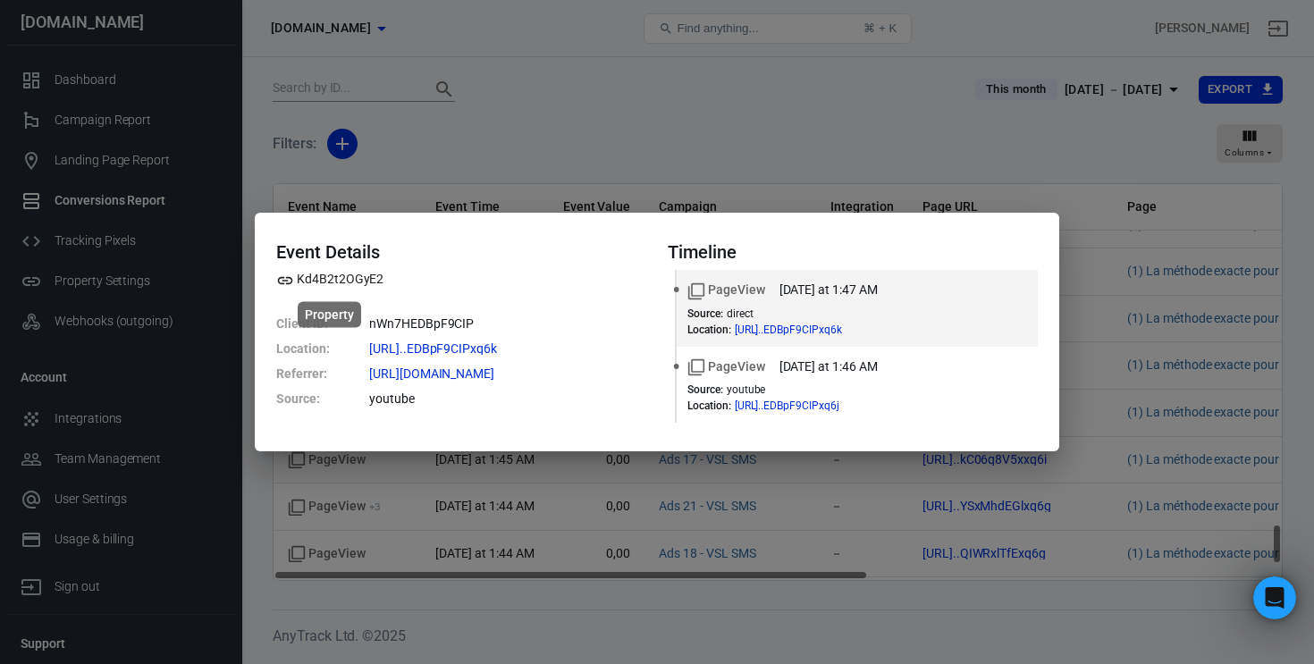
click at [317, 279] on span "Kd4B2t2OGyE2" at bounding box center [329, 279] width 107 height 19
click at [609, 304] on div "Event Details Kd4B2t2OGyE2 Client ID : nWn7HEDBpF9CIP Location : https://membre…" at bounding box center [461, 325] width 370 height 169
click at [525, 373] on icon at bounding box center [519, 373] width 11 height 11
click at [1116, 311] on div "Event Details Kd4B2t2OGyE2 Client ID : nWn7HEDBpF9CIP Location : https://membre…" at bounding box center [657, 332] width 1314 height 664
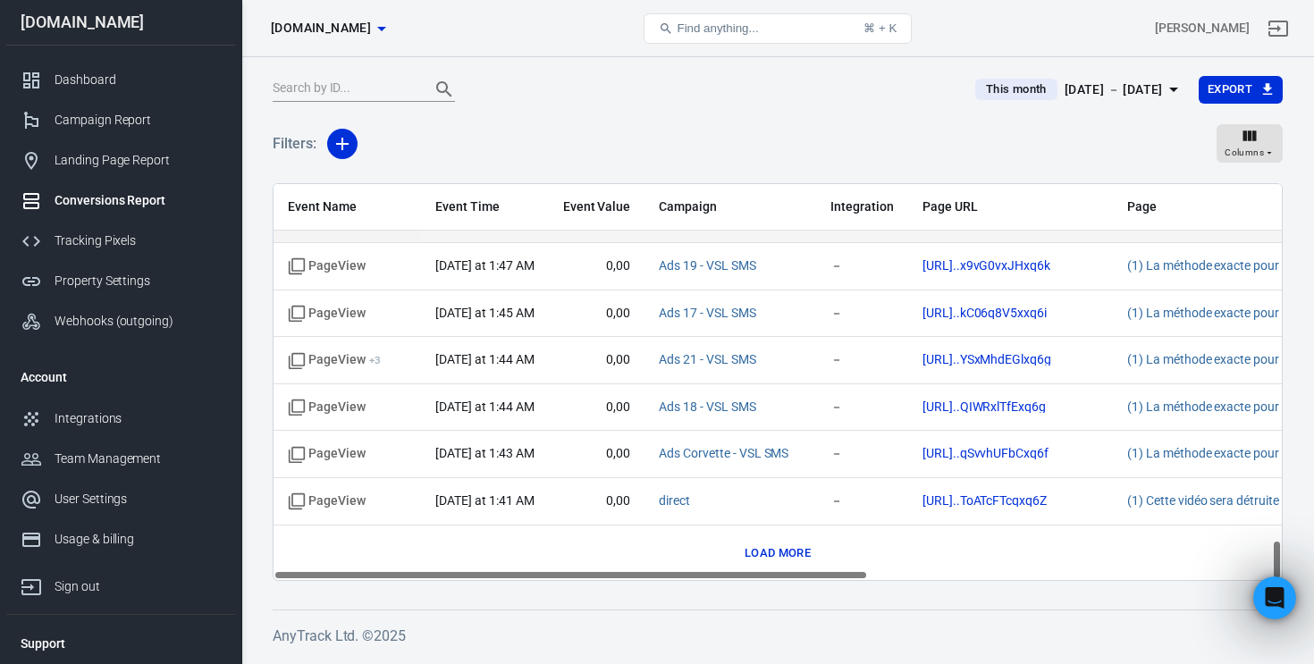
scroll to position [3468, 0]
click at [784, 553] on button "Load more" at bounding box center [777, 552] width 75 height 28
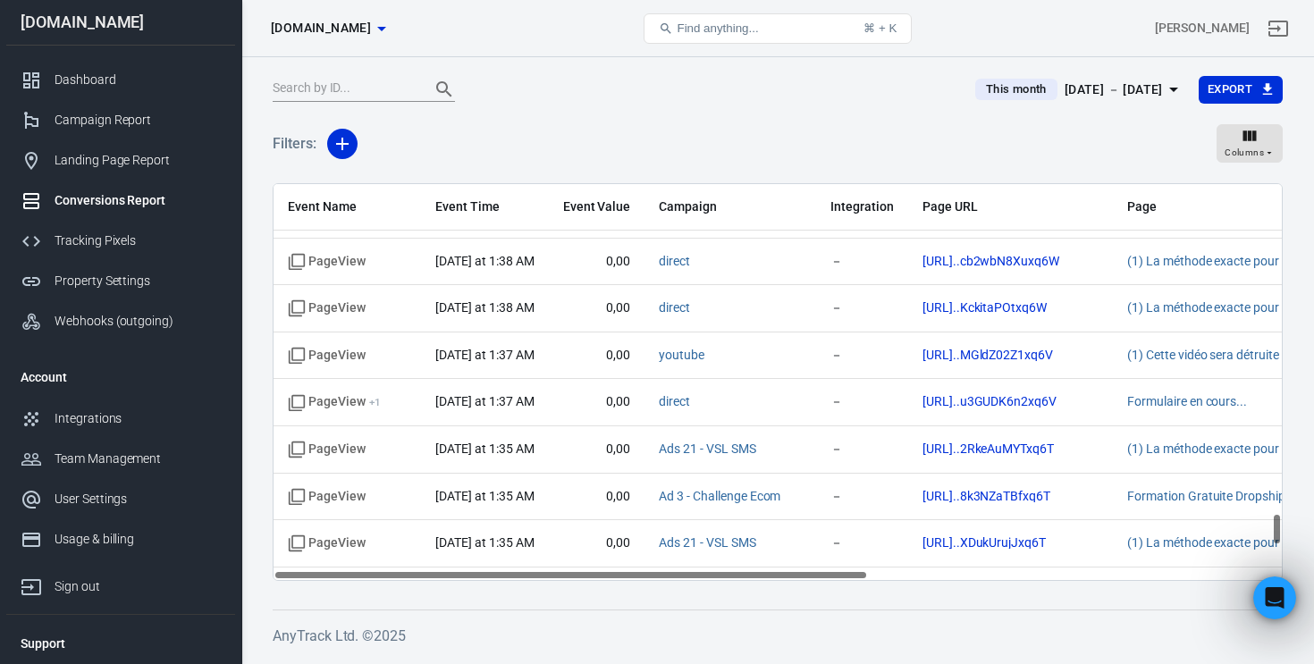
scroll to position [4023, 0]
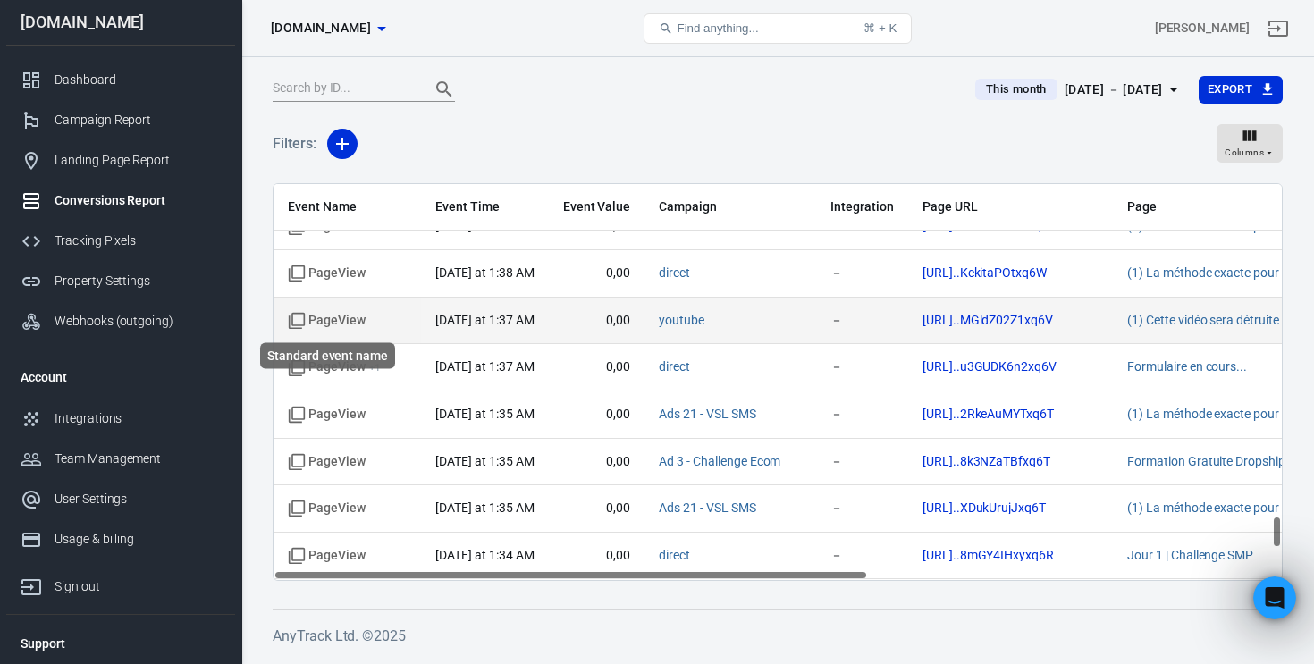
click at [359, 319] on span "PageView" at bounding box center [327, 321] width 78 height 18
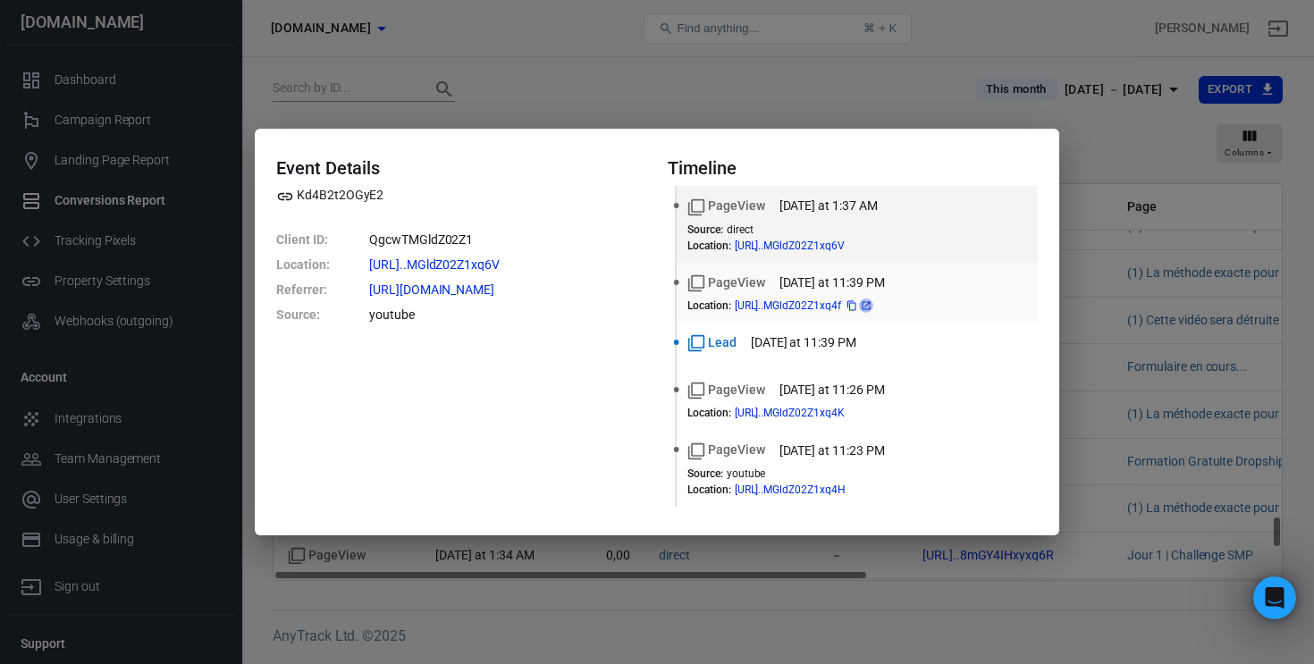
click at [871, 304] on icon at bounding box center [866, 305] width 11 height 11
click at [1174, 348] on div "Event Details Kd4B2t2OGyE2 Client ID : QgcwTMGldZ02Z1 Location : https://membre…" at bounding box center [657, 332] width 1314 height 664
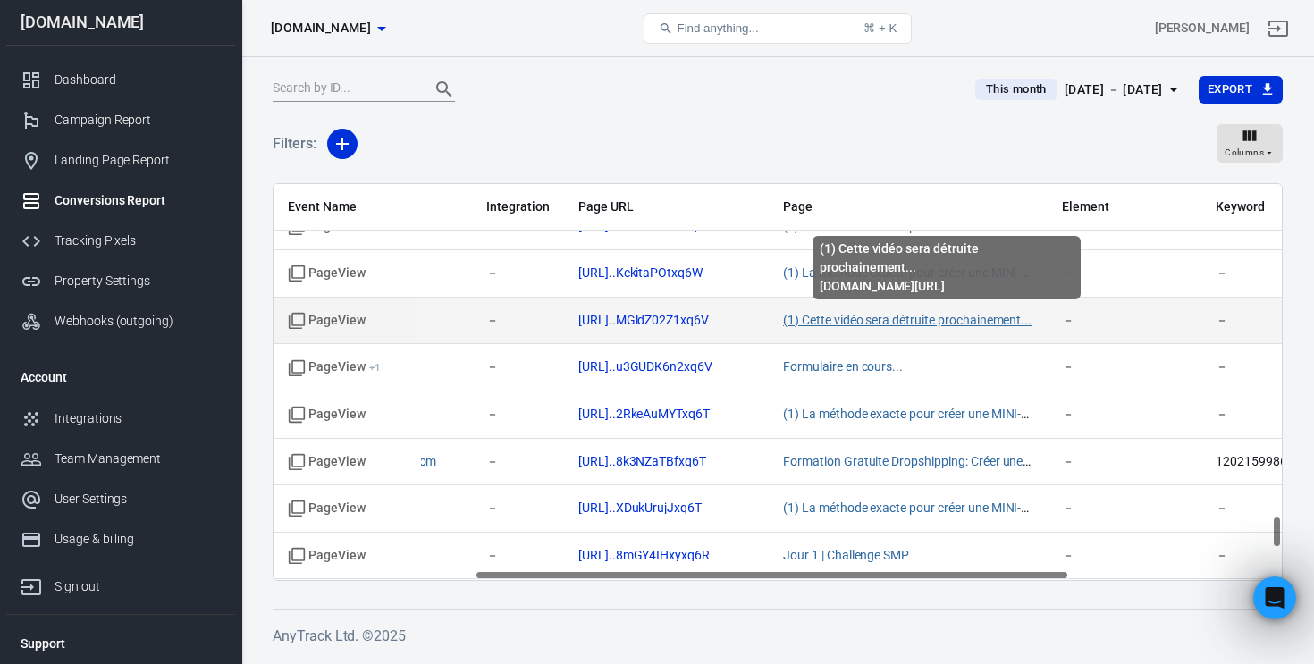
scroll to position [4023, 359]
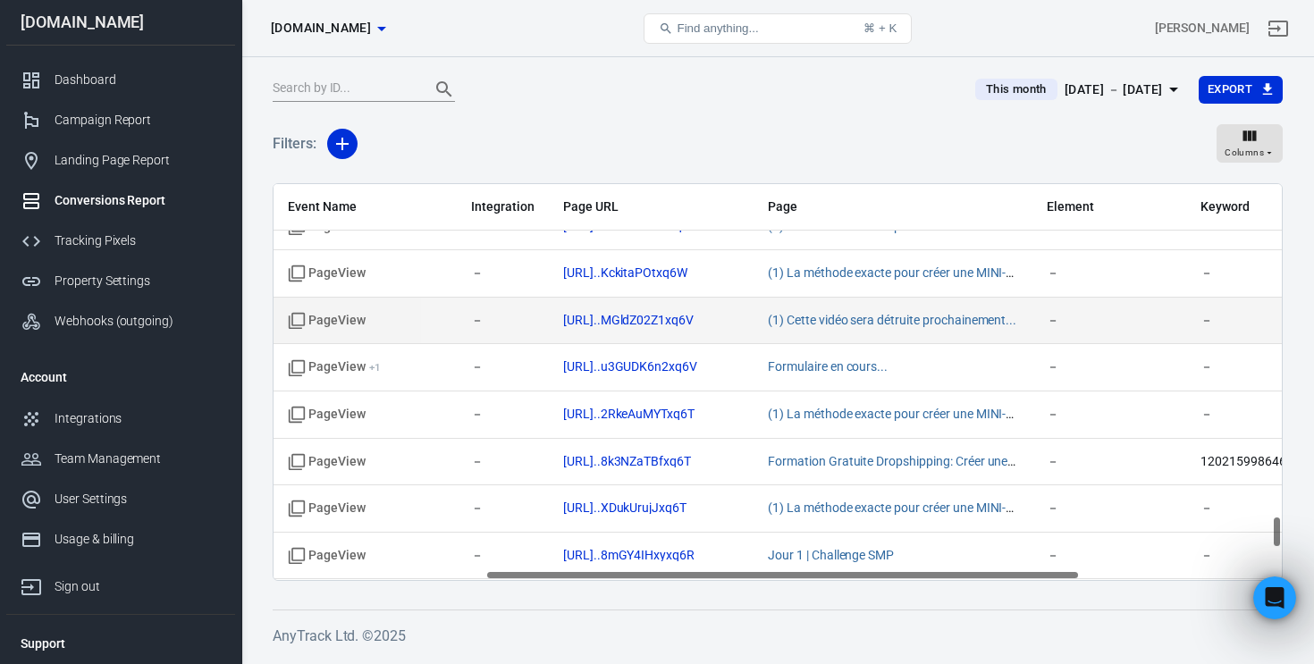
click at [432, 319] on span "youtube" at bounding box center [370, 321] width 143 height 18
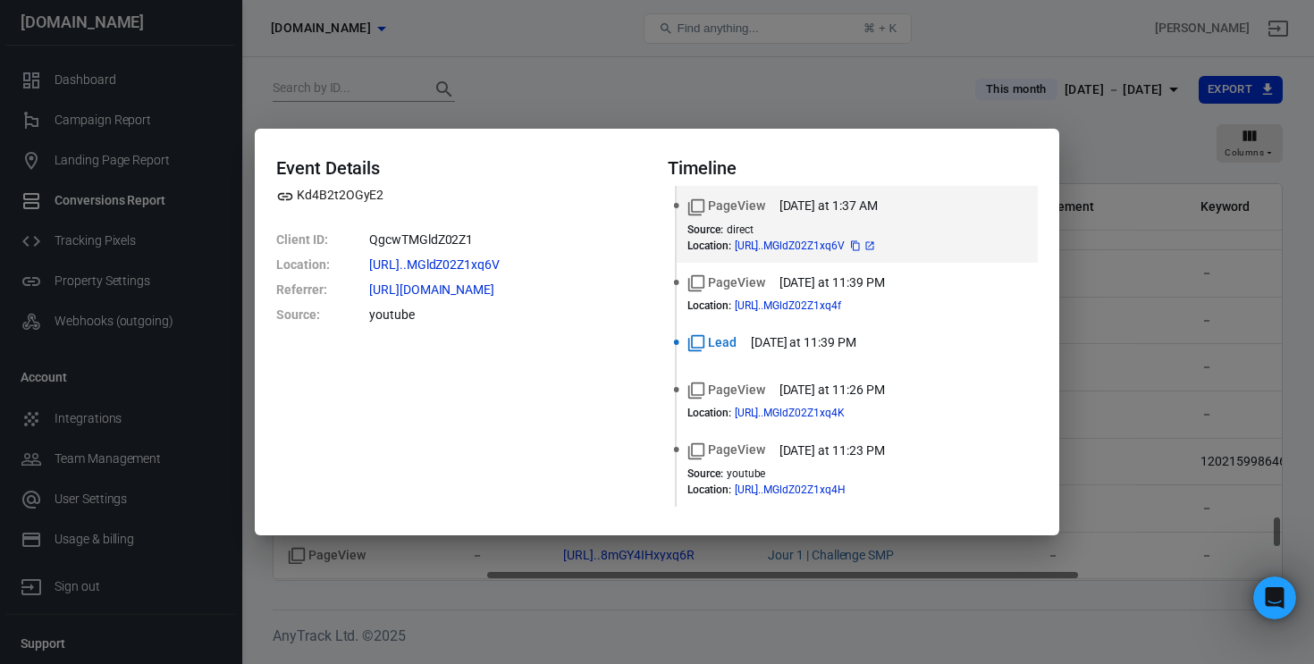
click at [873, 243] on icon at bounding box center [869, 245] width 8 height 8
click at [1127, 273] on div "Event Details Kd4B2t2OGyE2 Client ID : QgcwTMGldZ02Z1 Location : https://membre…" at bounding box center [657, 332] width 1314 height 664
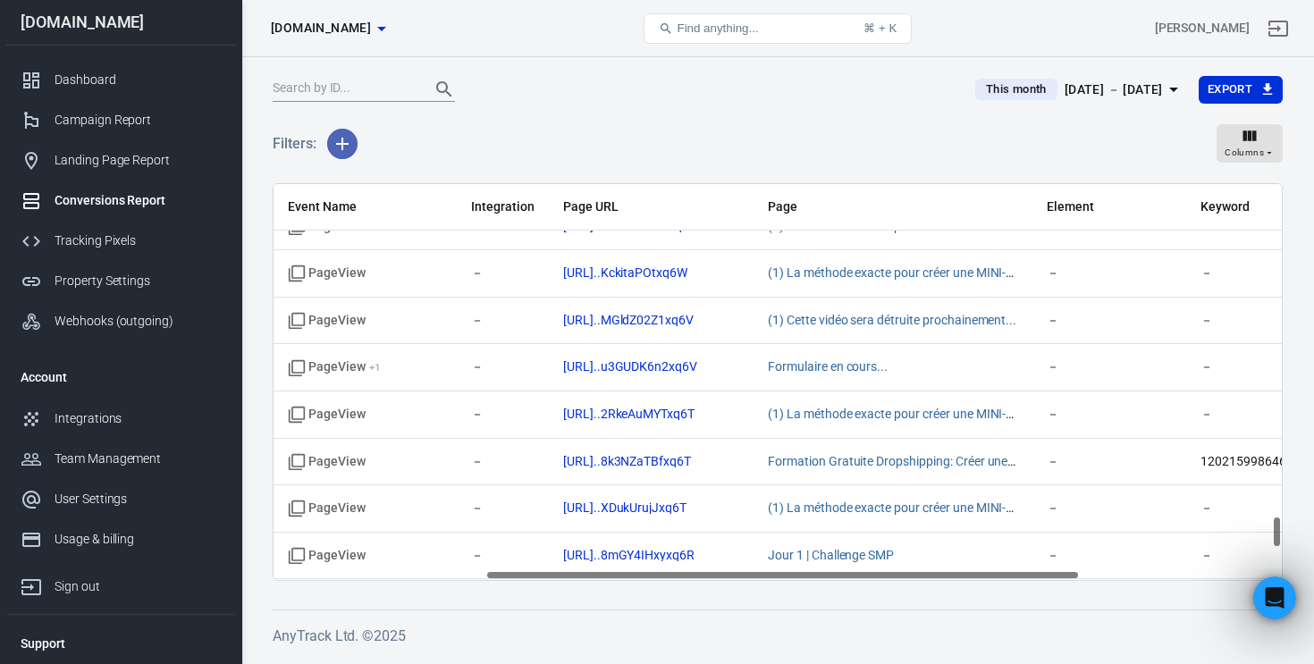
click at [341, 152] on icon "button" at bounding box center [342, 143] width 21 height 21
click at [393, 209] on li "Integration" at bounding box center [388, 214] width 122 height 32
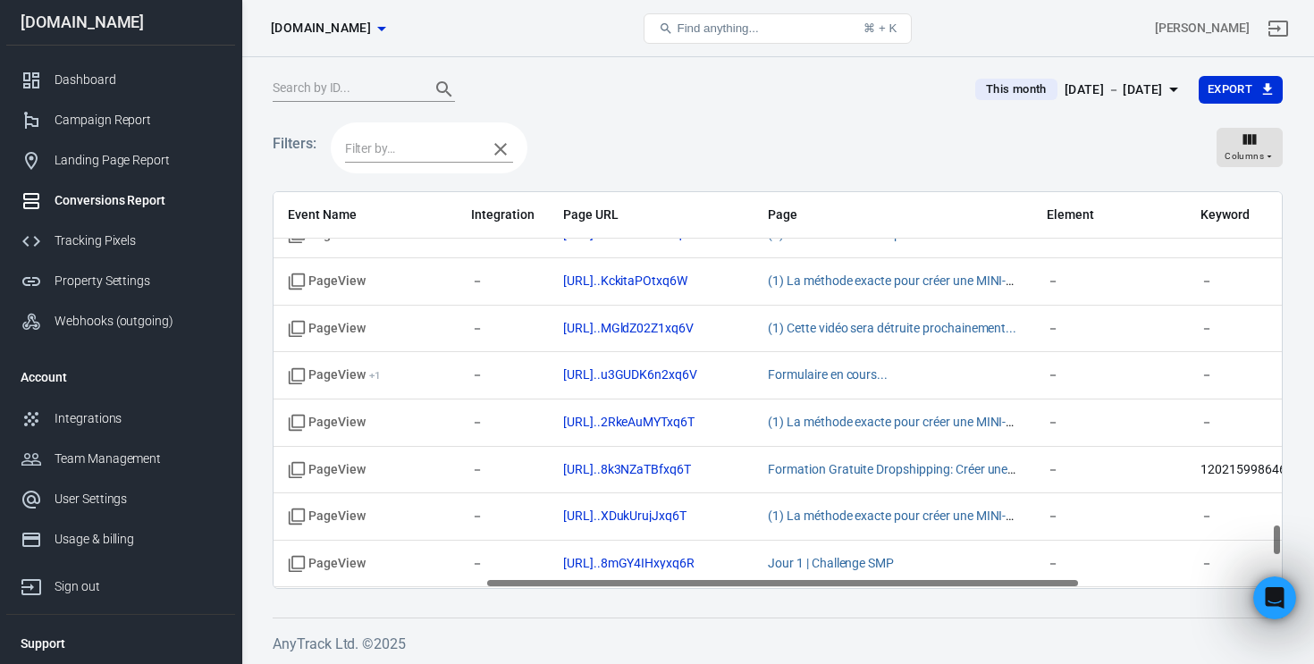
click at [394, 150] on input "text" at bounding box center [411, 149] width 133 height 22
click at [429, 190] on li "Calendly" at bounding box center [429, 184] width 168 height 29
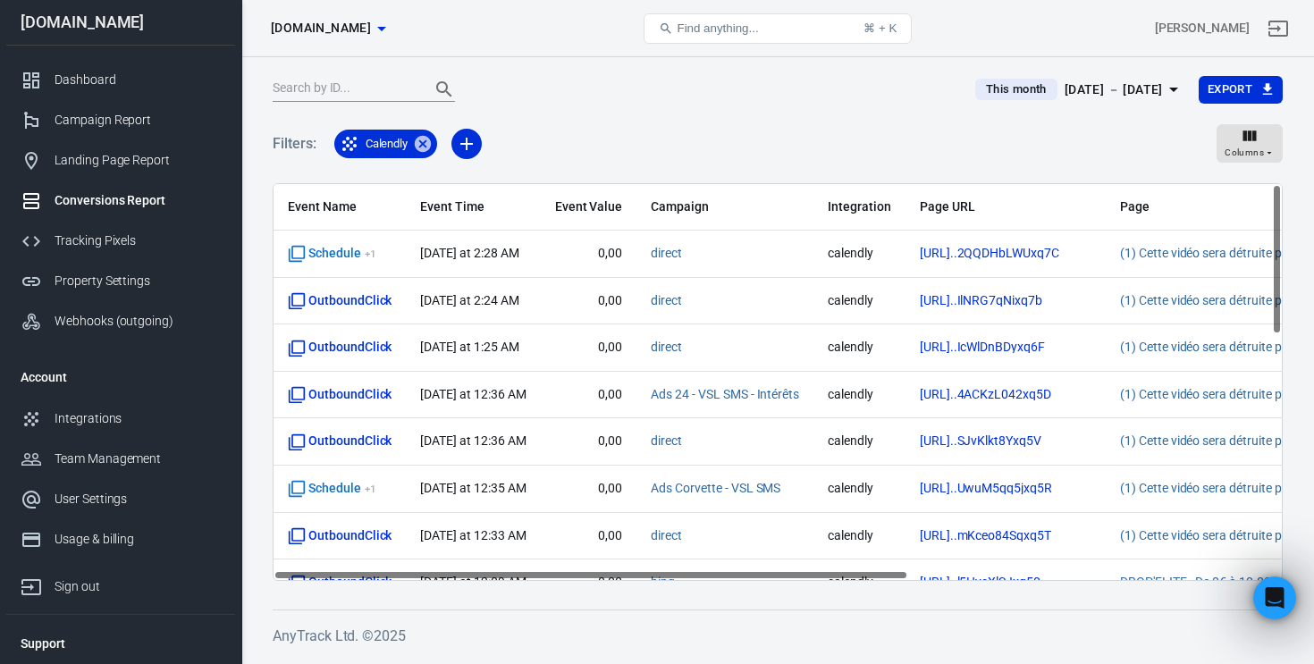
click at [732, 140] on div "Filters: Calendly Columns" at bounding box center [778, 151] width 1010 height 64
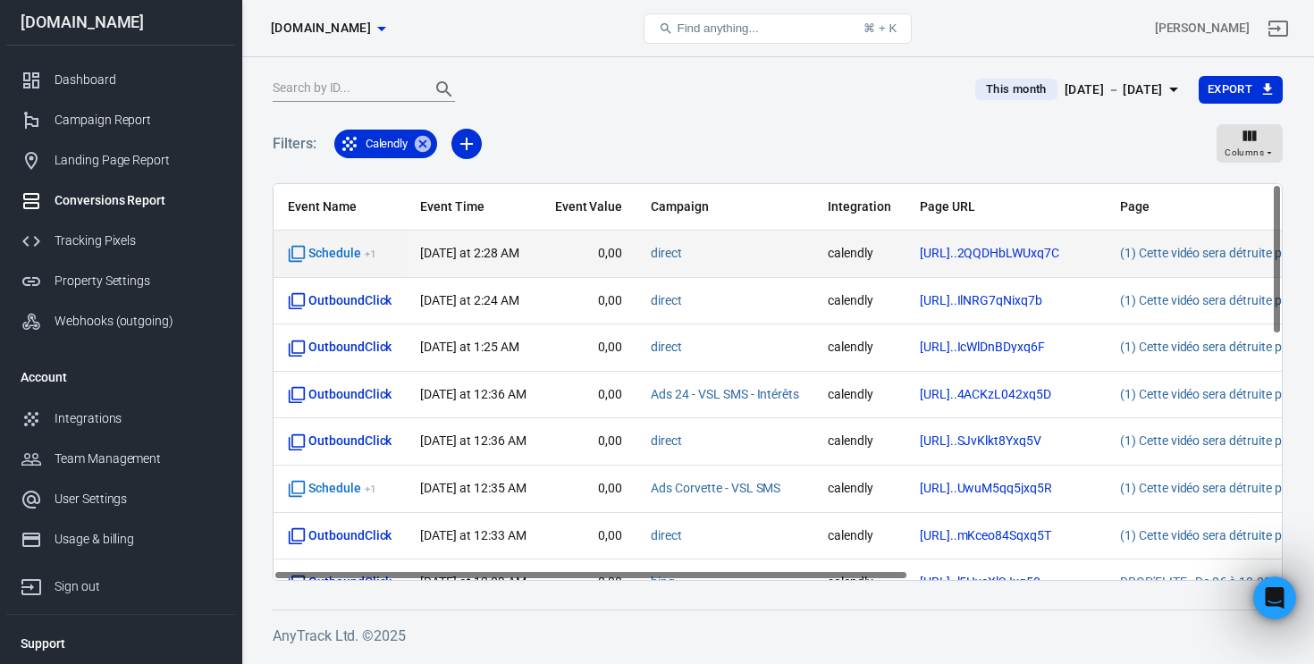
click at [571, 252] on span "0,00" at bounding box center [589, 254] width 68 height 18
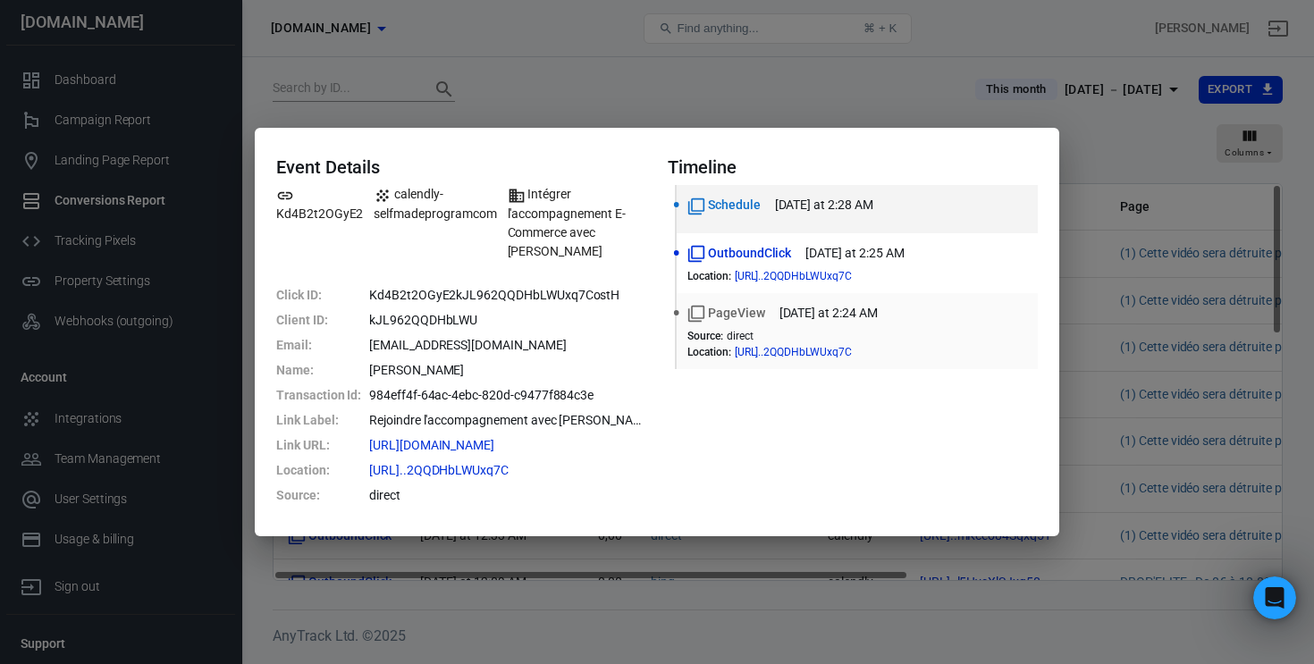
click at [823, 320] on time "today at 2:24 AM" at bounding box center [828, 313] width 98 height 19
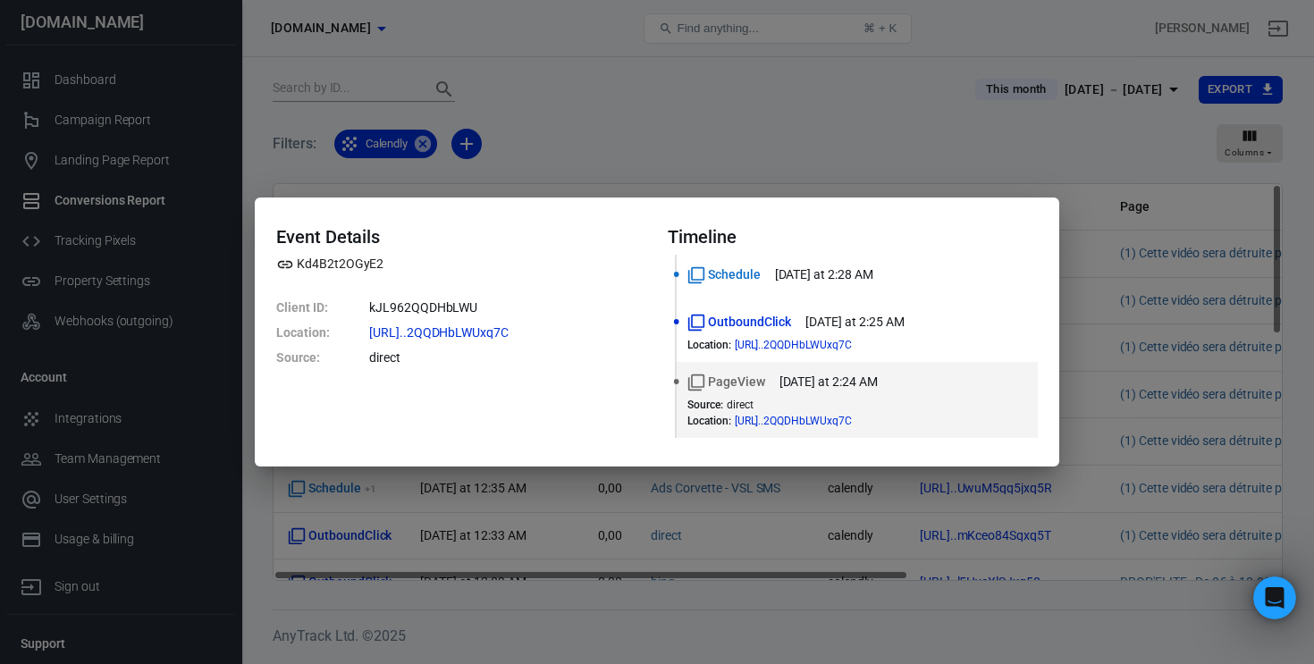
click at [910, 391] on div "PageView today at 2:24 AM" at bounding box center [857, 382] width 340 height 19
click at [569, 382] on div "Event Details Kd4B2t2OGyE2 Client ID : kJL962QQDHbLWU Location : https://membre…" at bounding box center [461, 332] width 370 height 213
click at [960, 312] on li "OutboundClick today at 2:25 AM Location : https://membres.selfmadepr...2QQDHbLW…" at bounding box center [857, 332] width 361 height 60
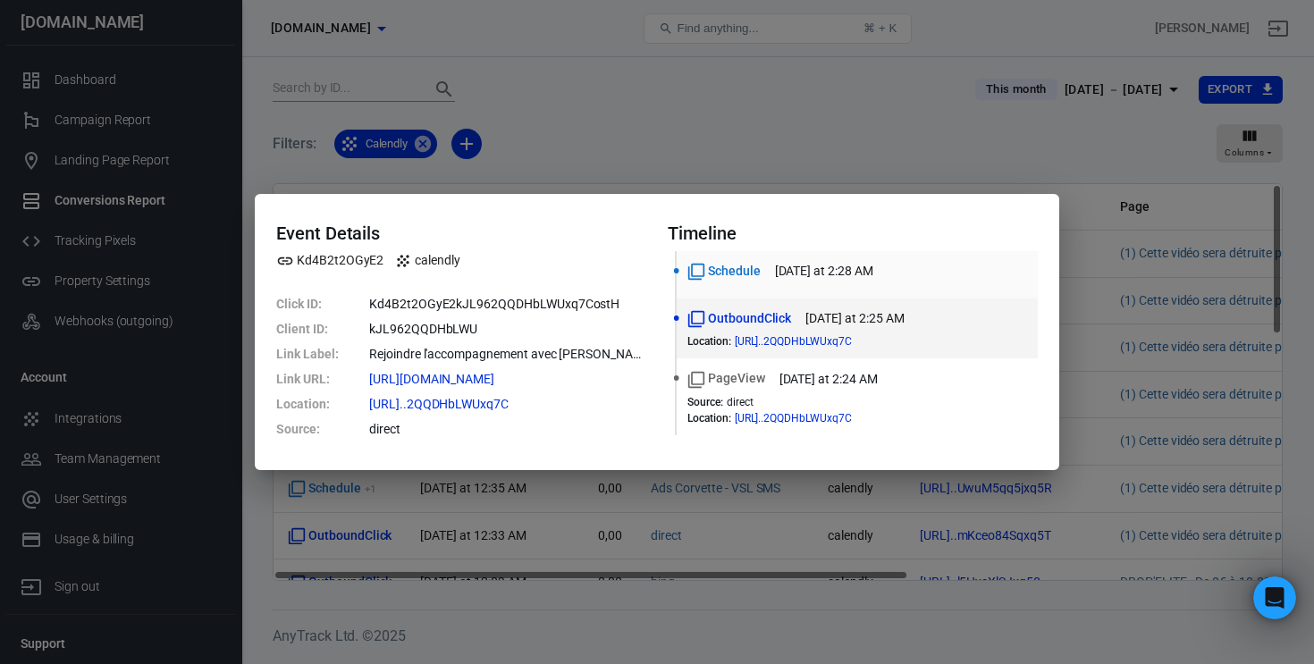
click at [911, 271] on div "Schedule today at 2:28 AM" at bounding box center [857, 271] width 340 height 19
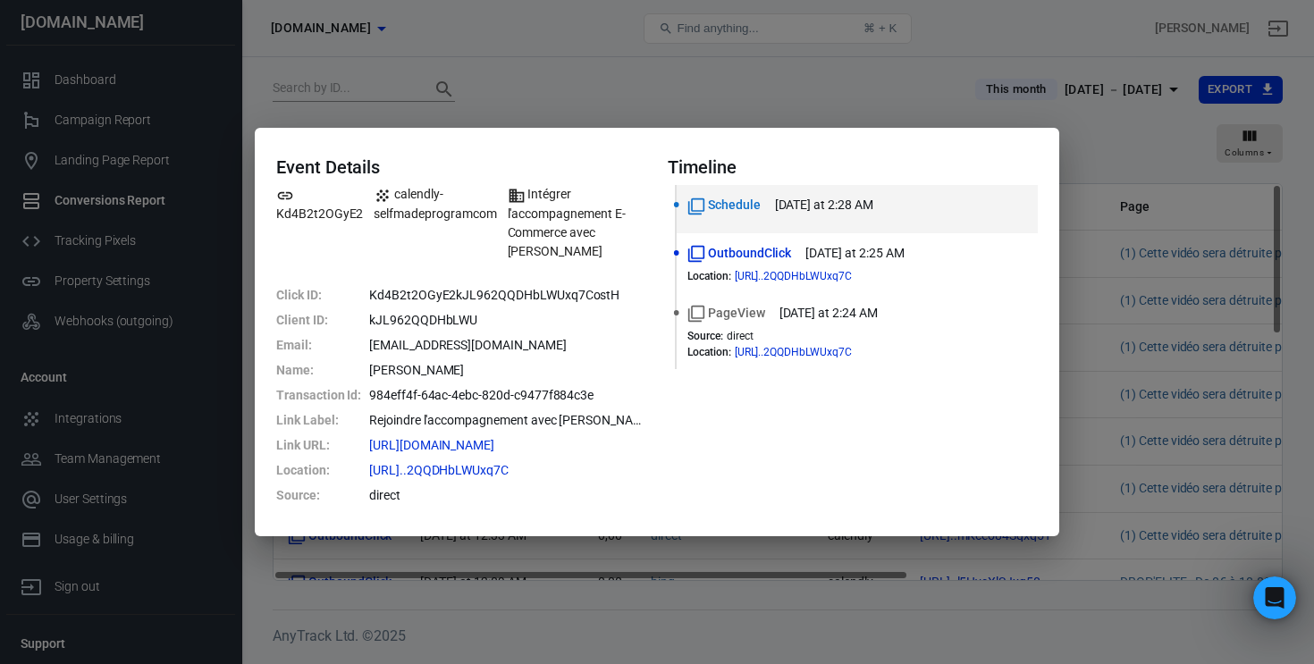
click at [1070, 421] on div "Event Details Kd4B2t2OGyE2 calendly-selfmadeprogramcom Intégrer l'accompagnemen…" at bounding box center [657, 332] width 1314 height 664
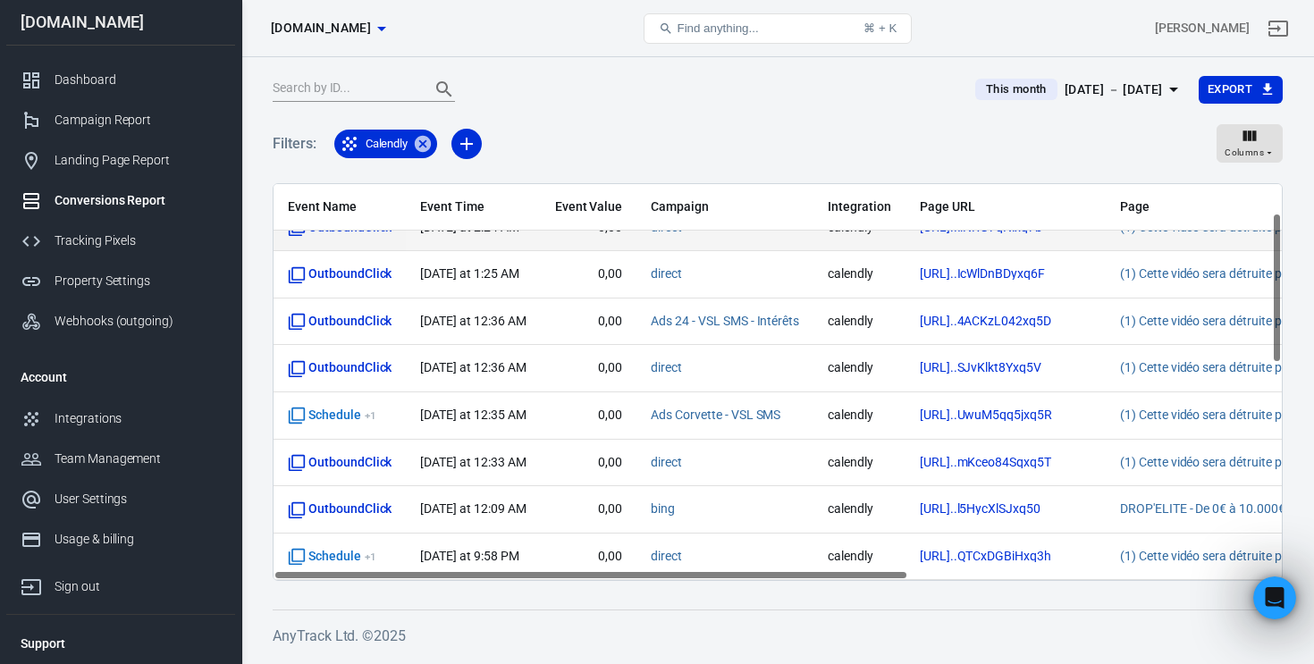
scroll to position [77, 0]
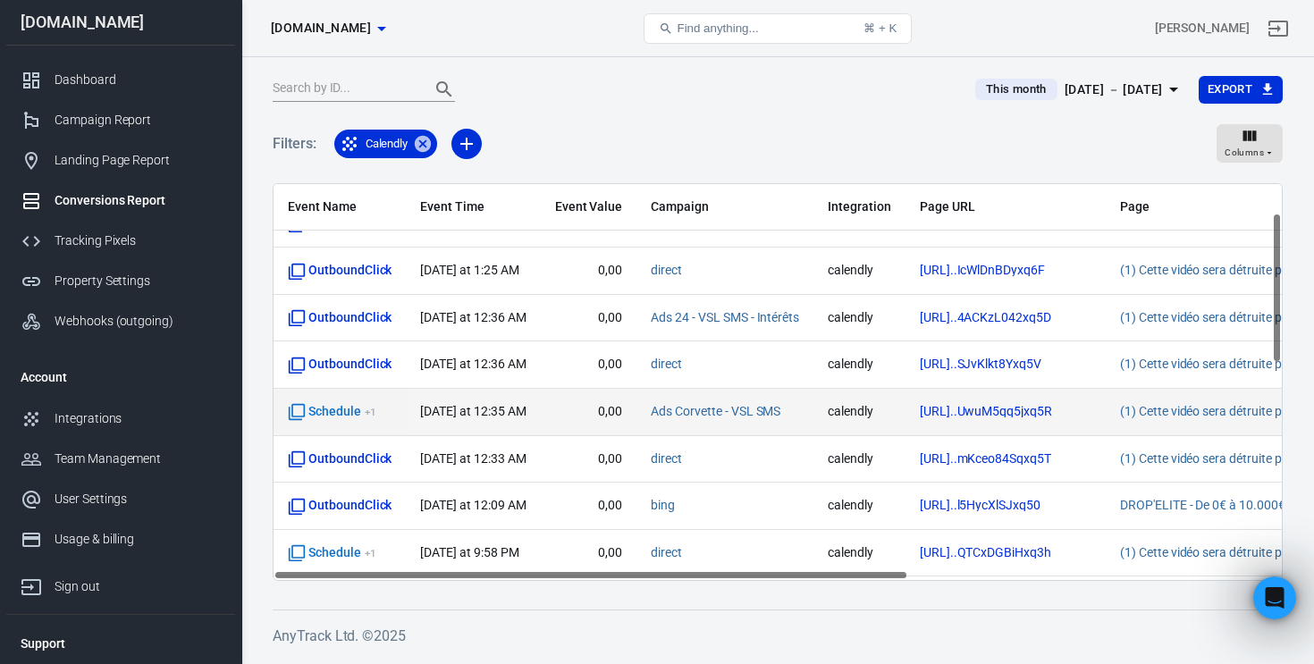
click at [408, 413] on td "today at 12:35 AM" at bounding box center [473, 412] width 134 height 47
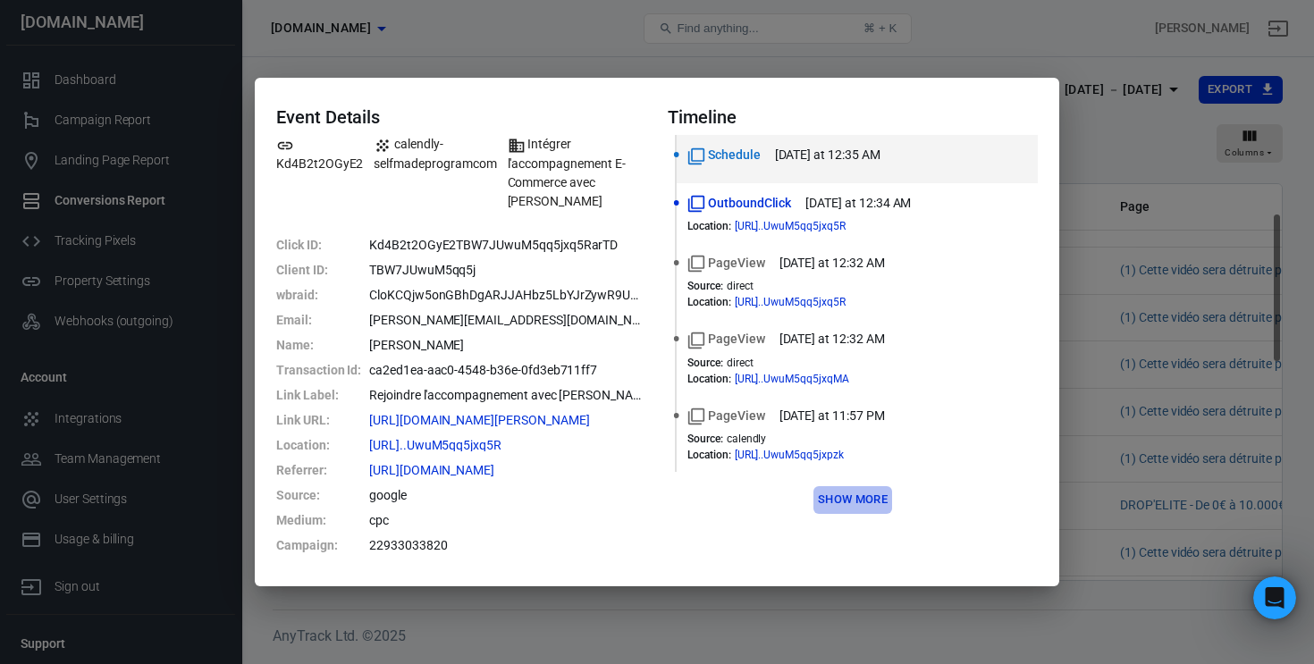
click at [856, 502] on button "Show more" at bounding box center [852, 500] width 79 height 28
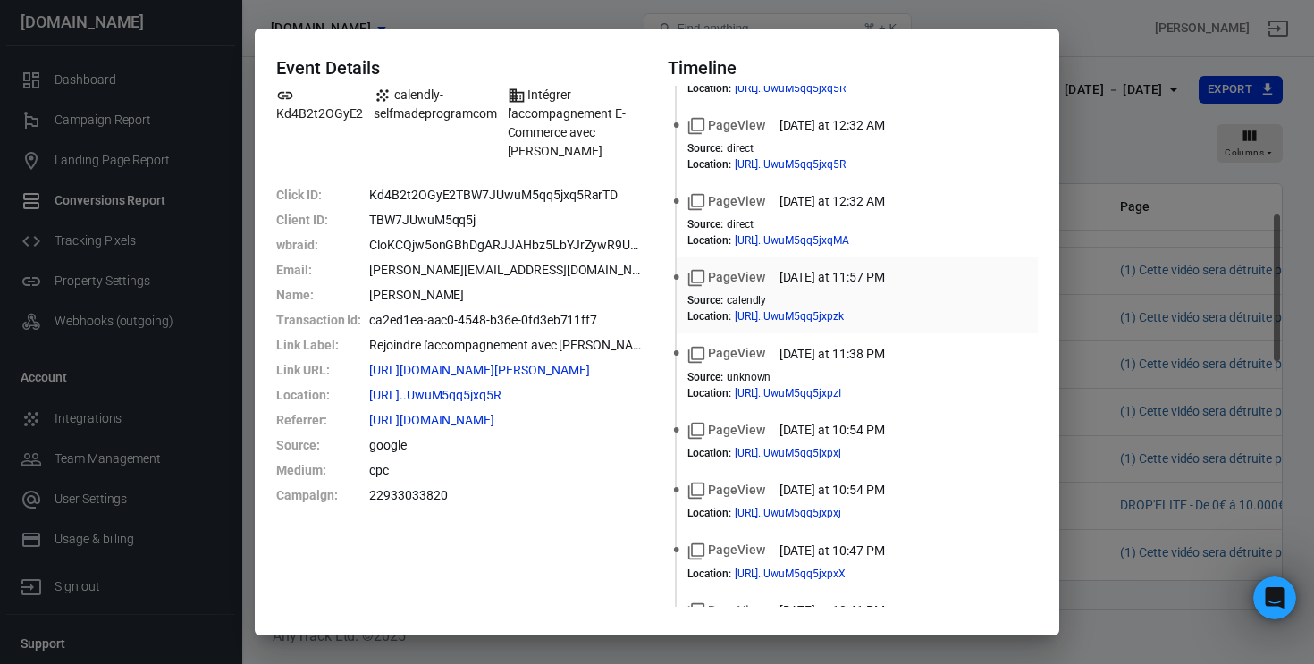
scroll to position [148, 0]
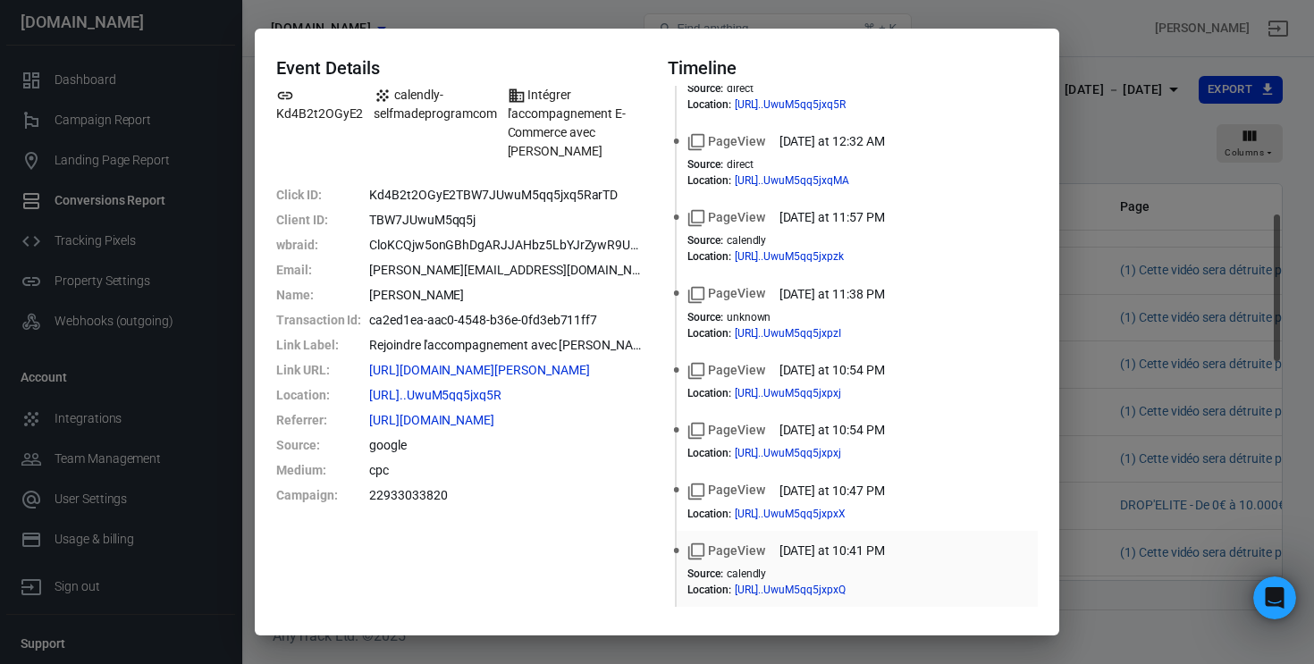
click at [1006, 566] on div "PageView last Friday at 10:41 PM Source : calendly Location : https://membres.s…" at bounding box center [857, 569] width 340 height 55
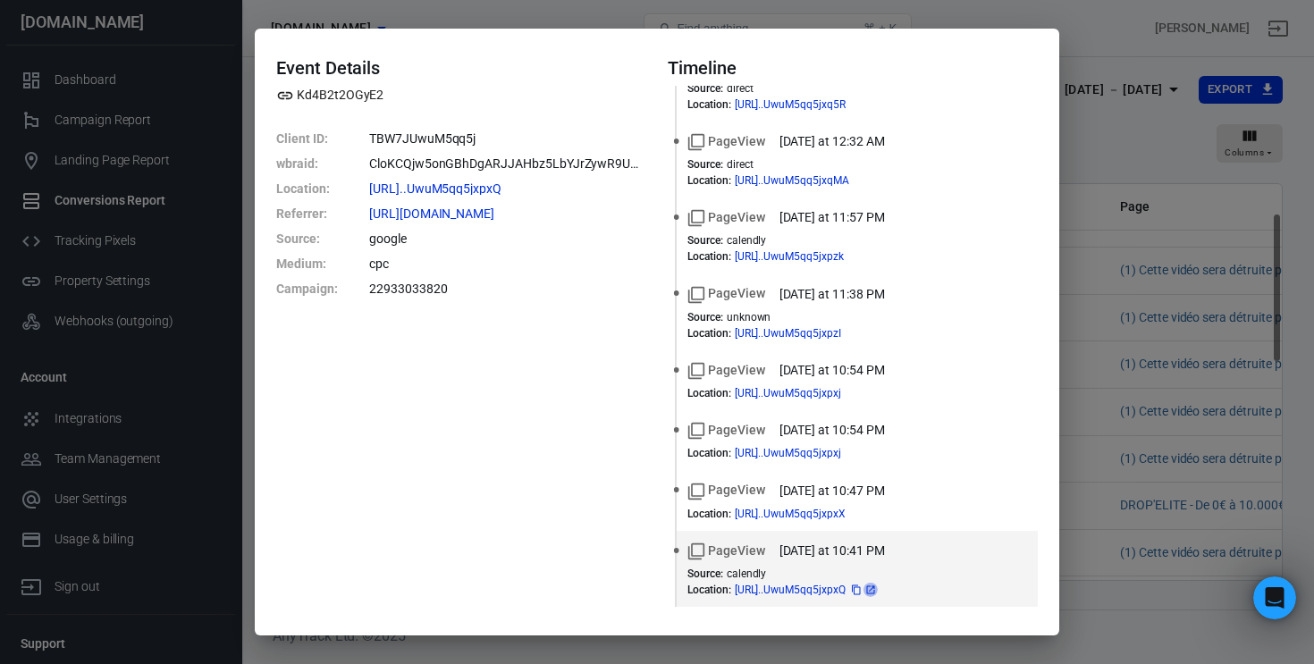
click at [876, 594] on icon at bounding box center [870, 590] width 11 height 11
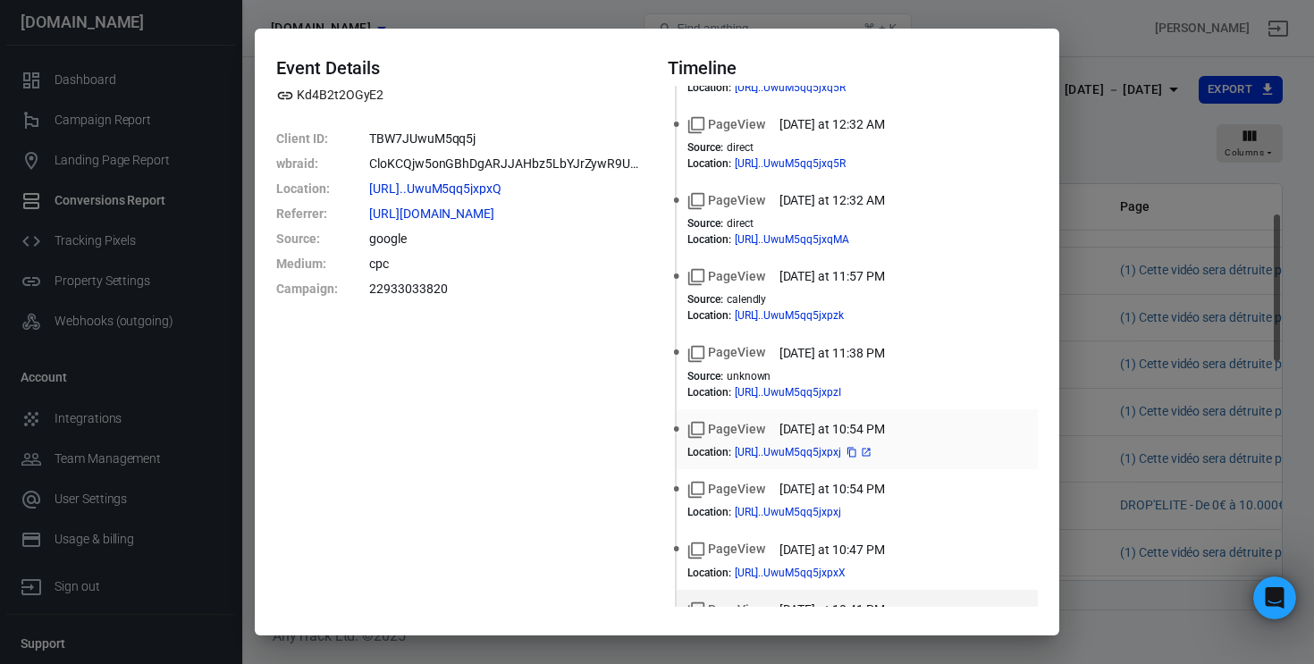
scroll to position [0, 0]
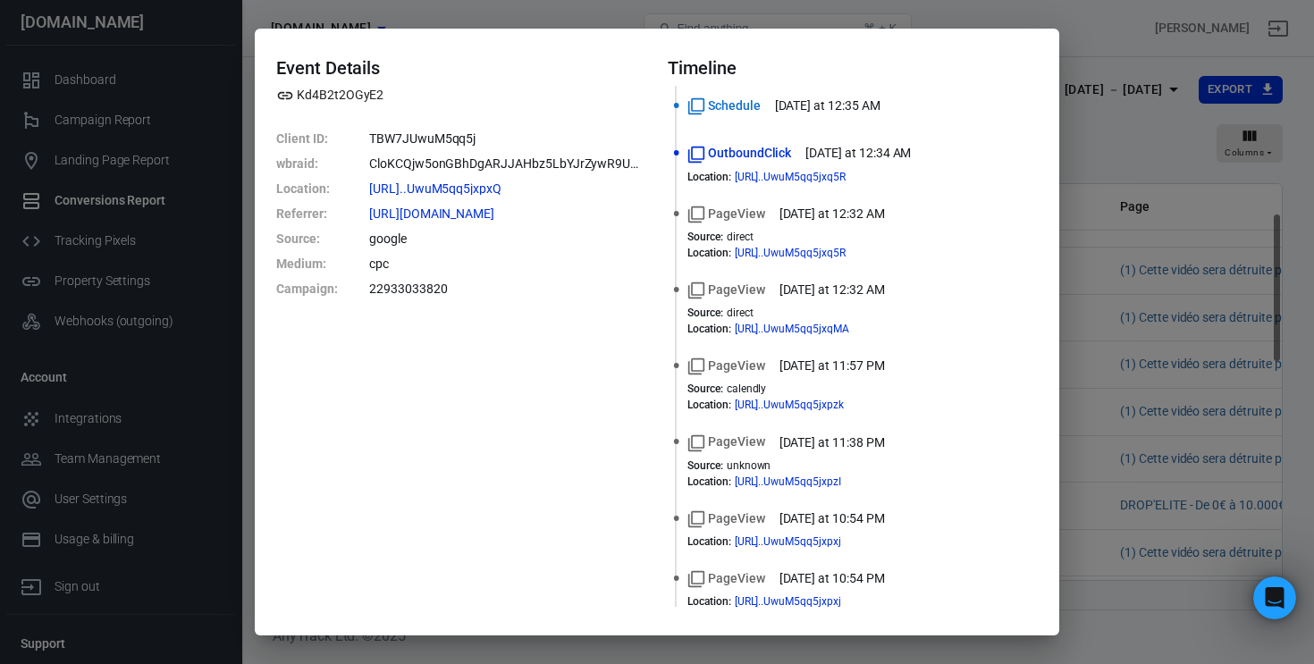
click at [1118, 352] on div "Event Details Kd4B2t2OGyE2 Client ID : TBW7JUwuM5qq5j wbraid : CloKCQjw5onGBhDg…" at bounding box center [657, 332] width 1314 height 664
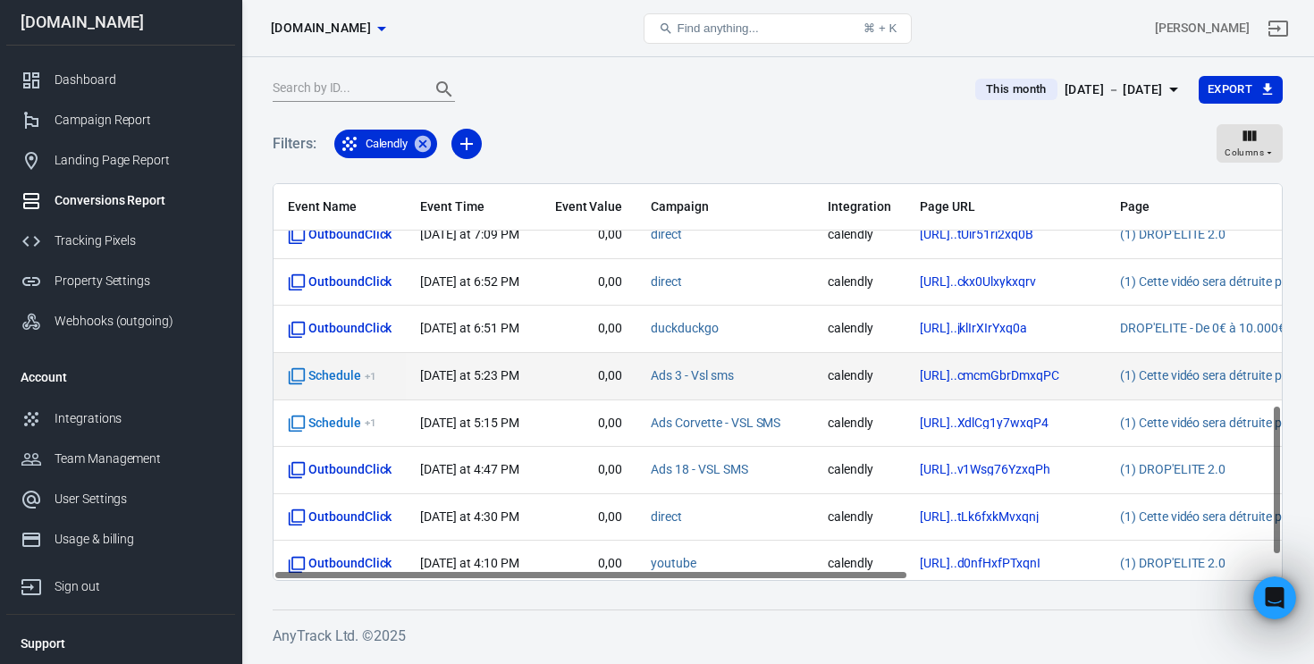
scroll to position [585, 0]
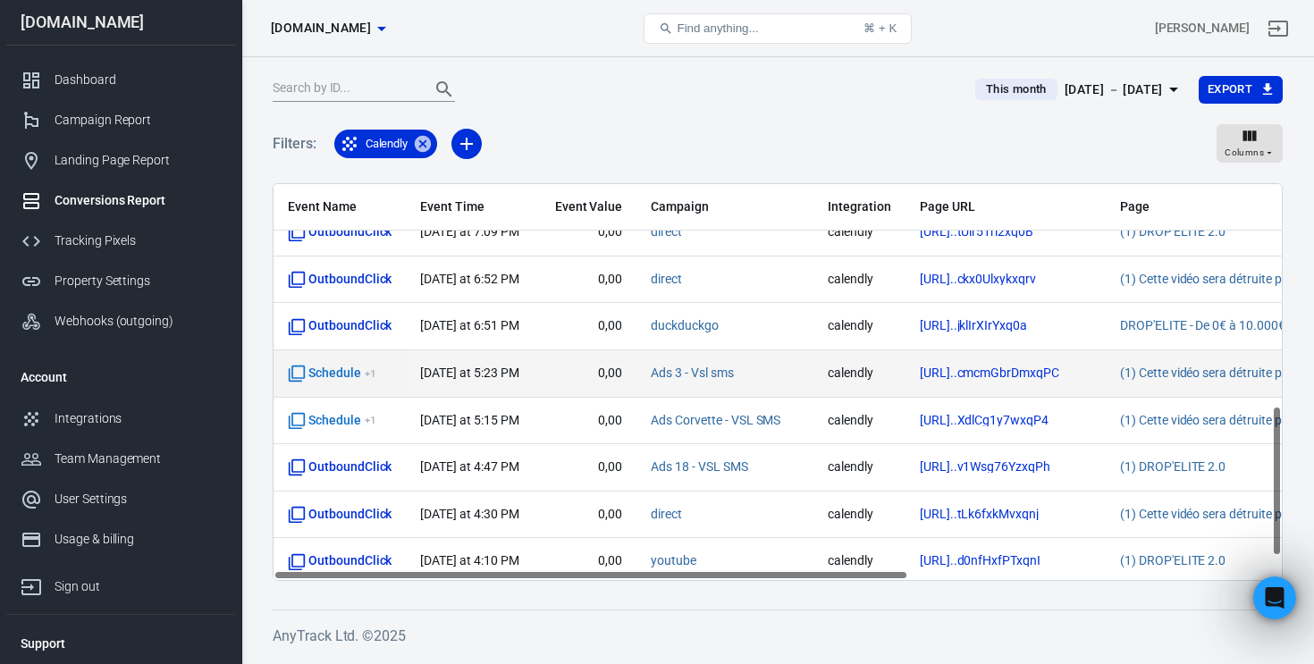
click at [784, 371] on span "Ads 3 - Vsl sms" at bounding box center [725, 374] width 148 height 18
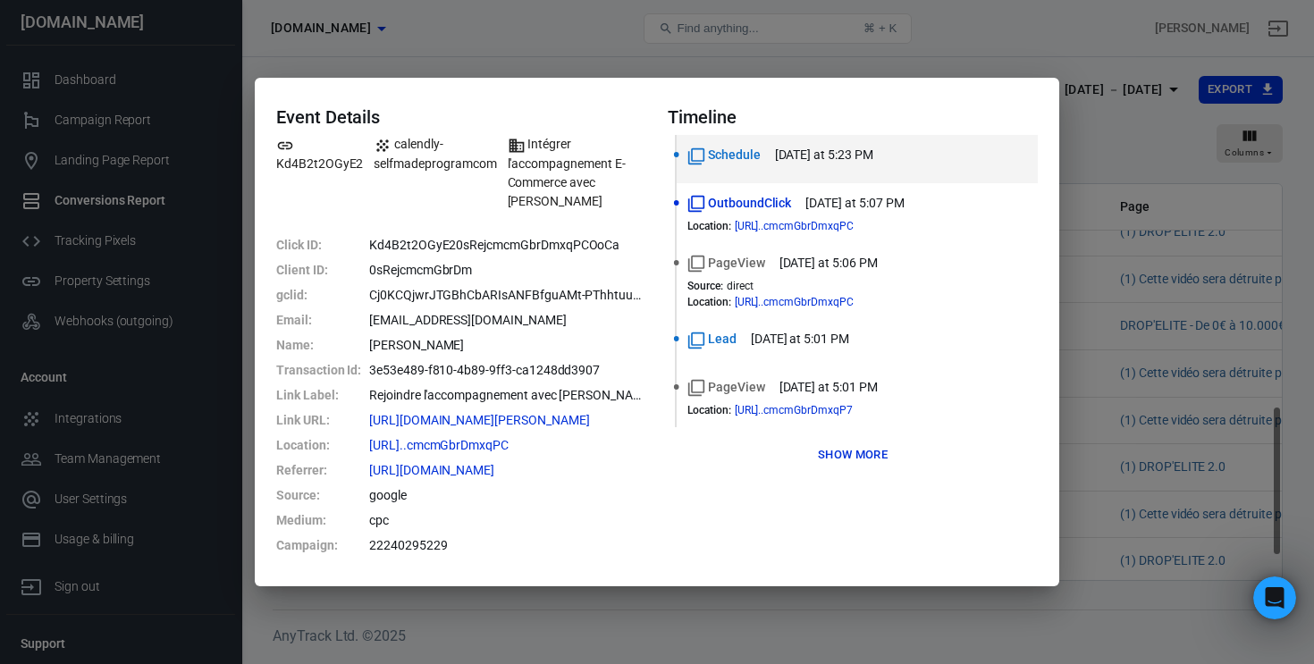
click at [863, 458] on button "Show more" at bounding box center [852, 456] width 79 height 28
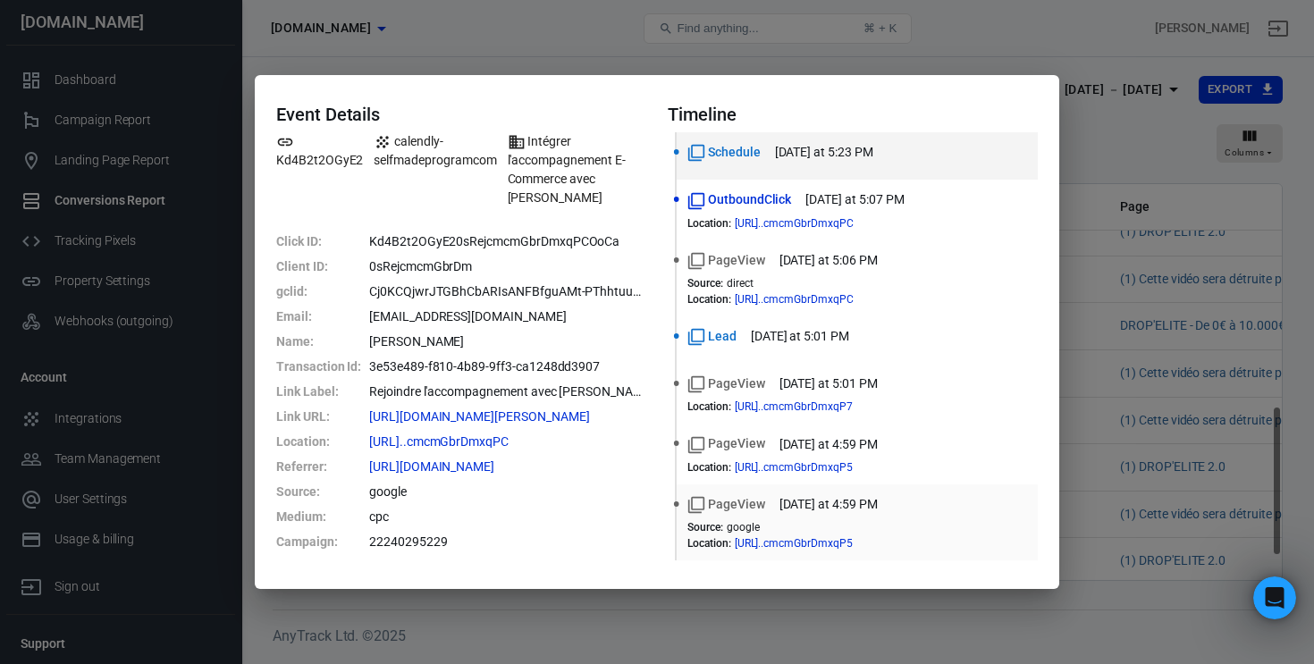
click at [949, 502] on div "PageView yesterday at 4:59 PM" at bounding box center [857, 504] width 340 height 19
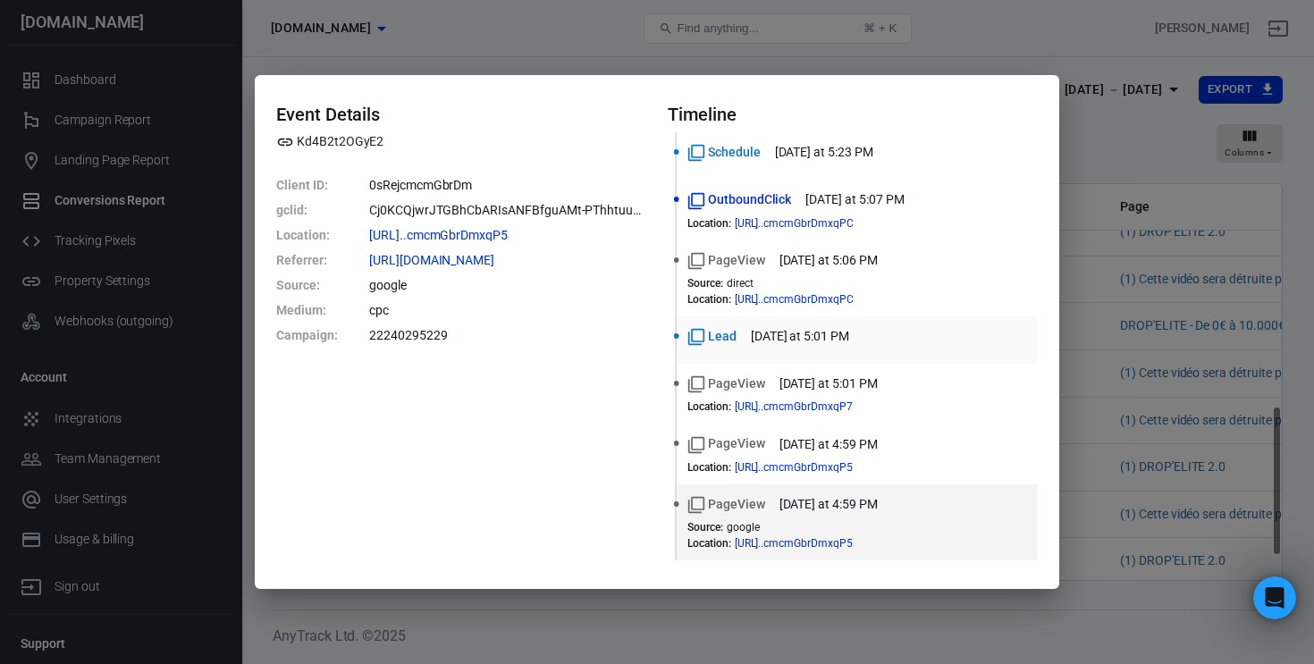
click at [947, 340] on div "Lead yesterday at 5:01 PM" at bounding box center [857, 336] width 340 height 19
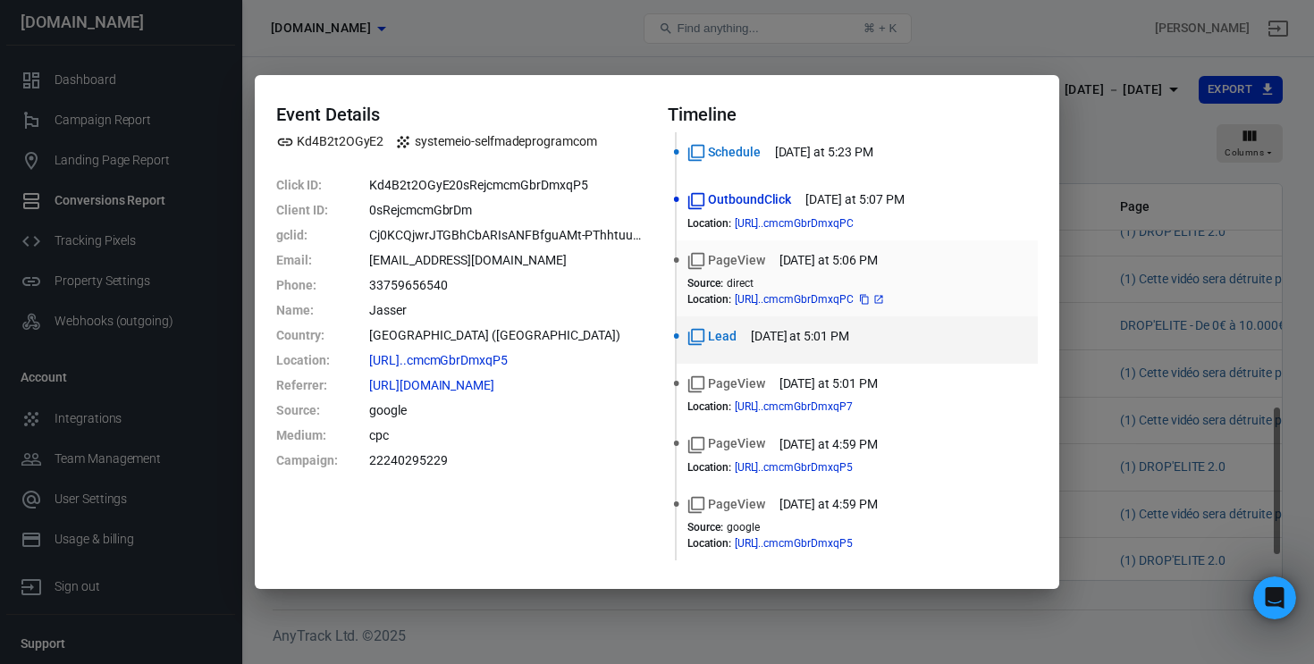
click at [884, 298] on icon at bounding box center [878, 299] width 11 height 11
click at [1142, 215] on div "Event Details Kd4B2t2OGyE2 systemeio-selfmadeprogramcom Click ID : Kd4B2t2OGyE2…" at bounding box center [657, 332] width 1314 height 664
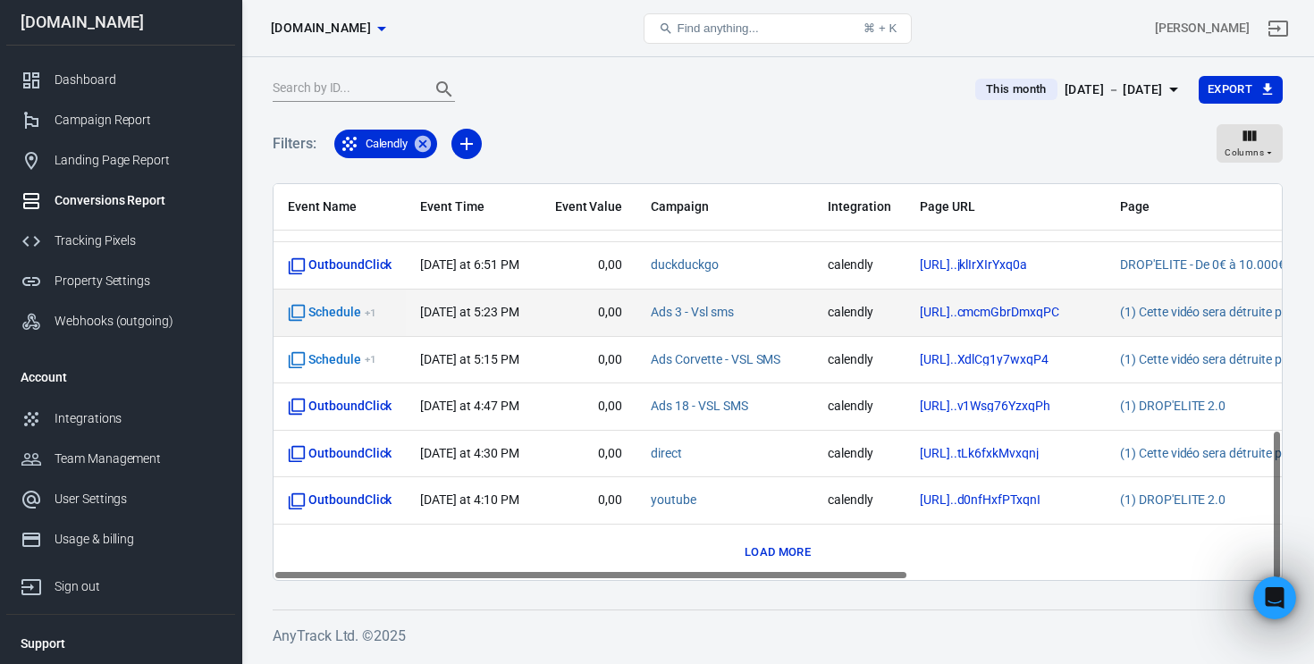
scroll to position [647, 0]
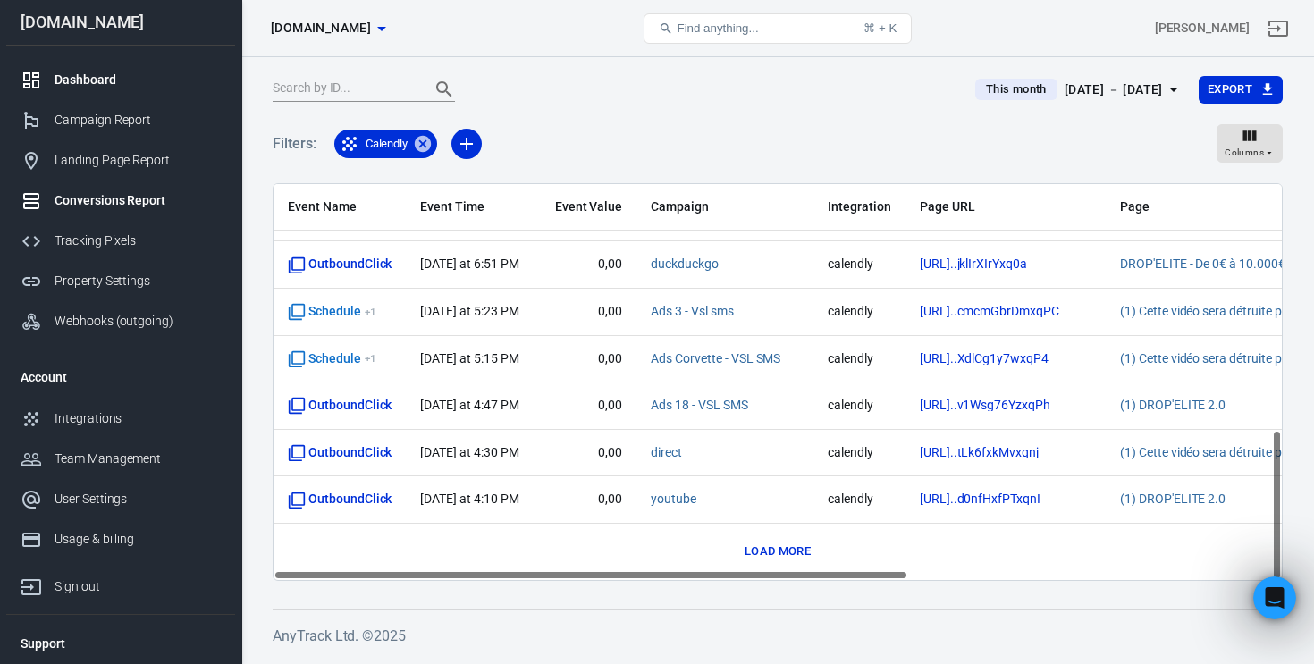
click at [95, 85] on div "Dashboard" at bounding box center [138, 80] width 166 height 19
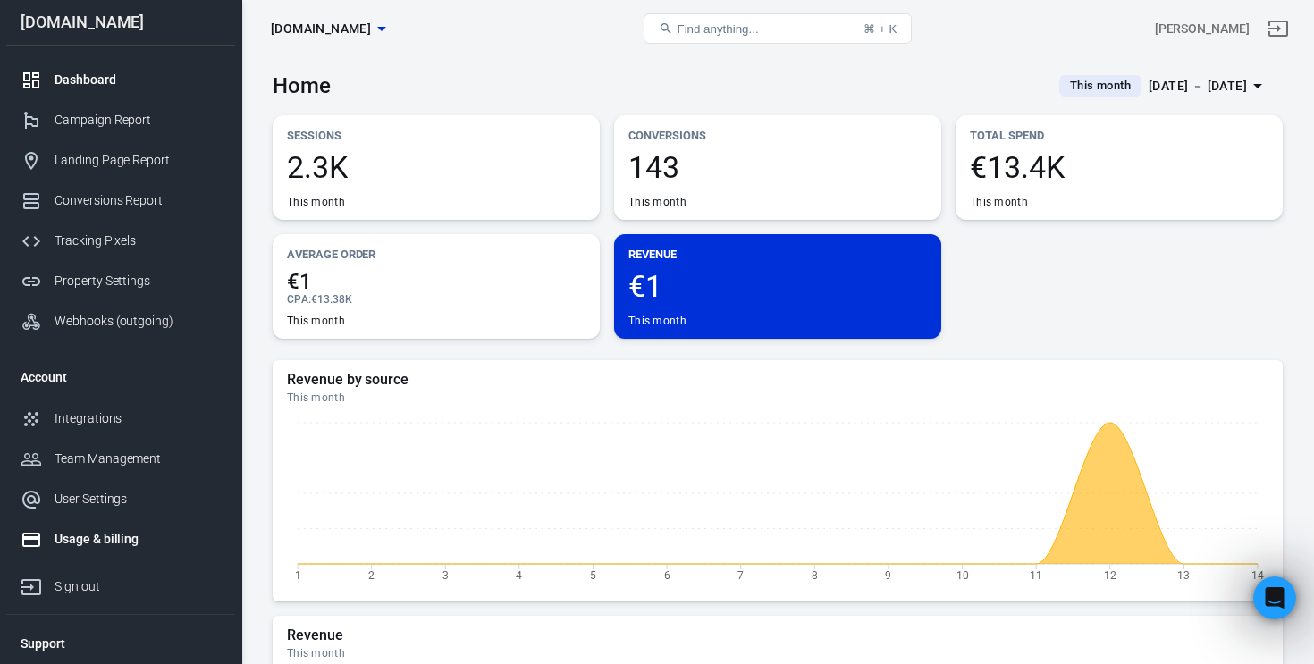
click at [103, 534] on div "Usage & billing" at bounding box center [138, 539] width 166 height 19
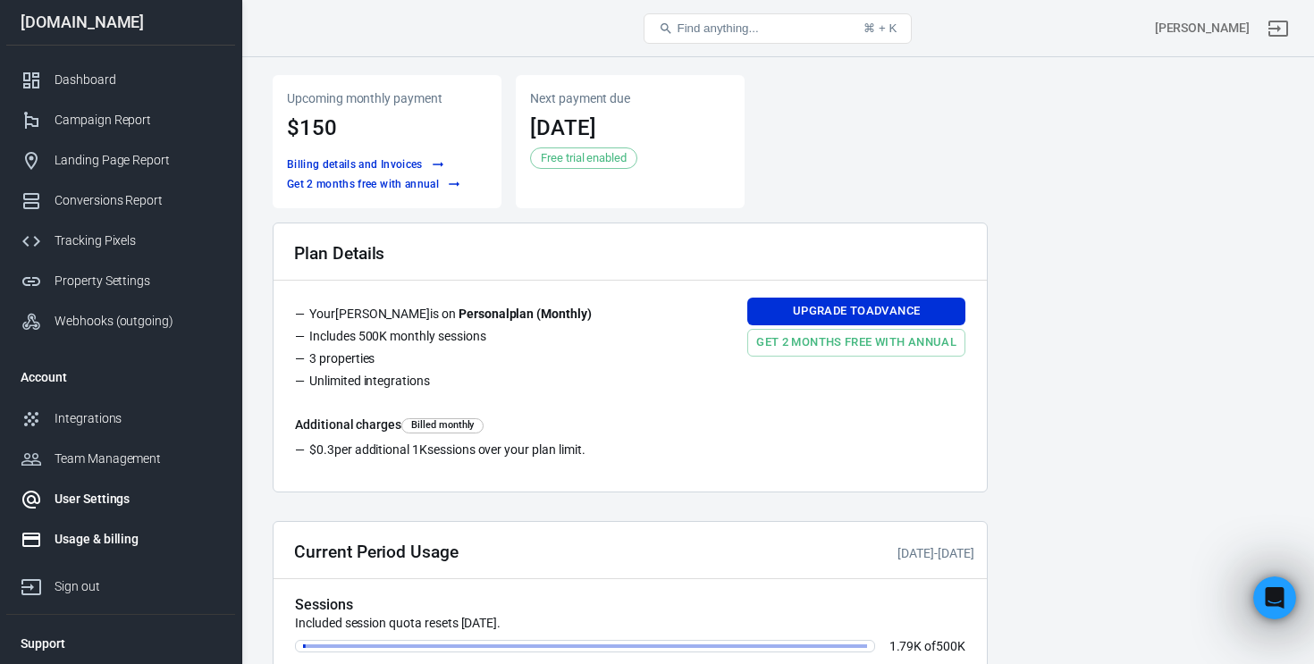
click at [107, 501] on div "User Settings" at bounding box center [138, 499] width 166 height 19
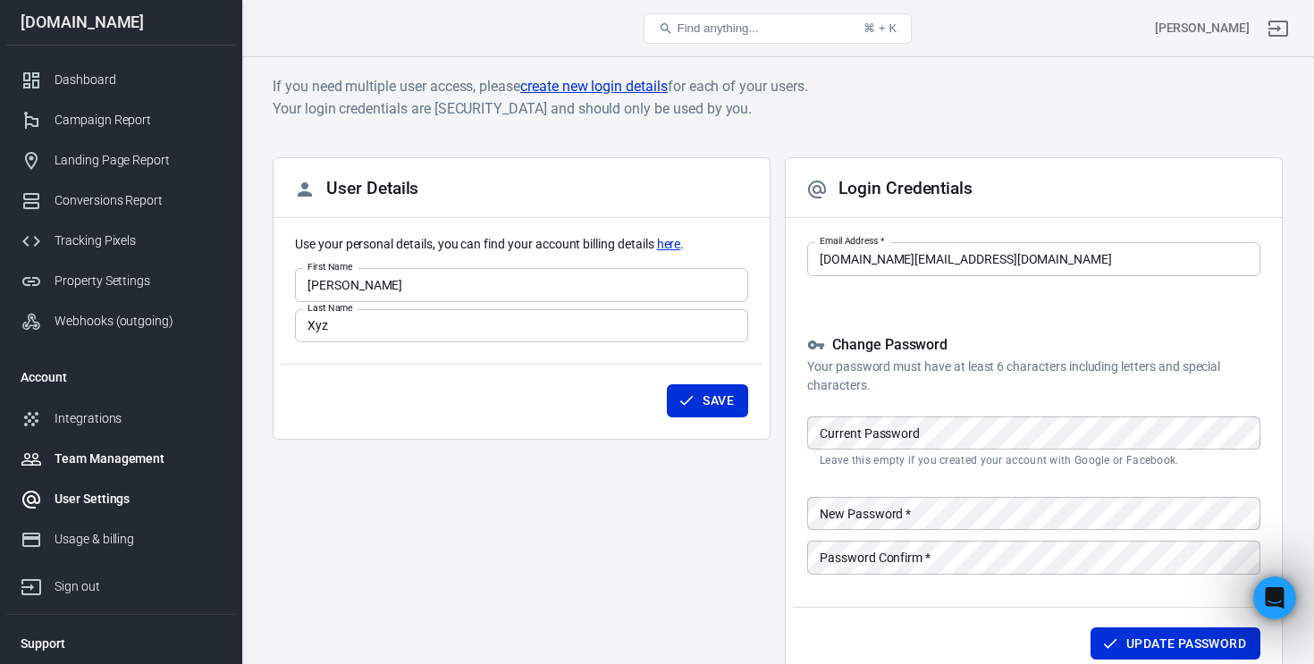
click at [160, 466] on div "Team Management" at bounding box center [138, 459] width 166 height 19
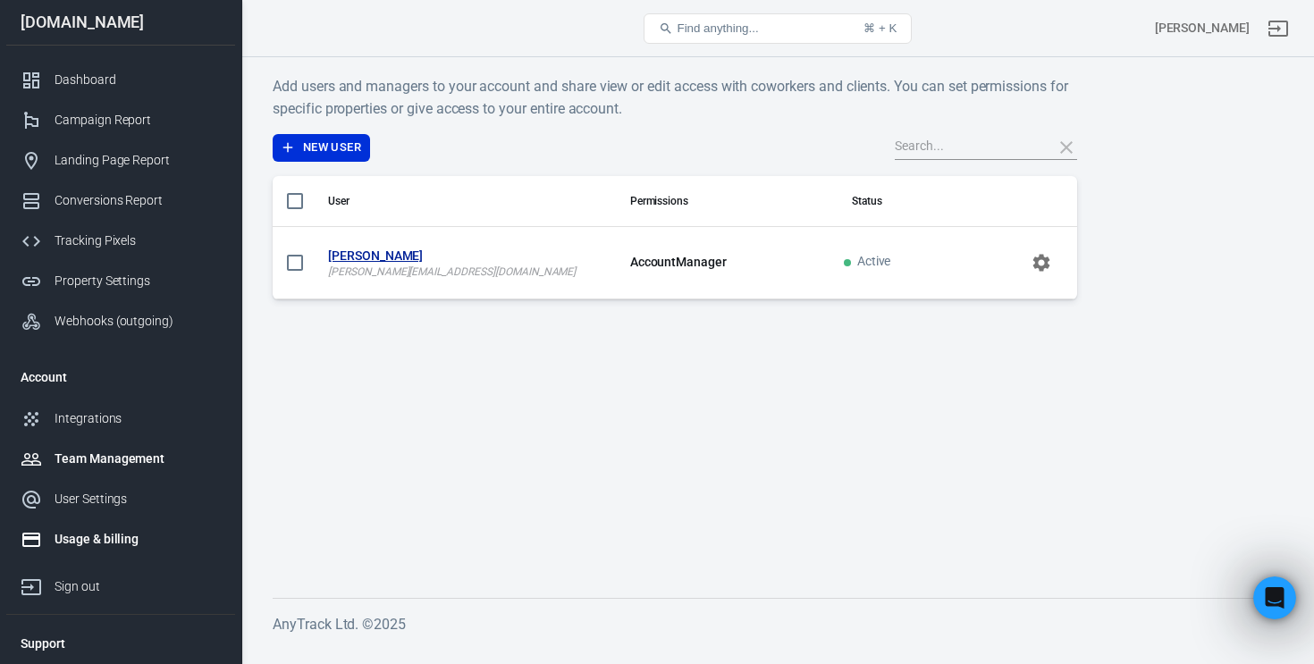
click at [118, 534] on div "Usage & billing" at bounding box center [138, 539] width 166 height 19
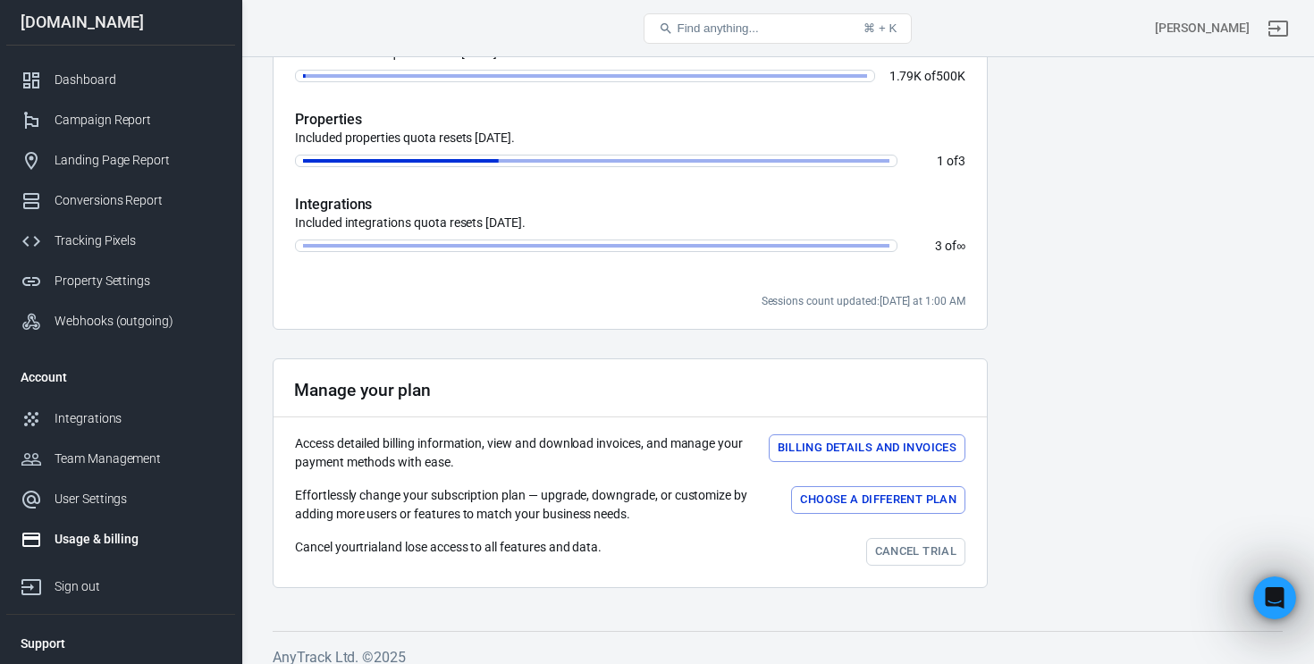
scroll to position [585, 0]
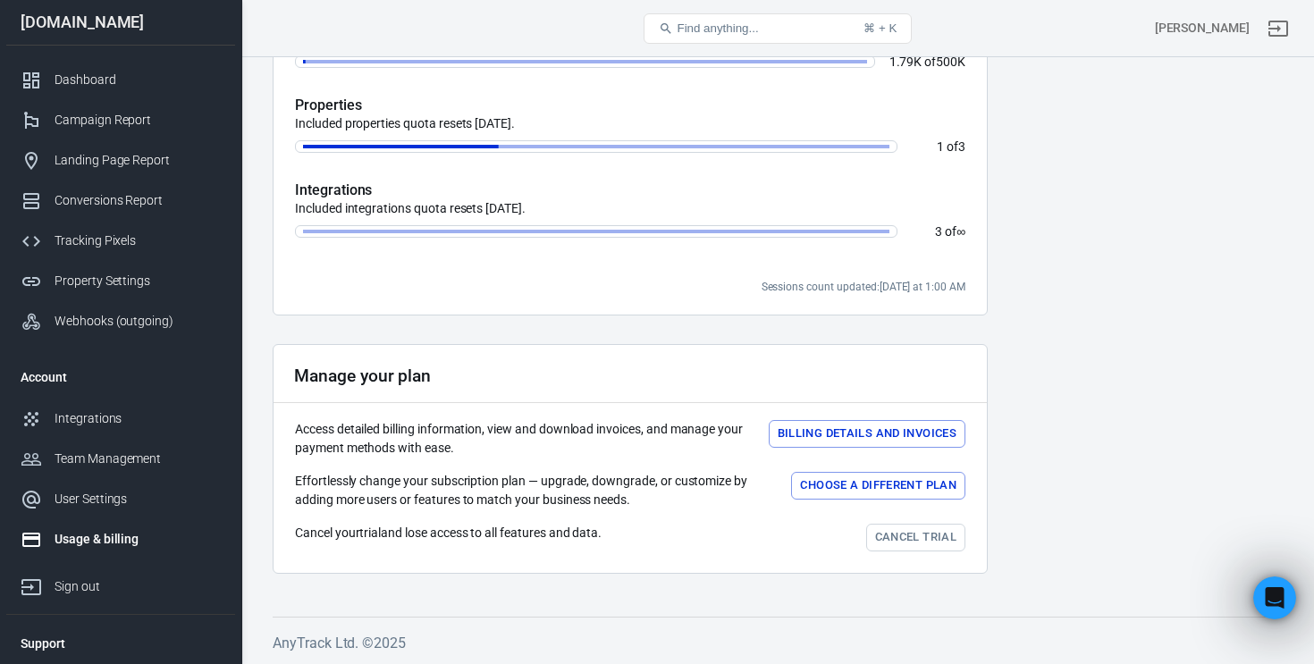
click at [843, 481] on button "Choose a different plan" at bounding box center [878, 486] width 174 height 28
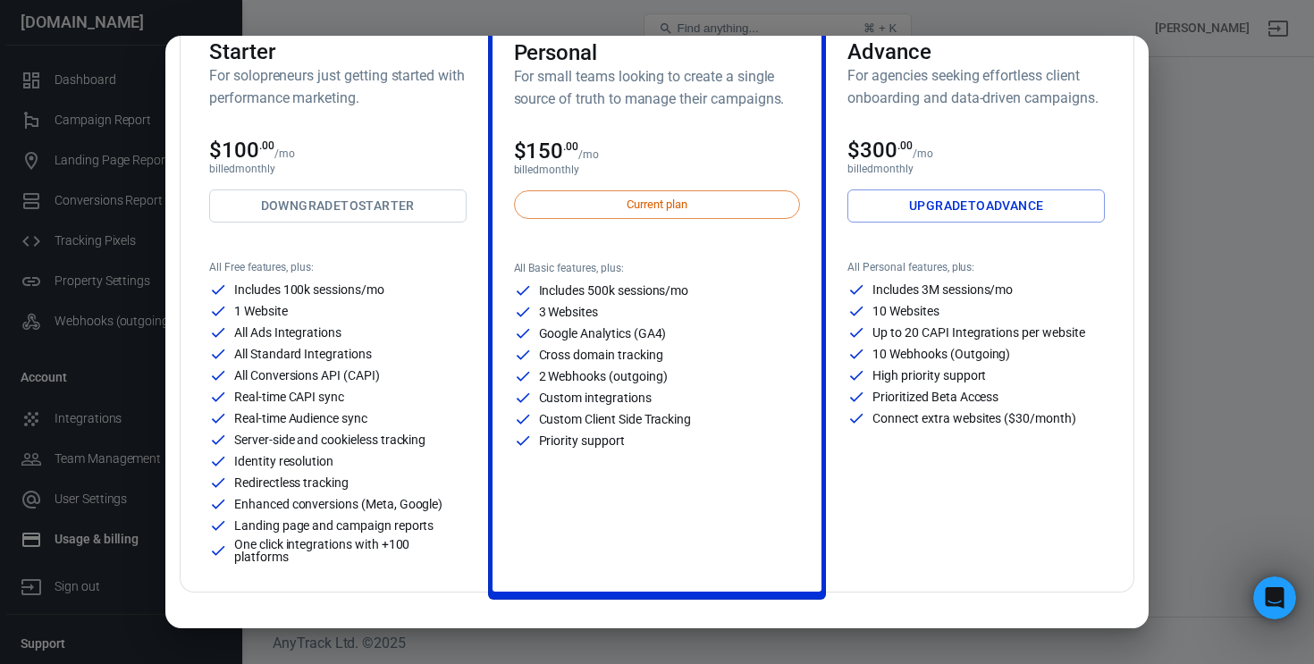
scroll to position [155, 0]
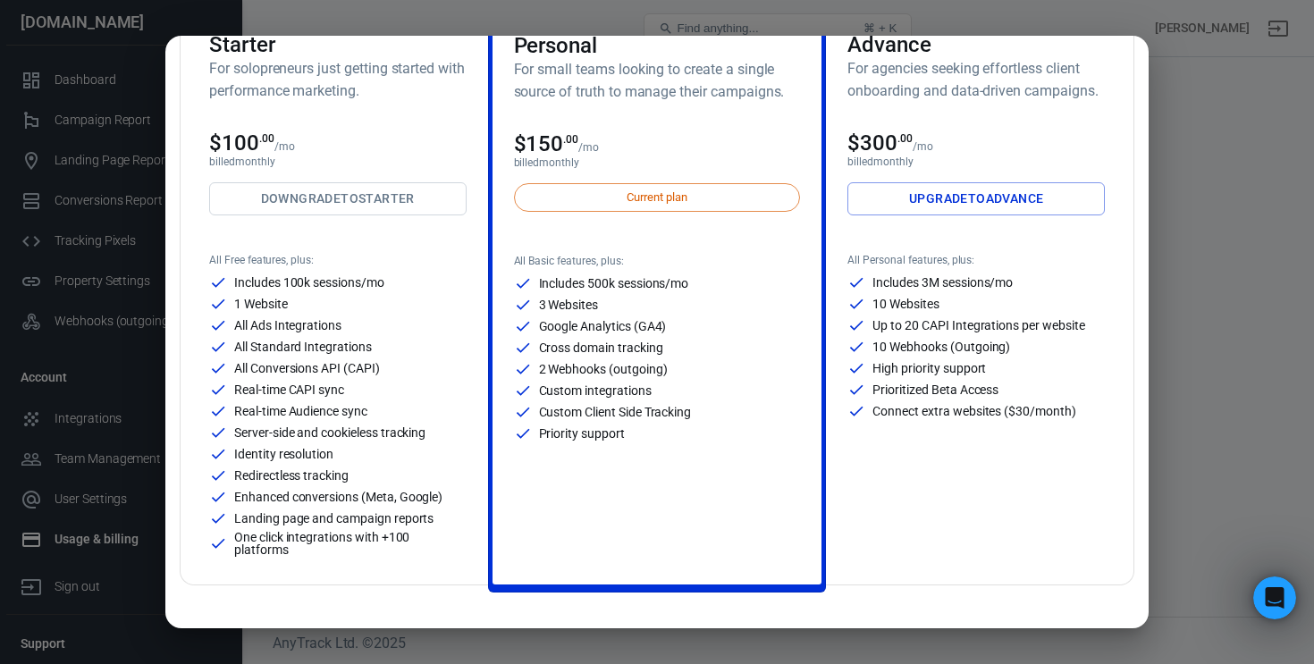
click at [1231, 360] on div "Monthly Annual (Get 2 months free!) Starter For solopreneurs just getting start…" at bounding box center [657, 332] width 1314 height 664
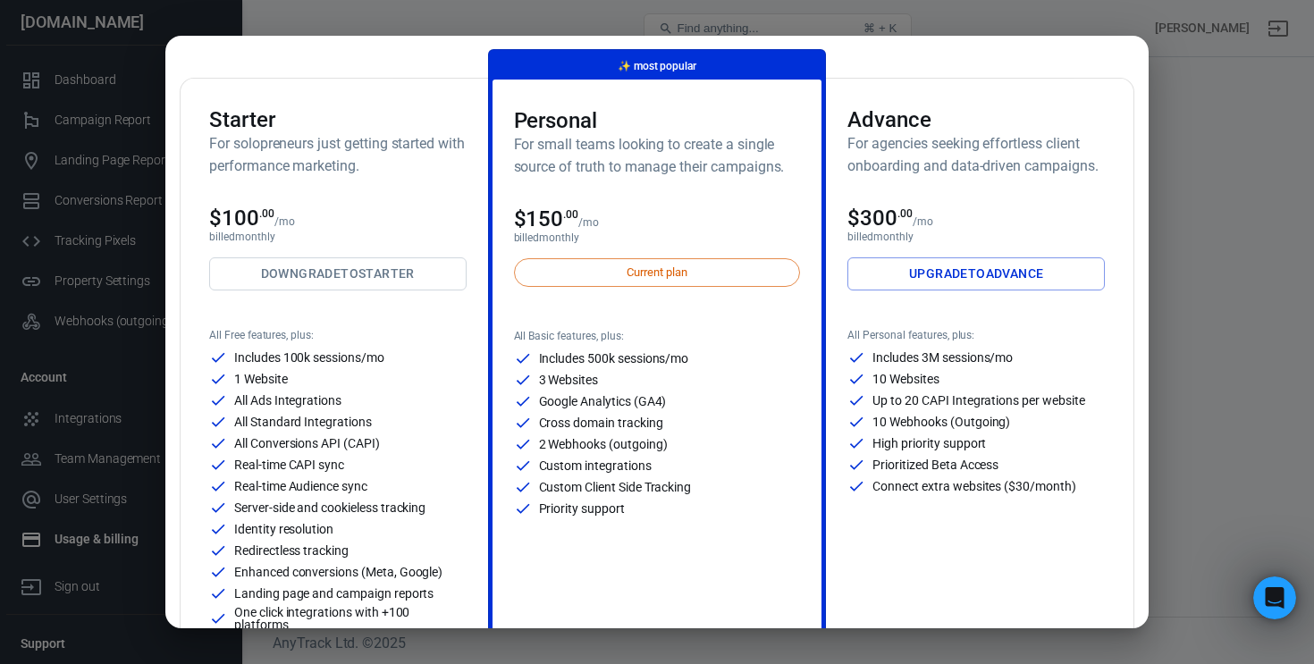
scroll to position [0, 0]
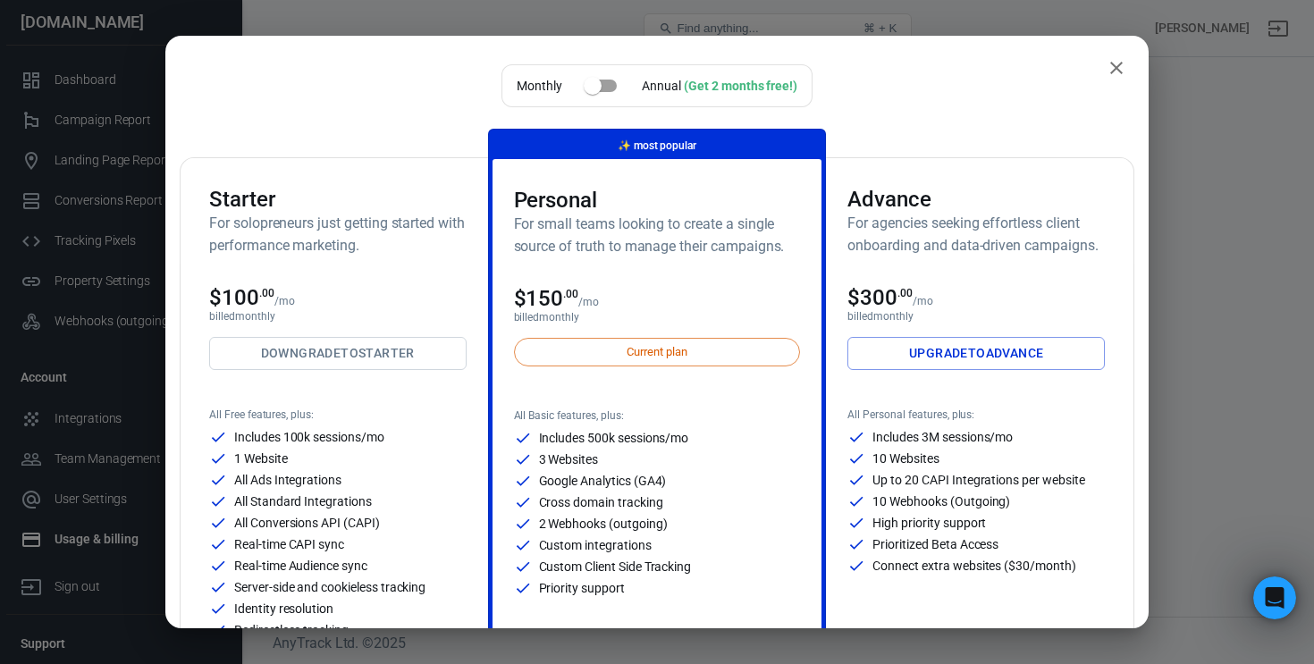
click at [603, 84] on input "checkbox" at bounding box center [593, 86] width 102 height 34
checkbox input "true"
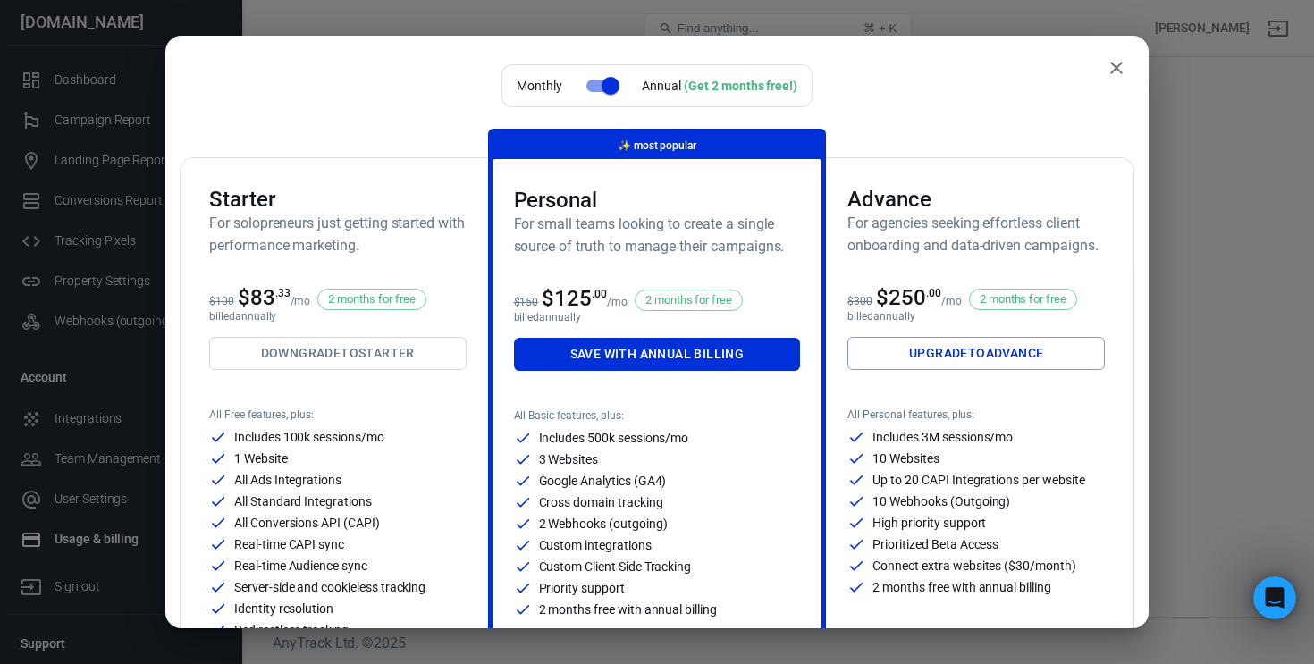
click at [1119, 67] on icon "close" at bounding box center [1116, 67] width 21 height 21
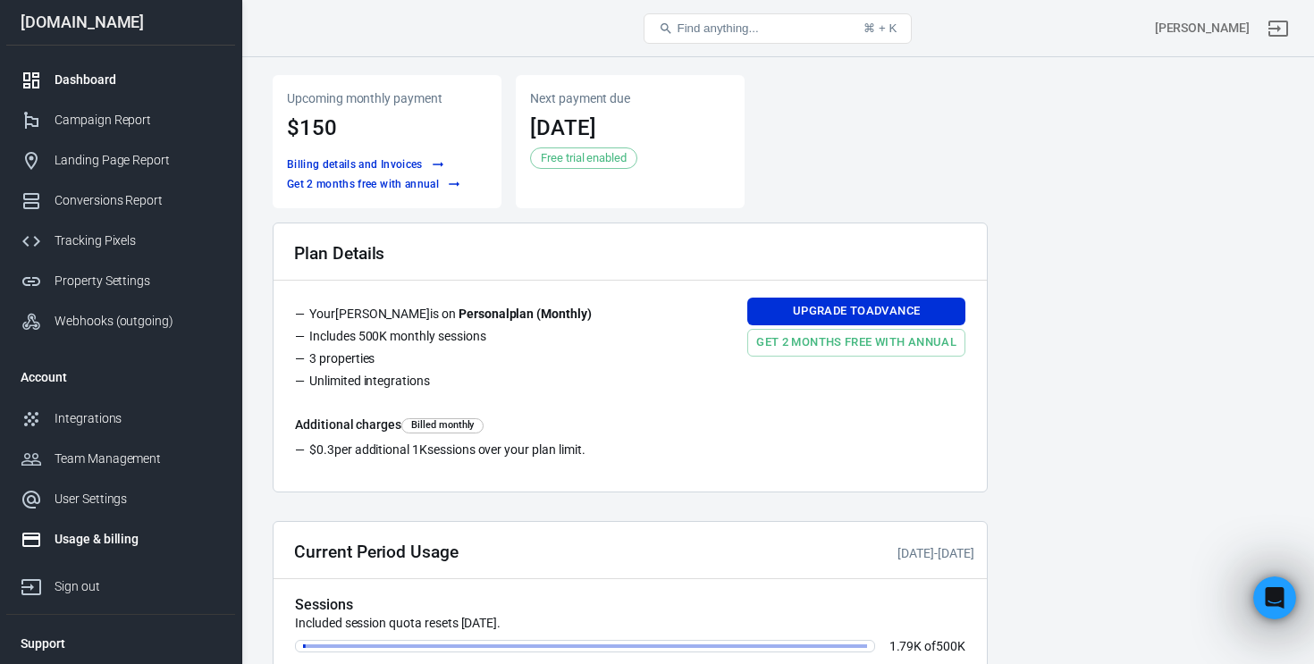
click at [94, 80] on div "Dashboard" at bounding box center [138, 80] width 166 height 19
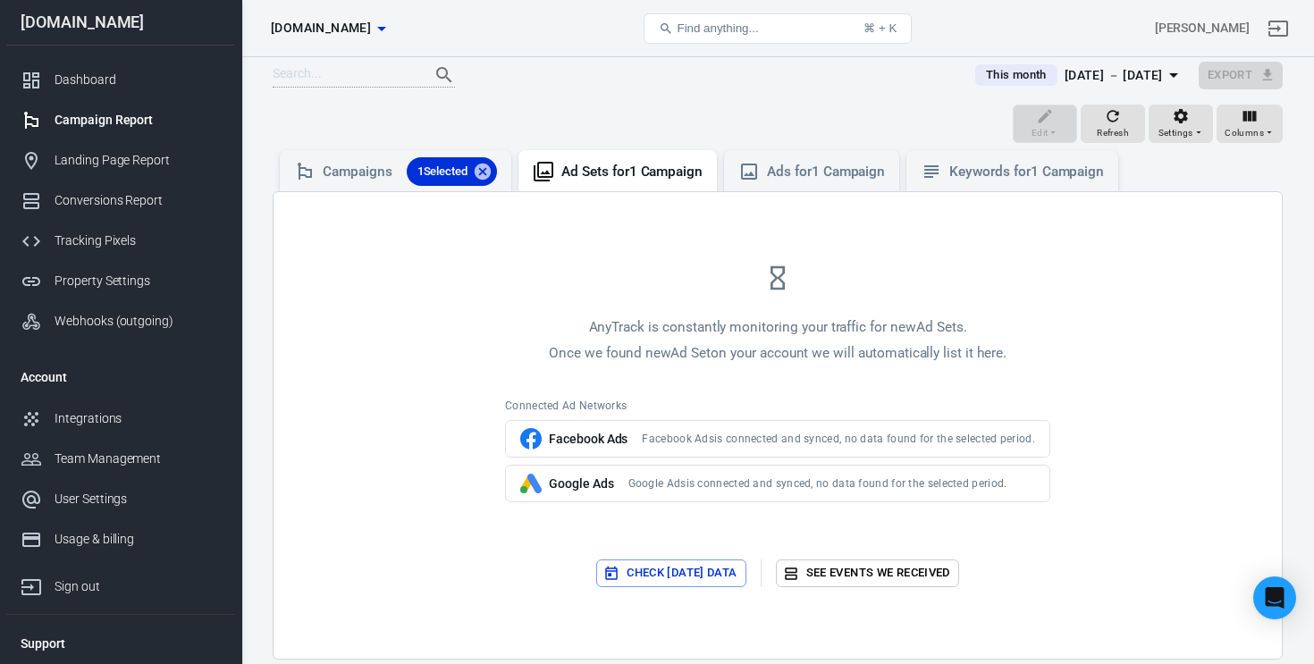
scroll to position [9, 0]
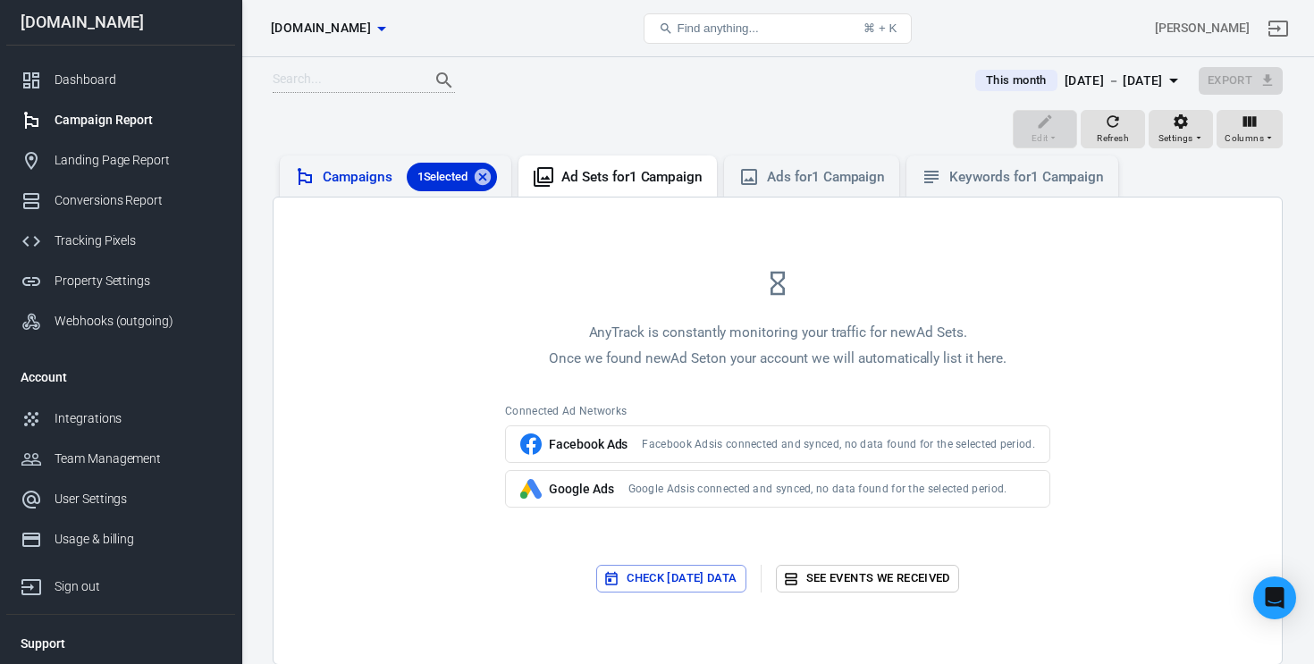
click at [359, 180] on div "Campaigns 1 Selected" at bounding box center [410, 177] width 174 height 29
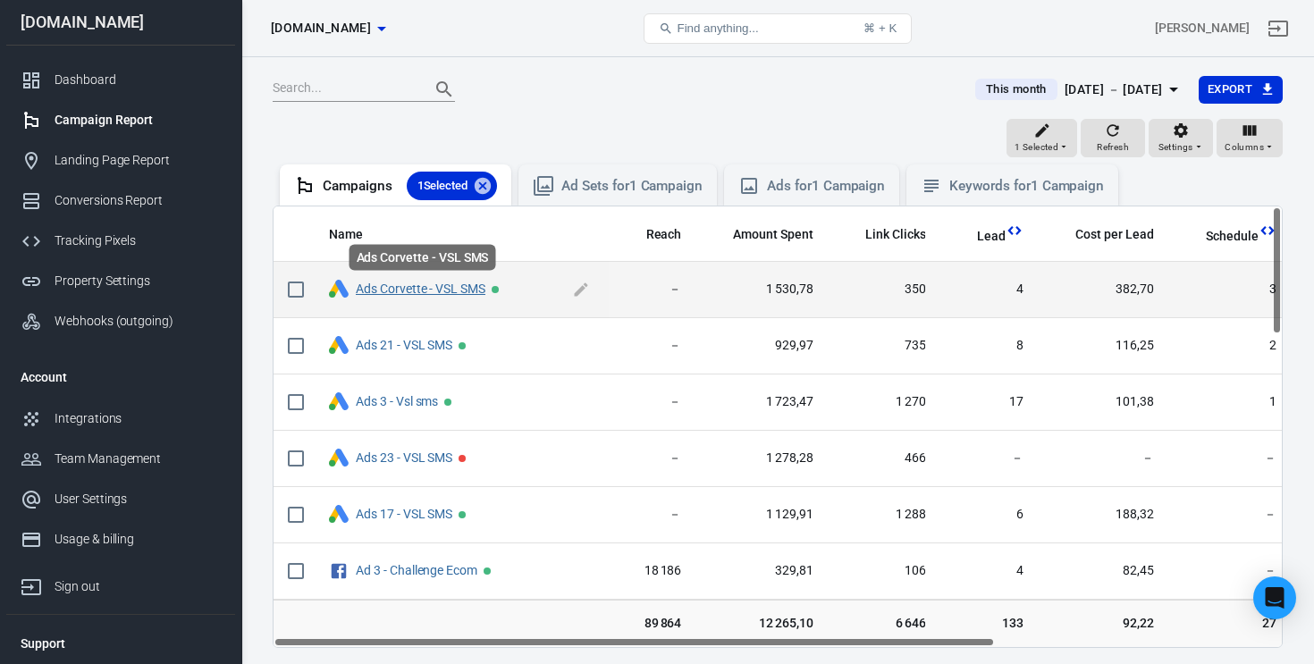
click at [446, 290] on link "Ads Corvette - VSL SMS" at bounding box center [421, 289] width 130 height 14
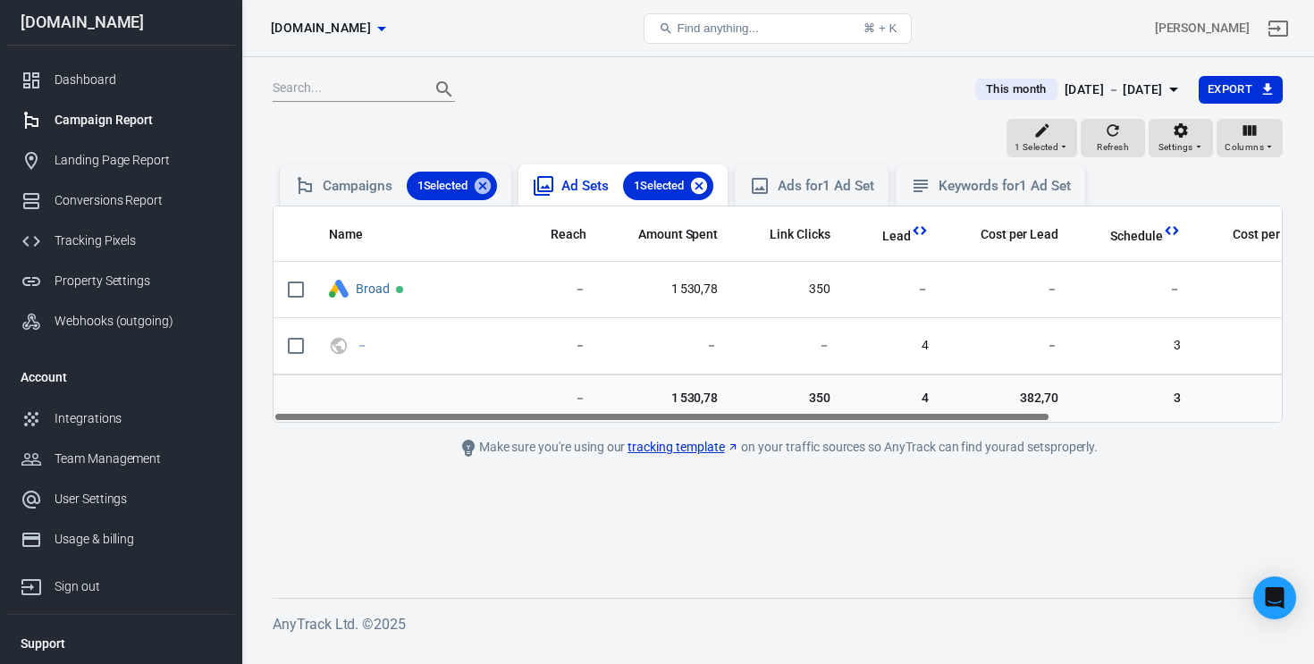
click at [709, 189] on icon at bounding box center [699, 186] width 20 height 20
click at [366, 185] on div "Campaigns 1 Selected" at bounding box center [410, 186] width 174 height 29
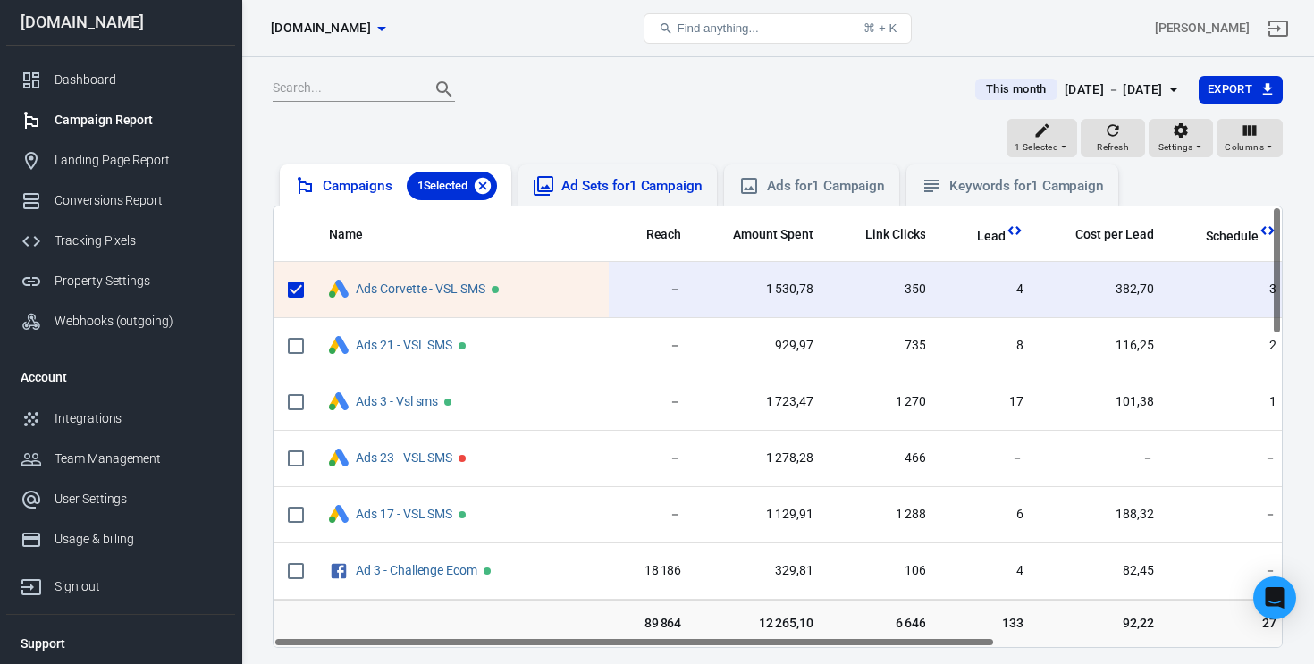
click at [484, 186] on icon at bounding box center [483, 186] width 16 height 16
checkbox input "false"
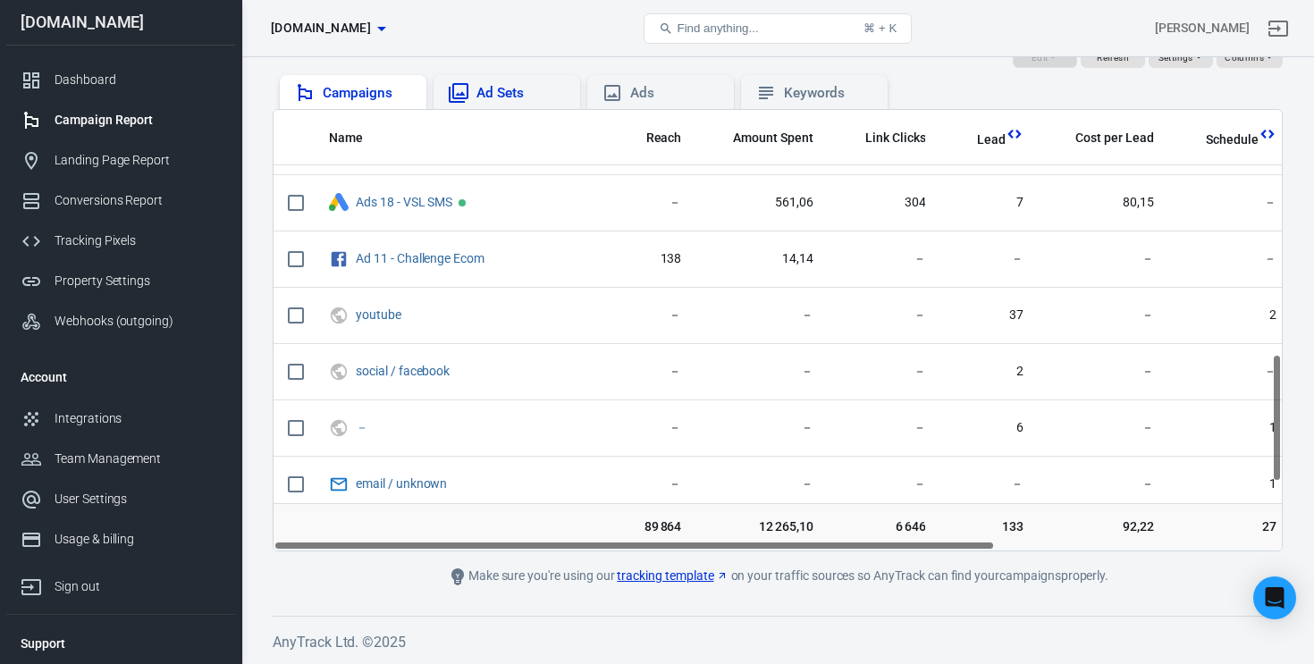
scroll to position [831, 0]
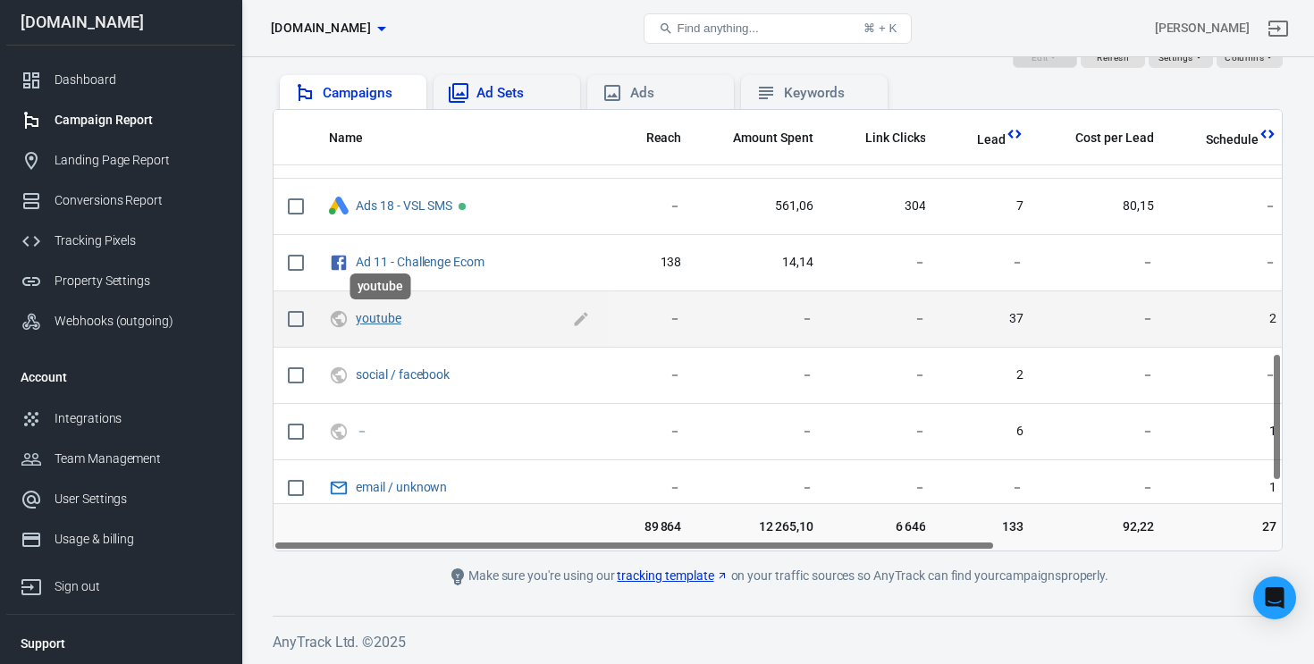
click at [372, 321] on link "youtube" at bounding box center [379, 318] width 46 height 14
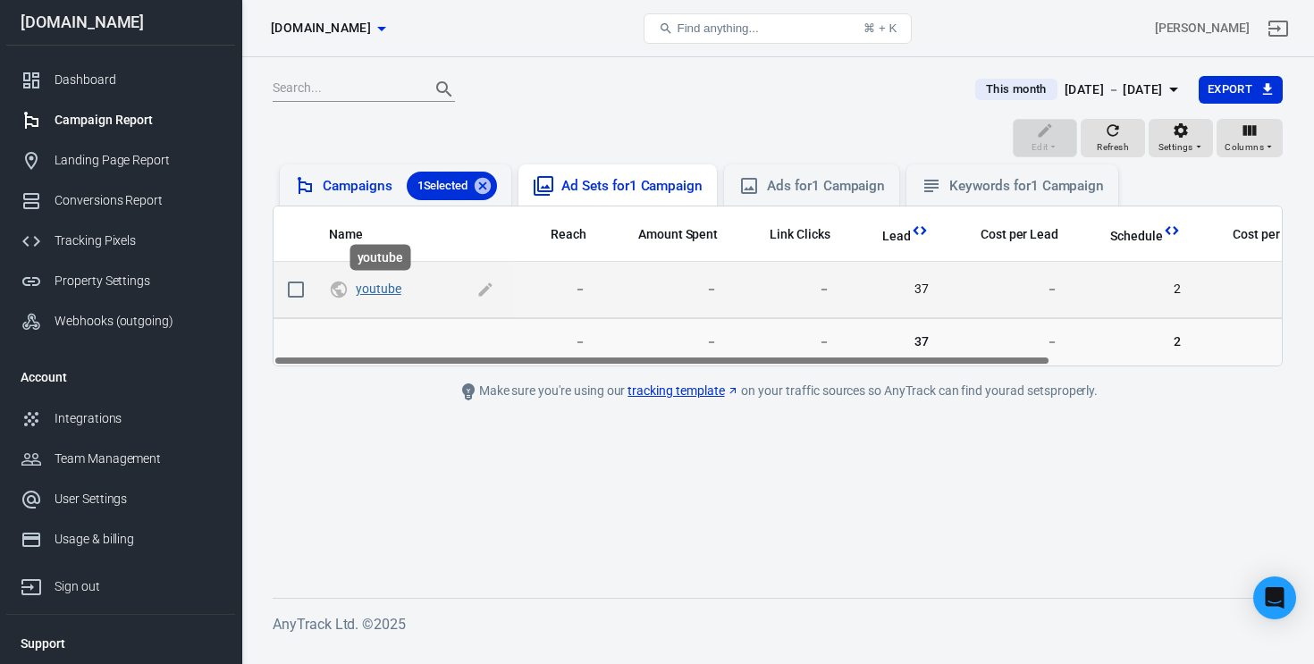
click at [371, 285] on link "youtube" at bounding box center [379, 289] width 46 height 14
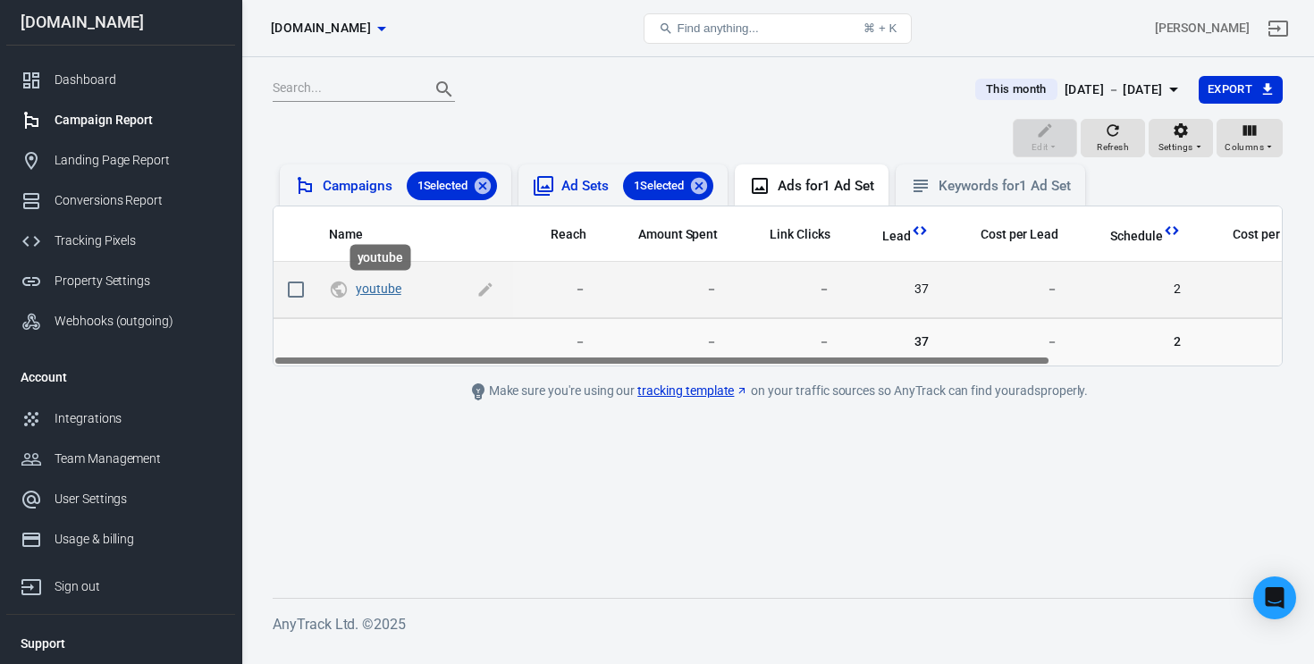
click at [376, 292] on link "youtube" at bounding box center [379, 289] width 46 height 14
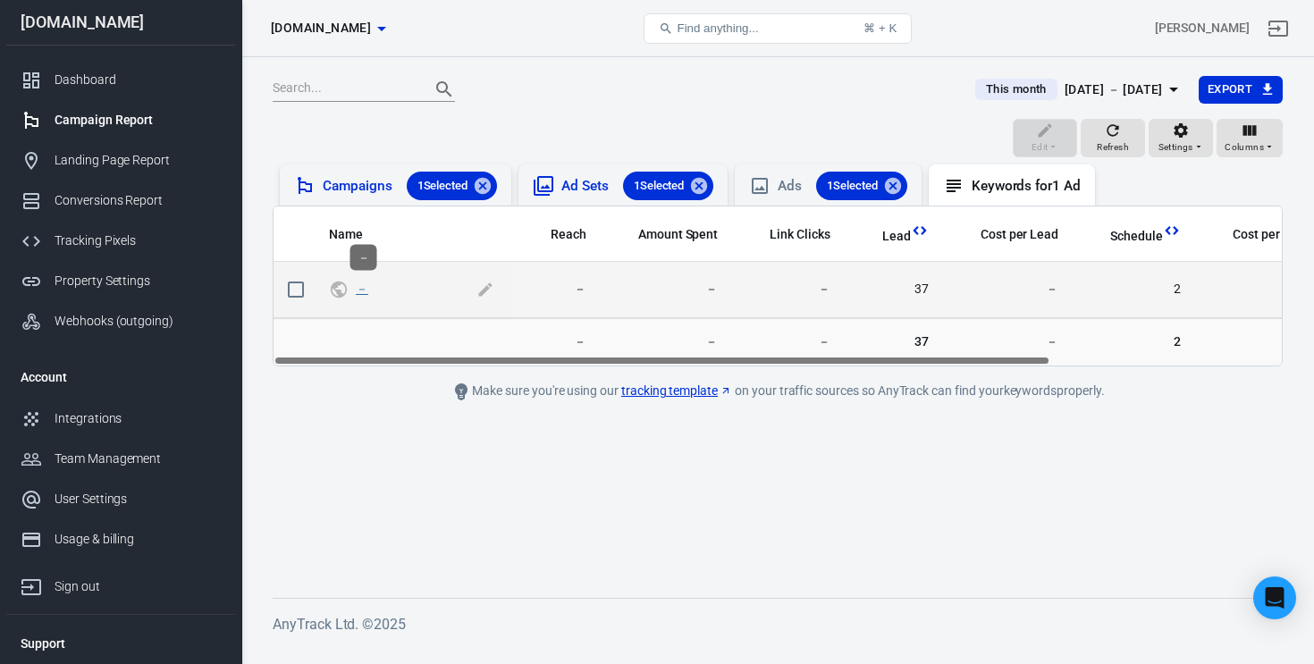
click at [359, 287] on link "－" at bounding box center [362, 289] width 13 height 14
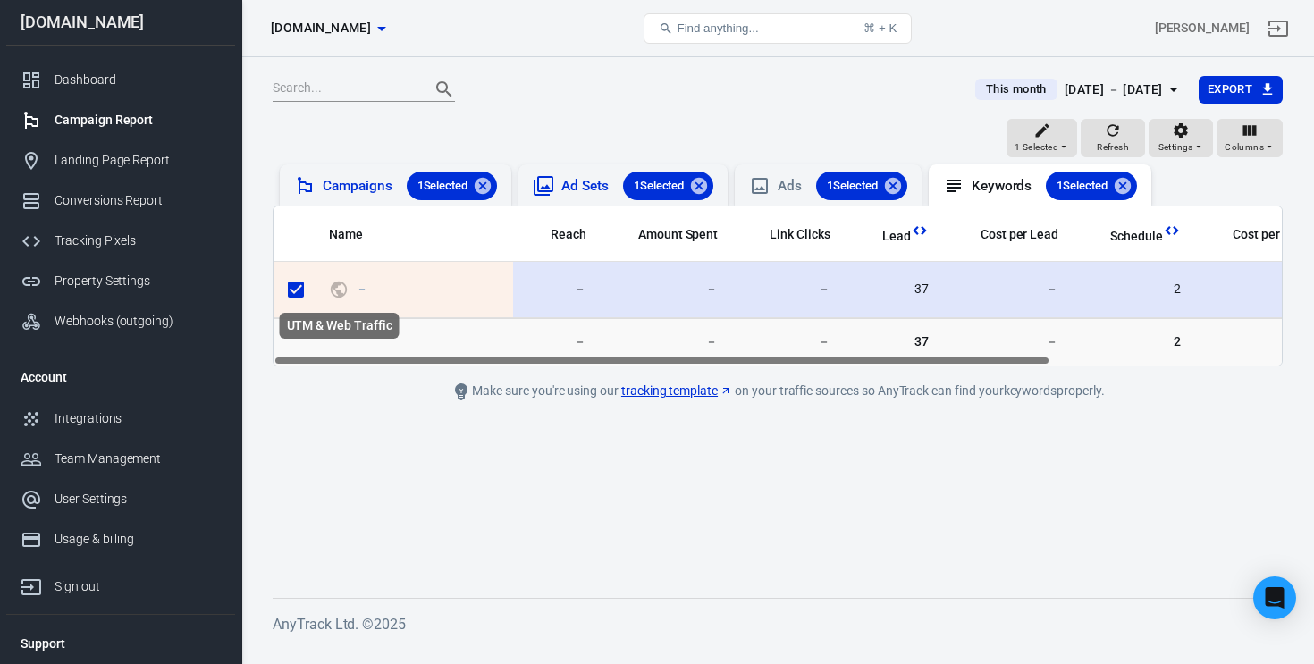
click at [338, 291] on icon "UTM & Web Traffic" at bounding box center [339, 290] width 16 height 16
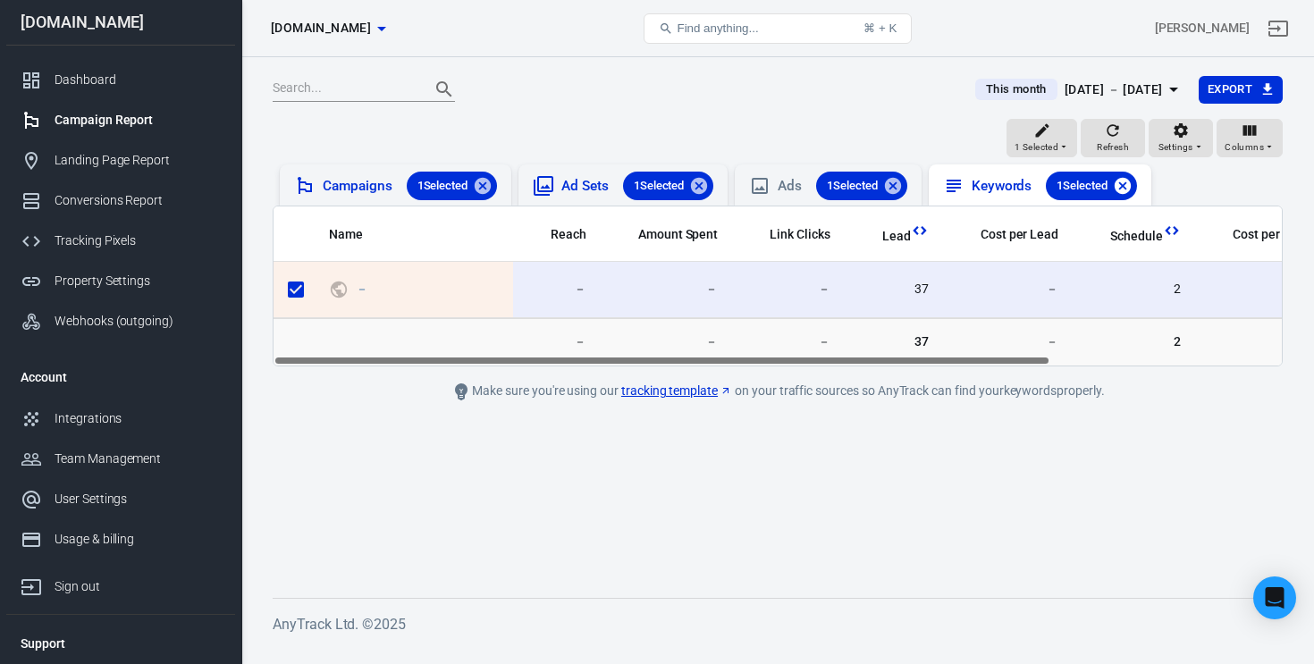
click at [1131, 189] on icon at bounding box center [1123, 186] width 16 height 16
checkbox input "false"
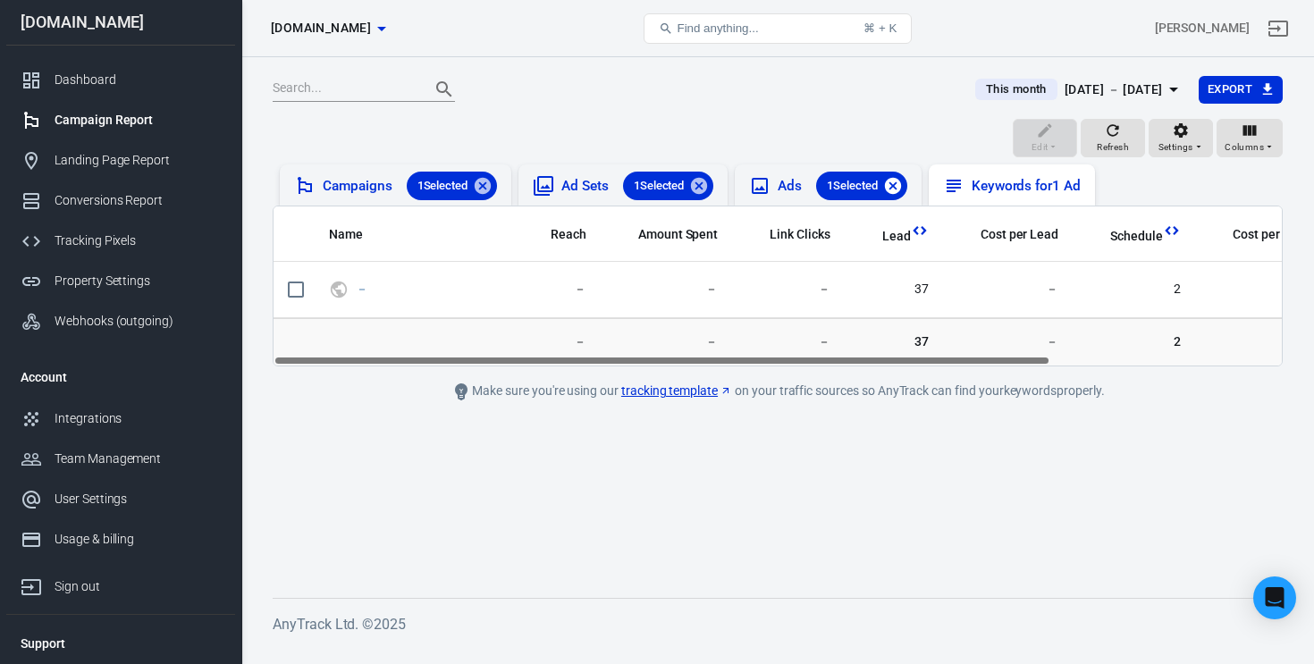
click at [901, 188] on icon at bounding box center [893, 186] width 16 height 16
click at [707, 183] on icon at bounding box center [699, 186] width 16 height 16
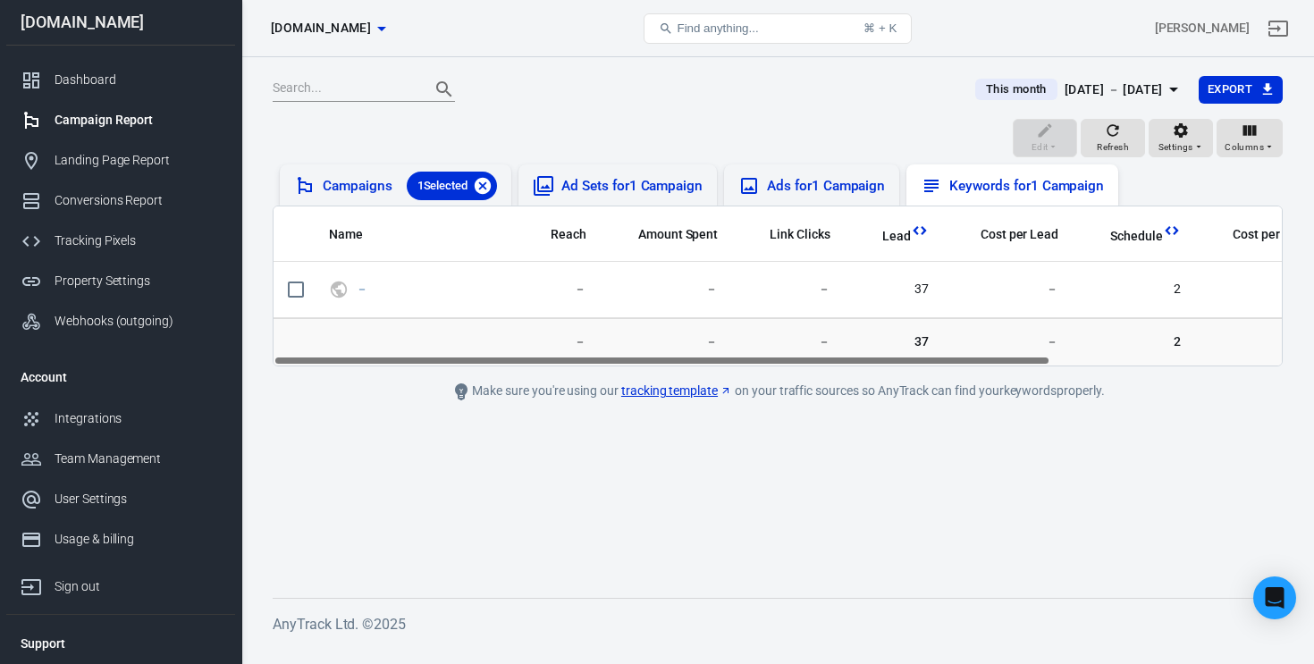
click at [493, 188] on icon at bounding box center [483, 186] width 20 height 20
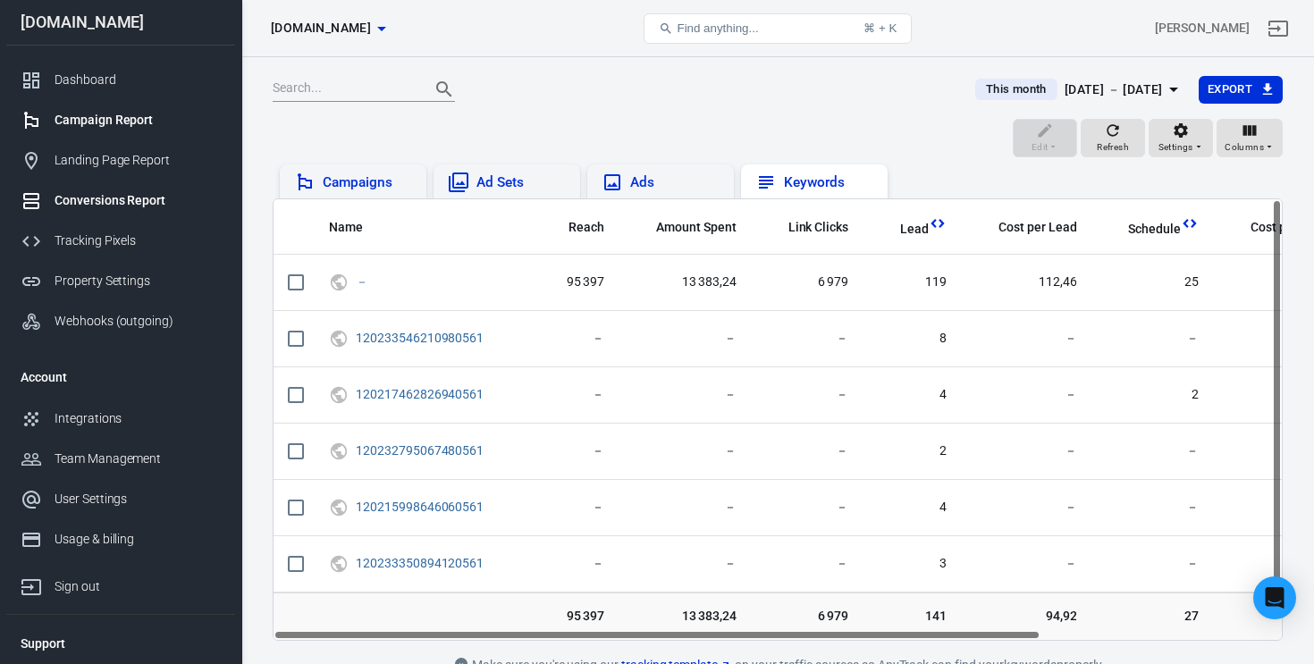
click at [92, 203] on div "Conversions Report" at bounding box center [138, 200] width 166 height 19
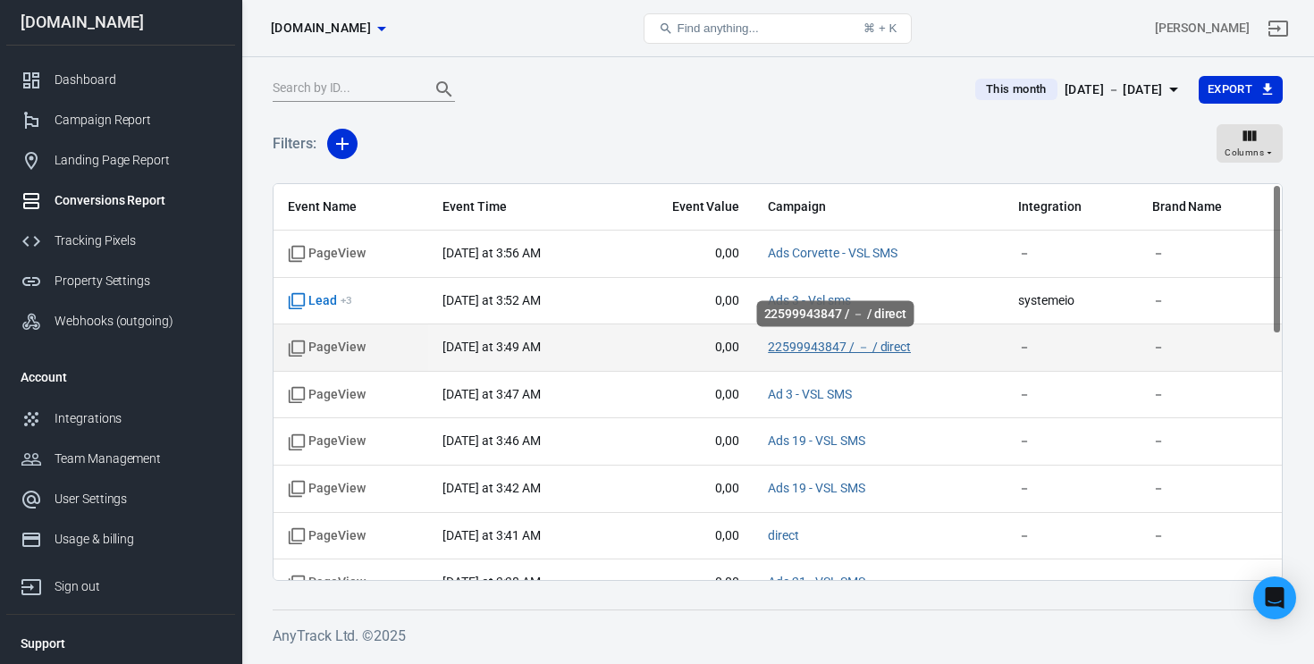
click at [824, 342] on link "22599943847 / － / direct" at bounding box center [839, 347] width 143 height 14
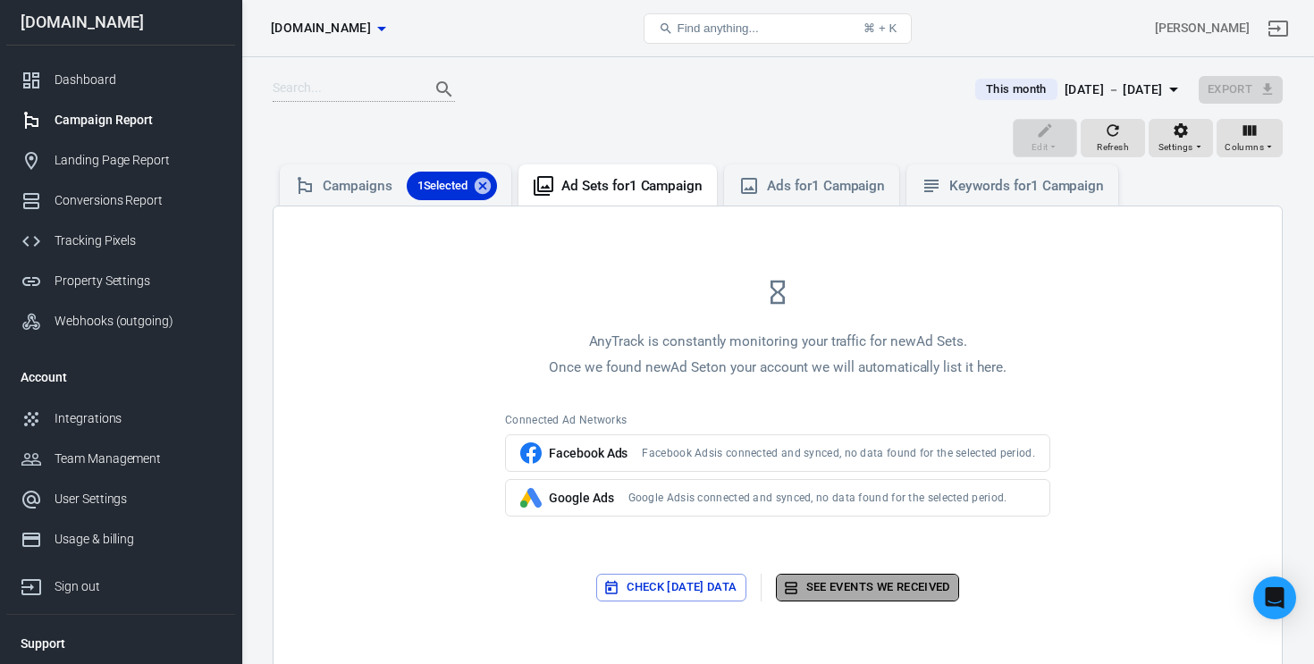
click at [897, 577] on link "See events we received" at bounding box center [867, 588] width 183 height 28
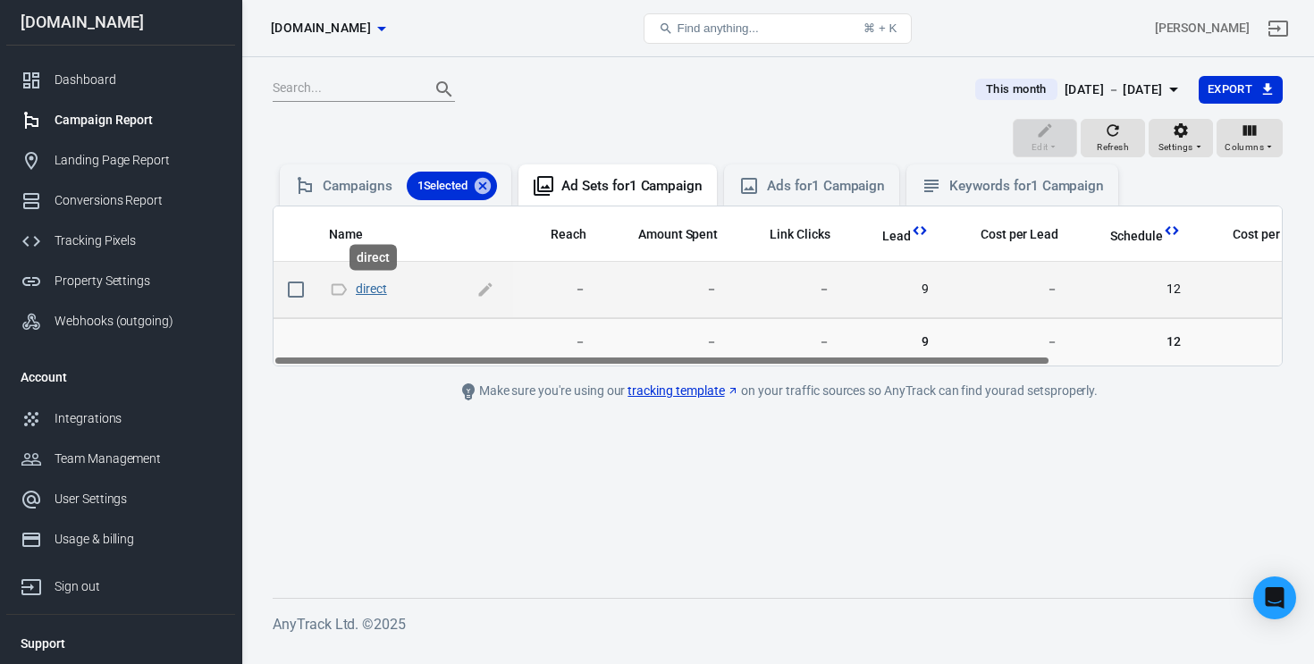
click at [375, 290] on link "direct" at bounding box center [371, 289] width 31 height 14
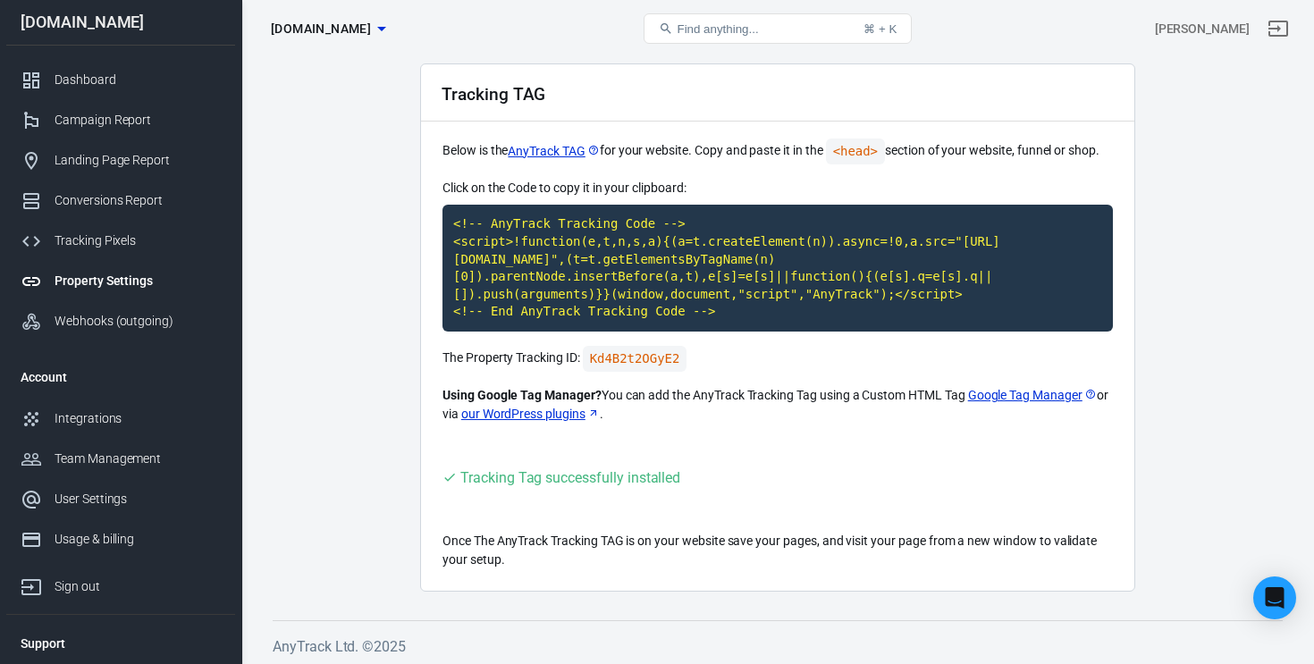
scroll to position [67, 0]
